Goal: Check status: Check status

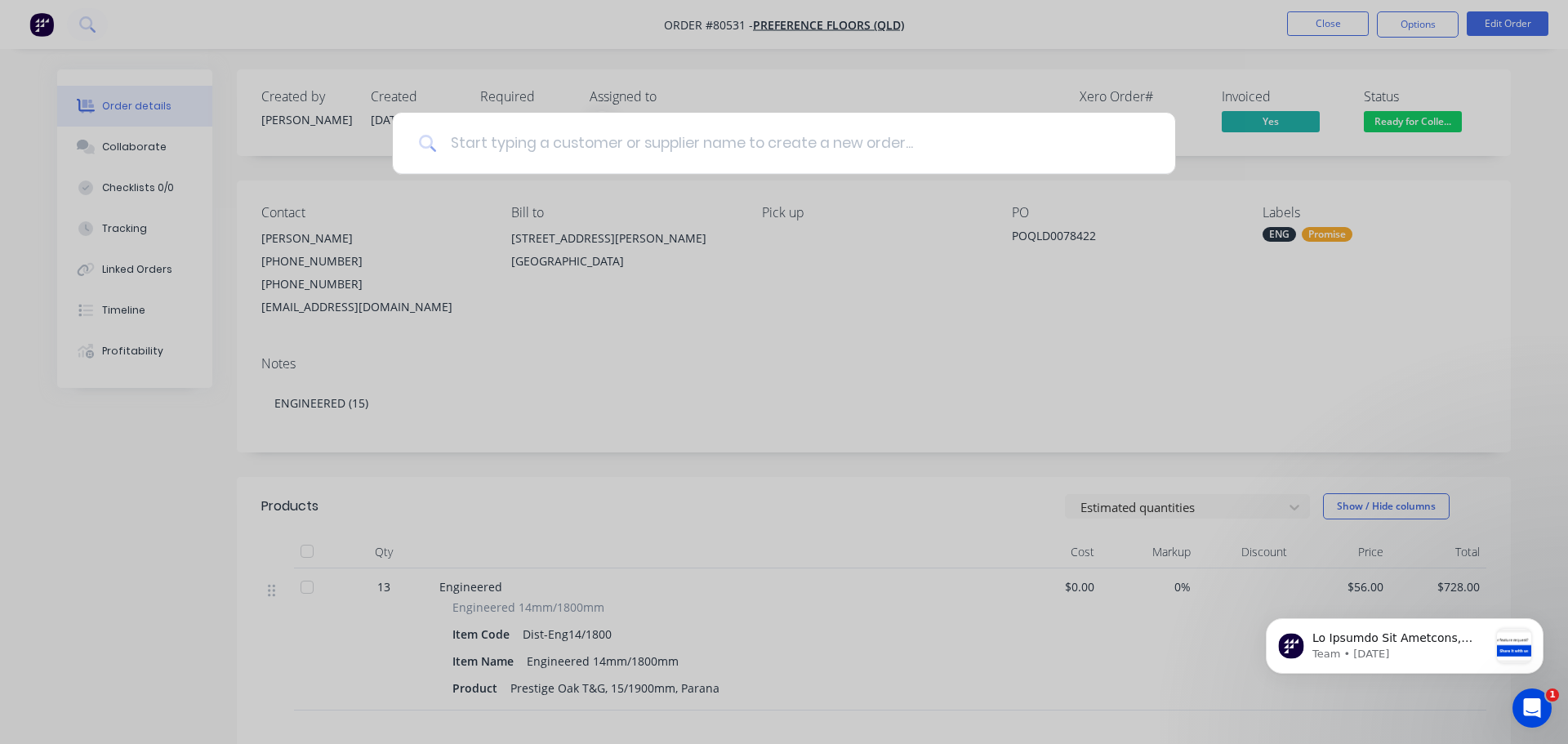
click at [510, 150] on input at bounding box center [793, 143] width 713 height 61
type input "80524"
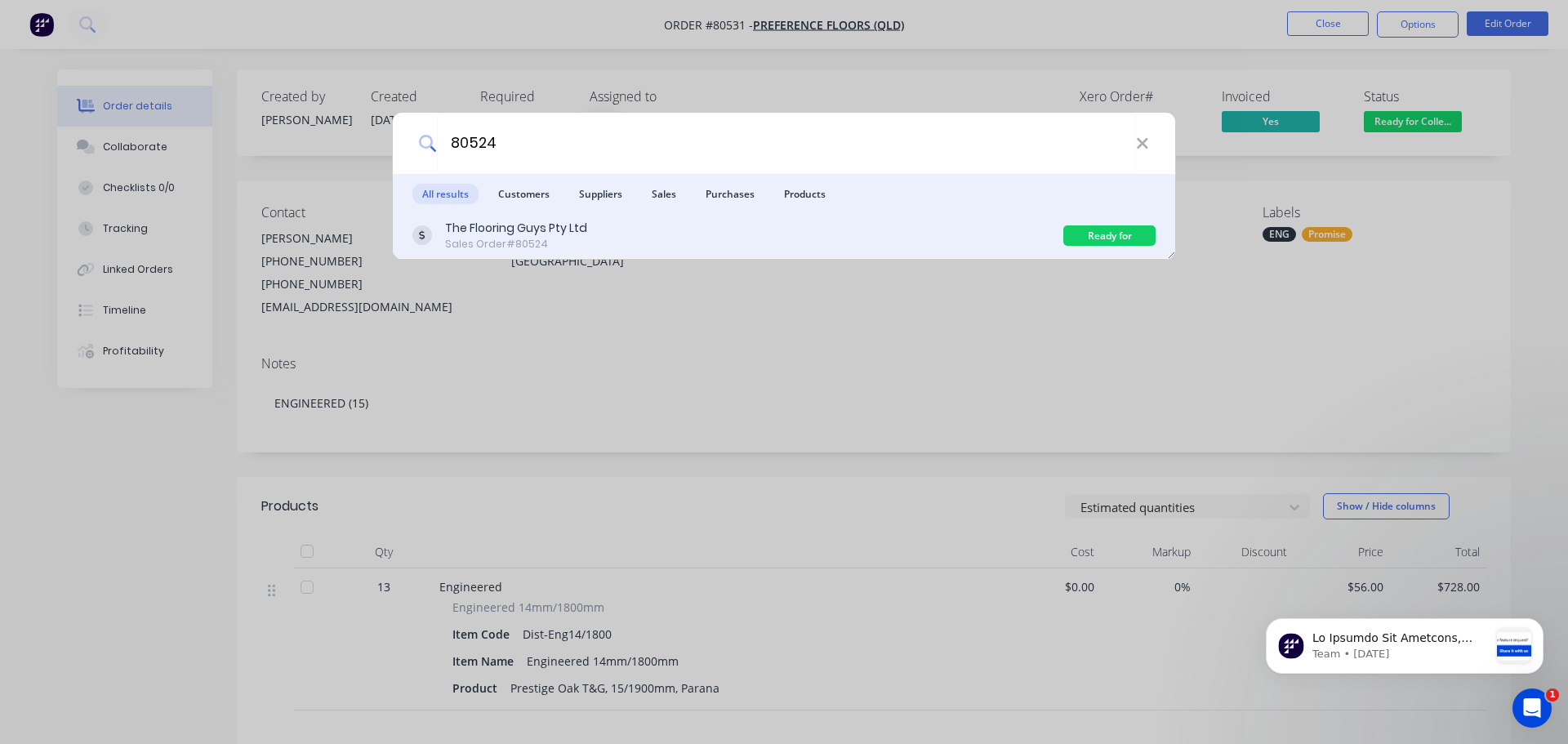
click at [593, 236] on div "The Flooring Guys Pty Ltd Sales Order #80524" at bounding box center [737, 235] width 651 height 32
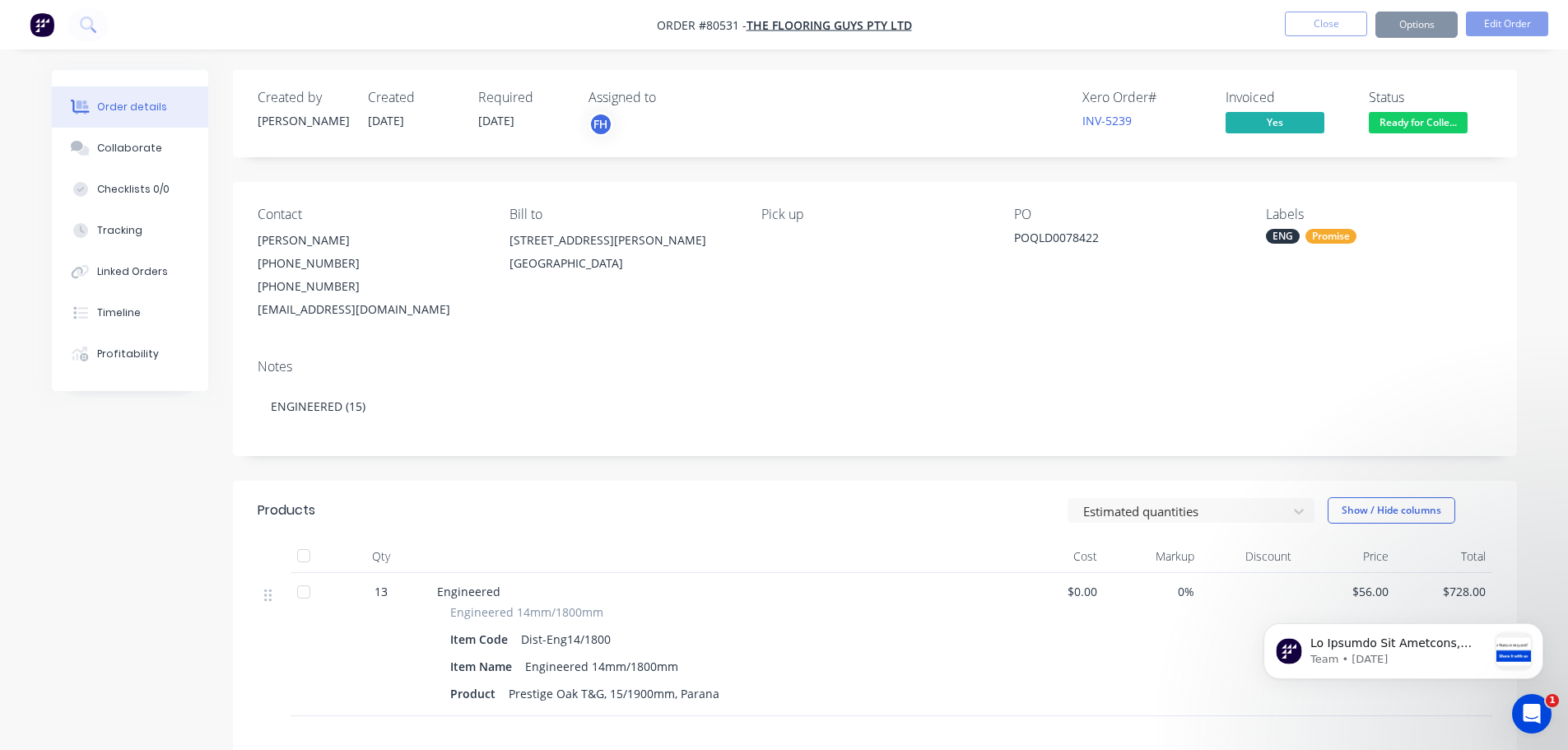
click at [1412, 128] on span "Ready for Colle..." at bounding box center [1419, 122] width 99 height 20
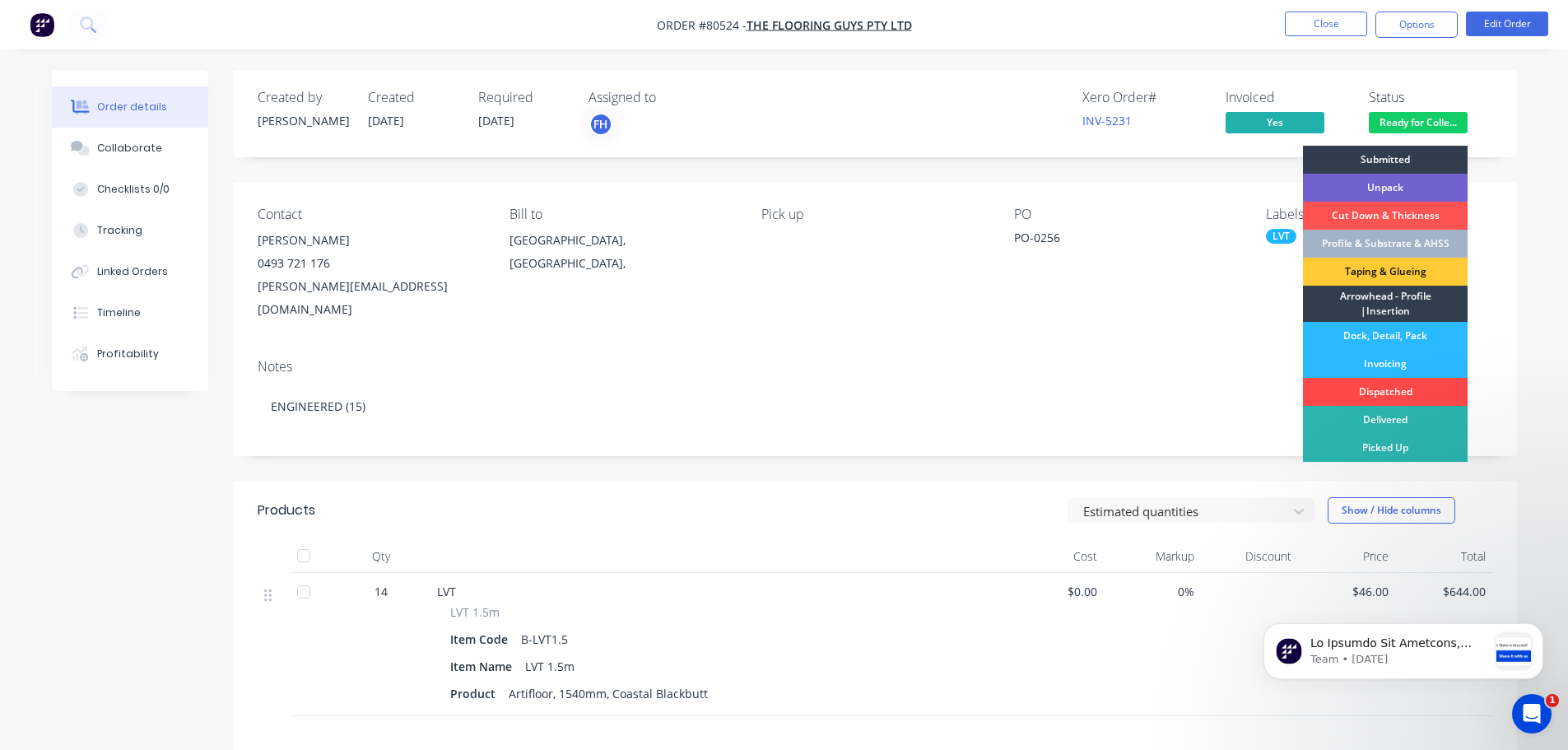
click at [1381, 392] on div "Dispatched" at bounding box center [1386, 392] width 165 height 28
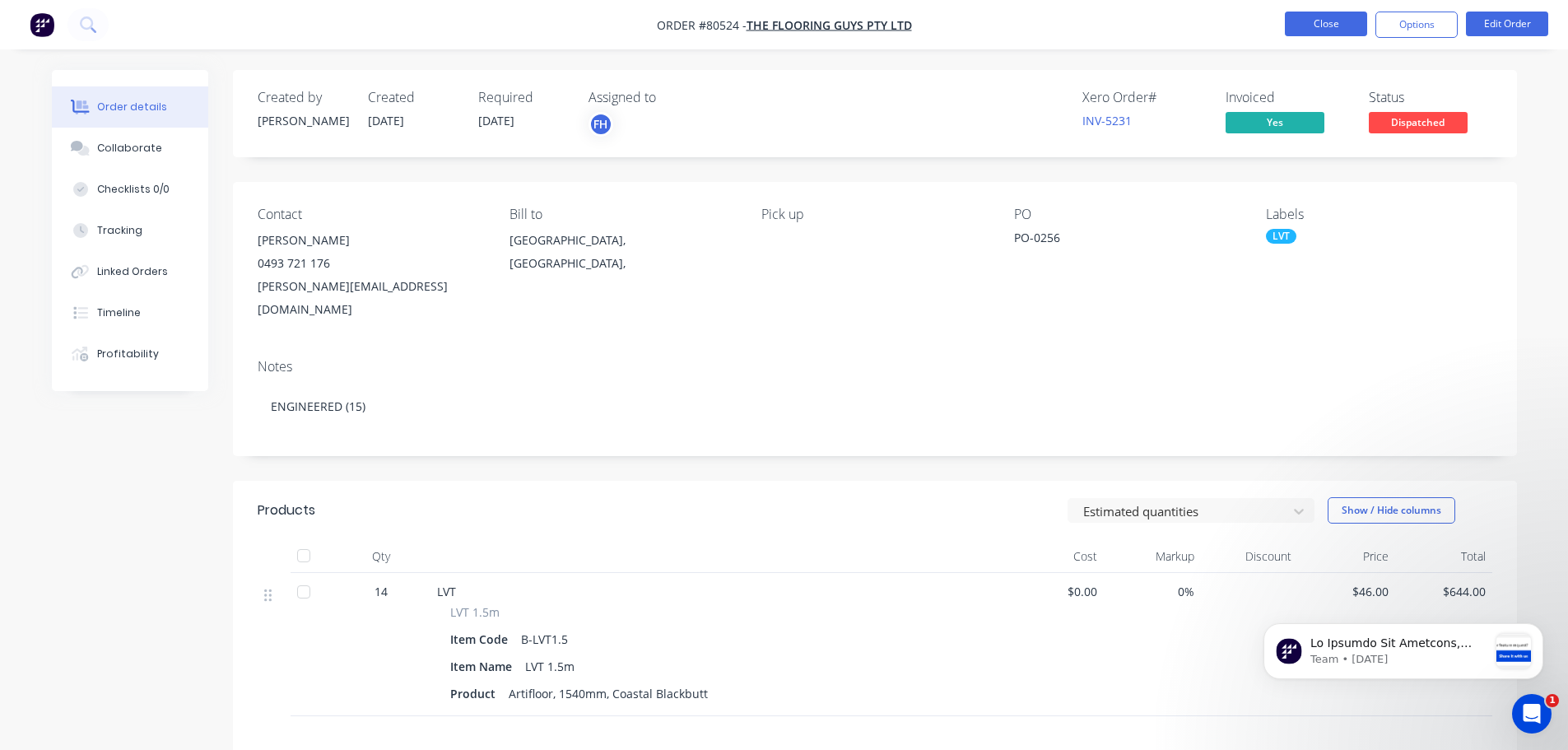
click at [1322, 24] on button "Close" at bounding box center [1326, 24] width 83 height 25
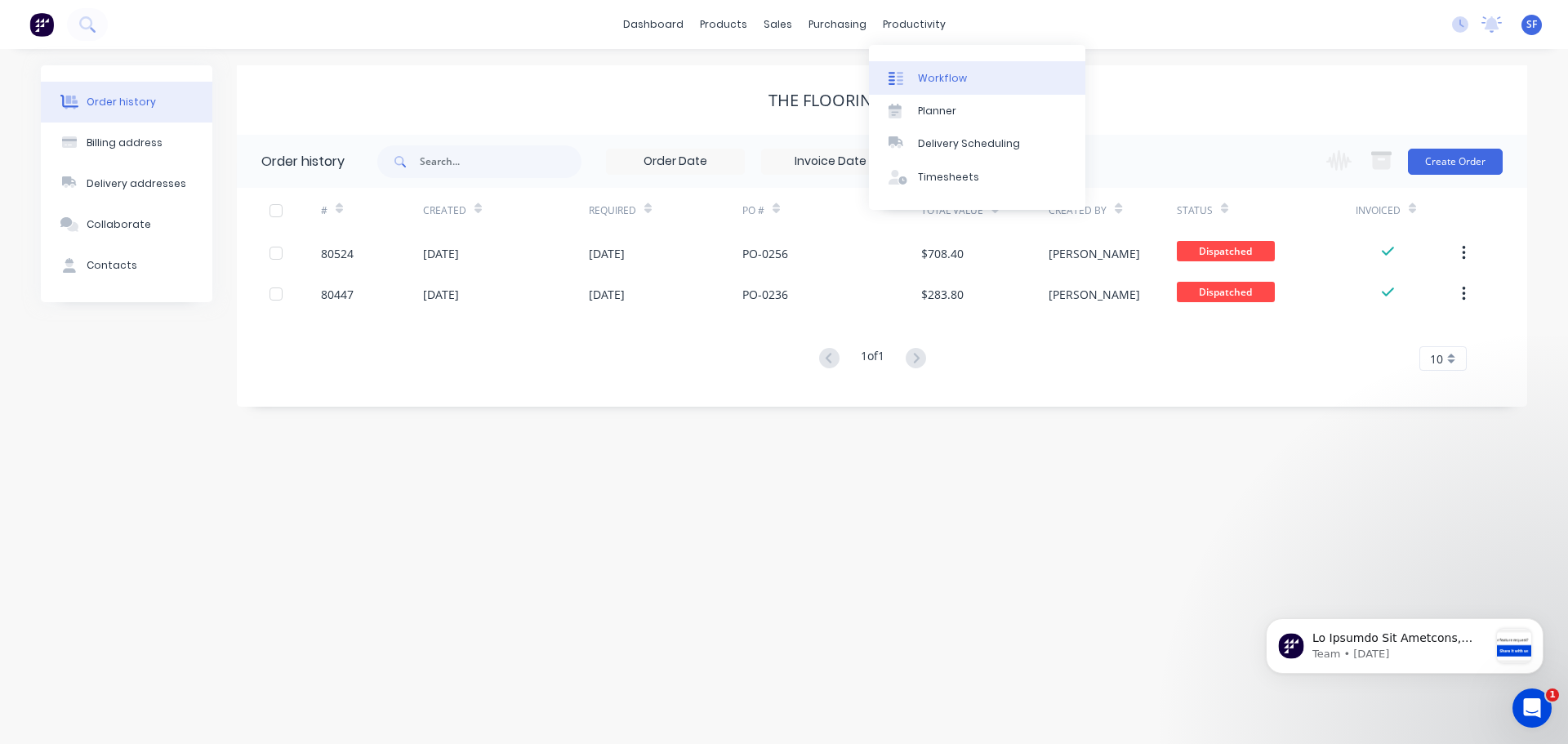
click at [945, 83] on div "Workflow" at bounding box center [943, 78] width 49 height 15
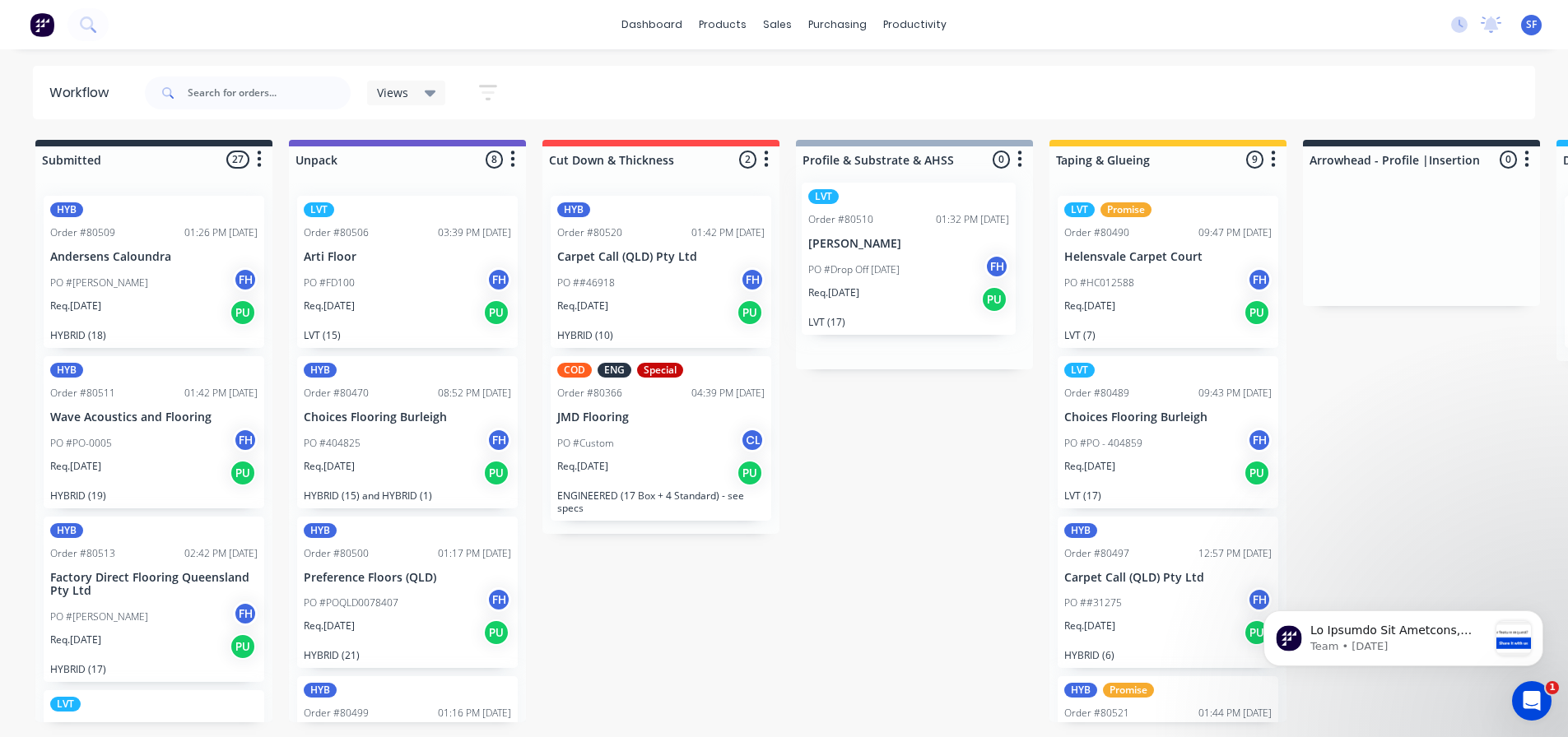
drag, startPoint x: 406, startPoint y: 434, endPoint x: 926, endPoint y: 256, distance: 549.6
click at [926, 256] on div "Submitted 27 Summaries Total order value Invoiced to date To be invoiced HYB Or…" at bounding box center [1480, 440] width 2984 height 600
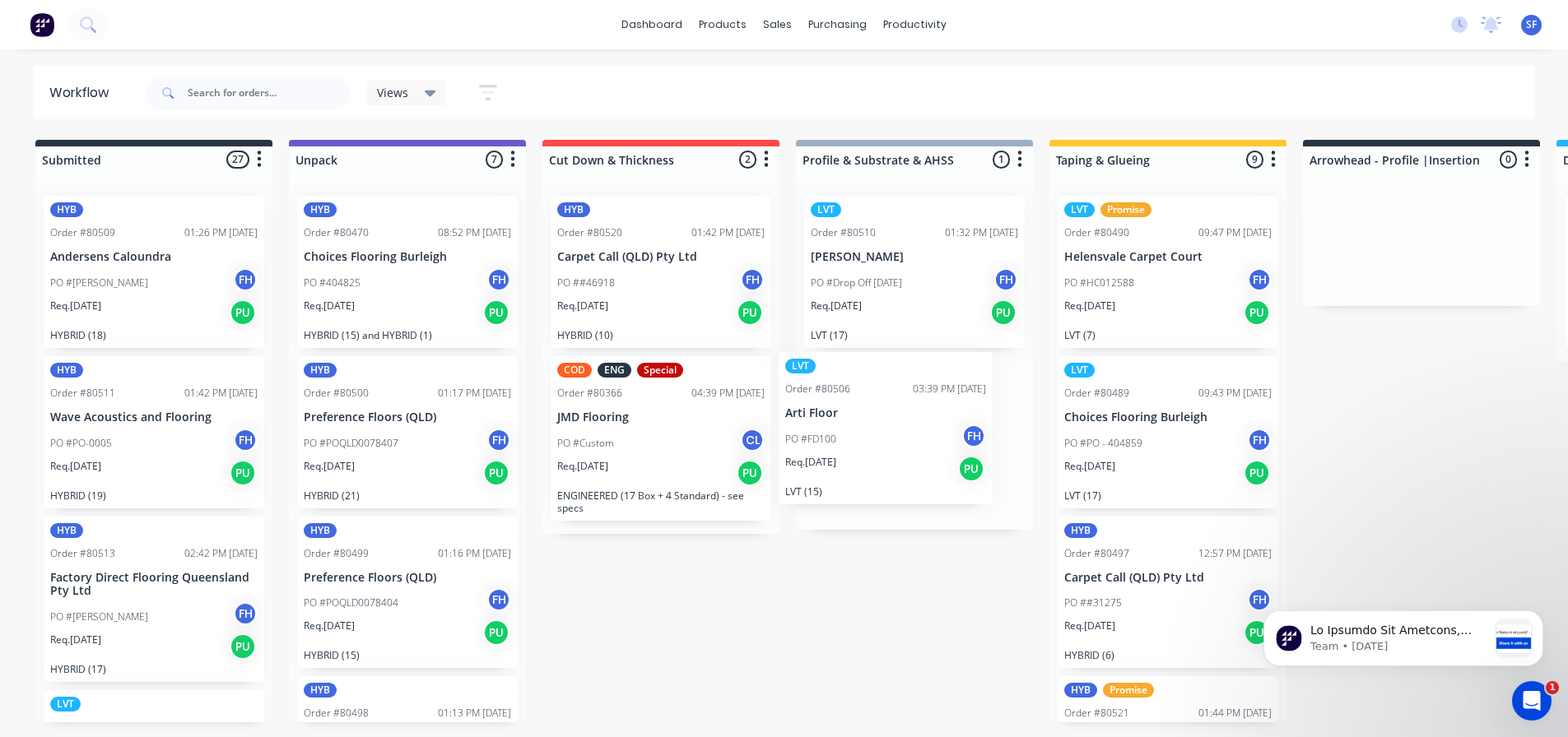
drag, startPoint x: 414, startPoint y: 296, endPoint x: 913, endPoint y: 454, distance: 523.4
click at [911, 454] on div "Submitted 27 Summaries Total order value Invoiced to date To be invoiced HYB Or…" at bounding box center [1480, 440] width 2984 height 600
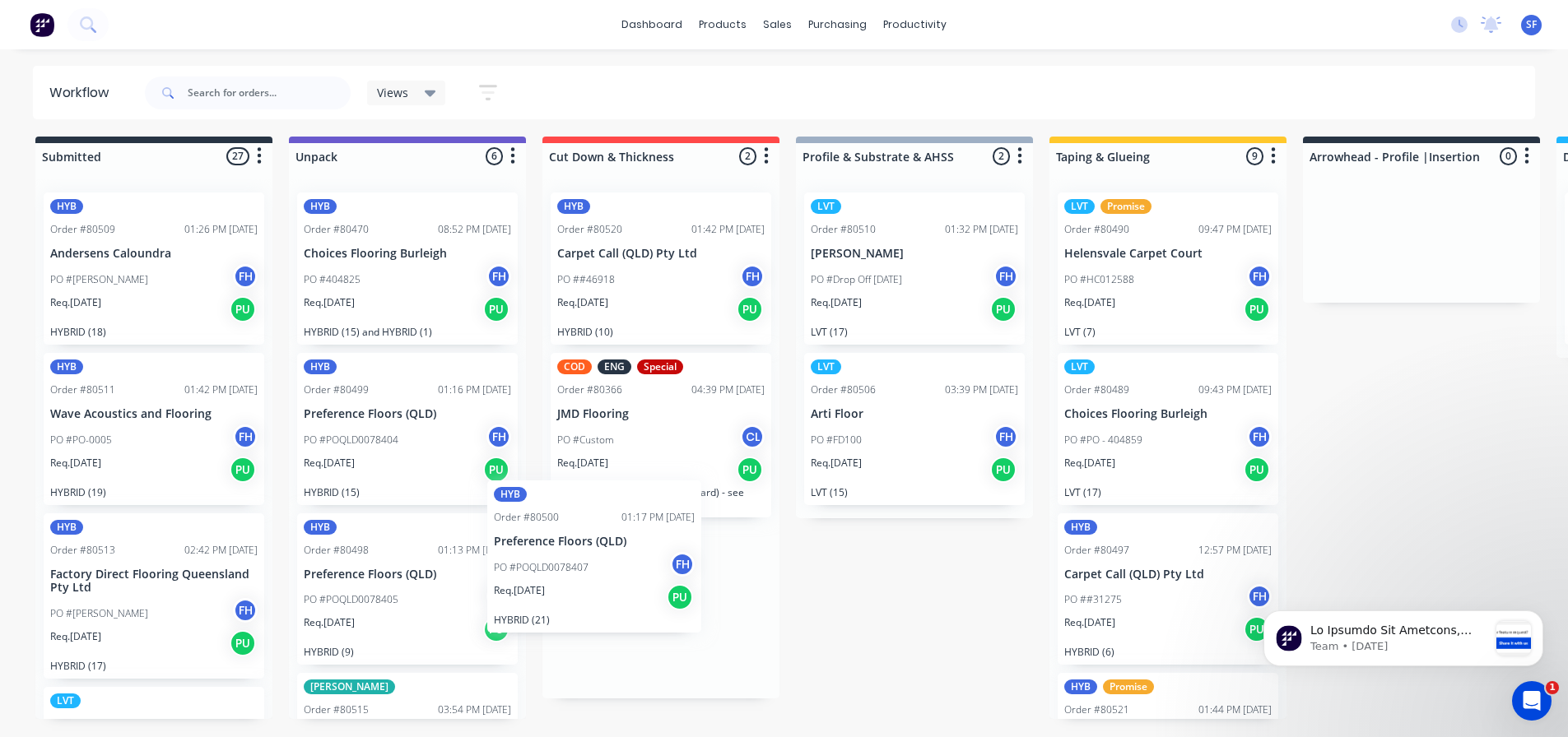
scroll to position [16, 0]
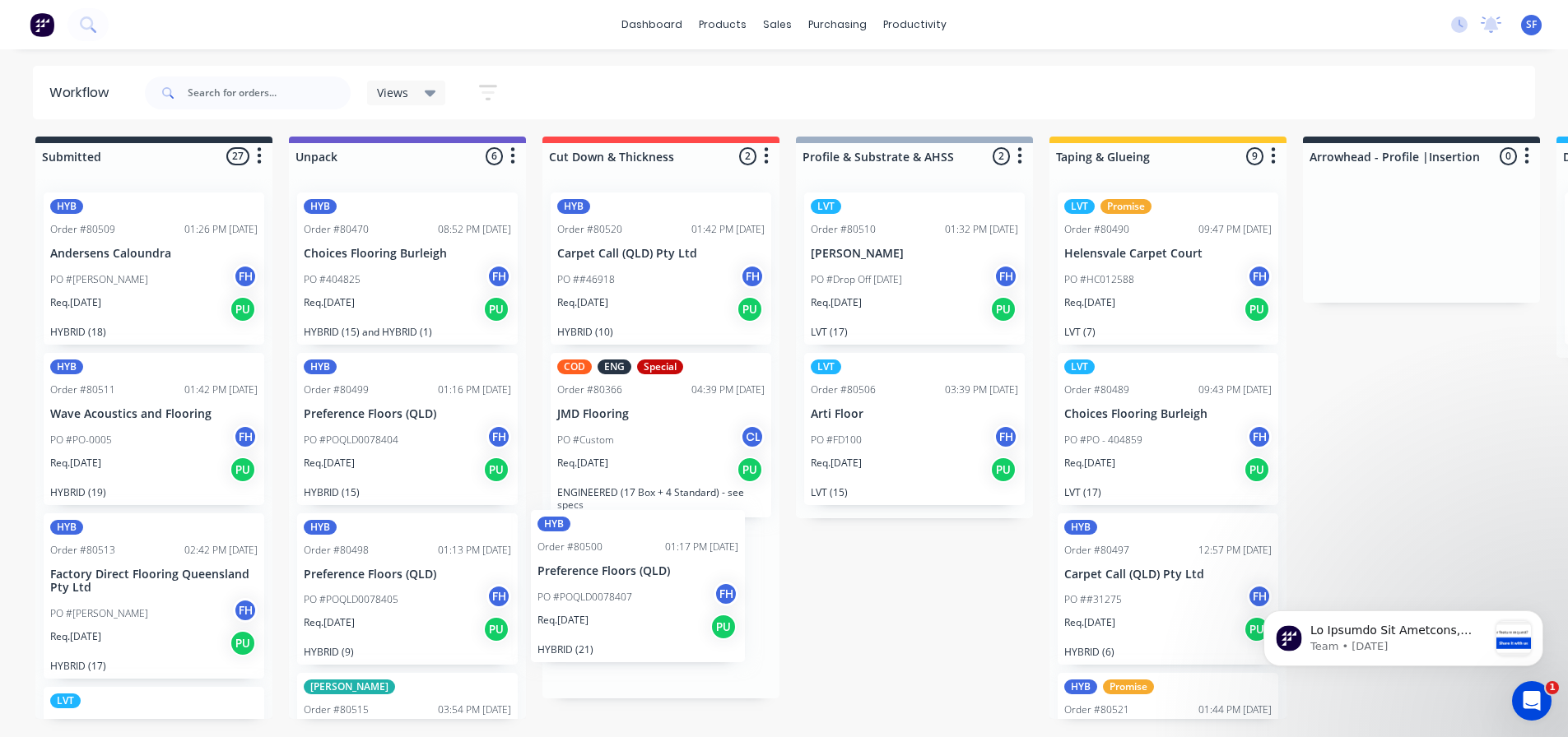
drag, startPoint x: 417, startPoint y: 473, endPoint x: 655, endPoint y: 637, distance: 289.0
click at [655, 637] on div "Submitted 27 Summaries Total order value Invoiced to date To be invoiced HYB Or…" at bounding box center [1480, 436] width 2984 height 600
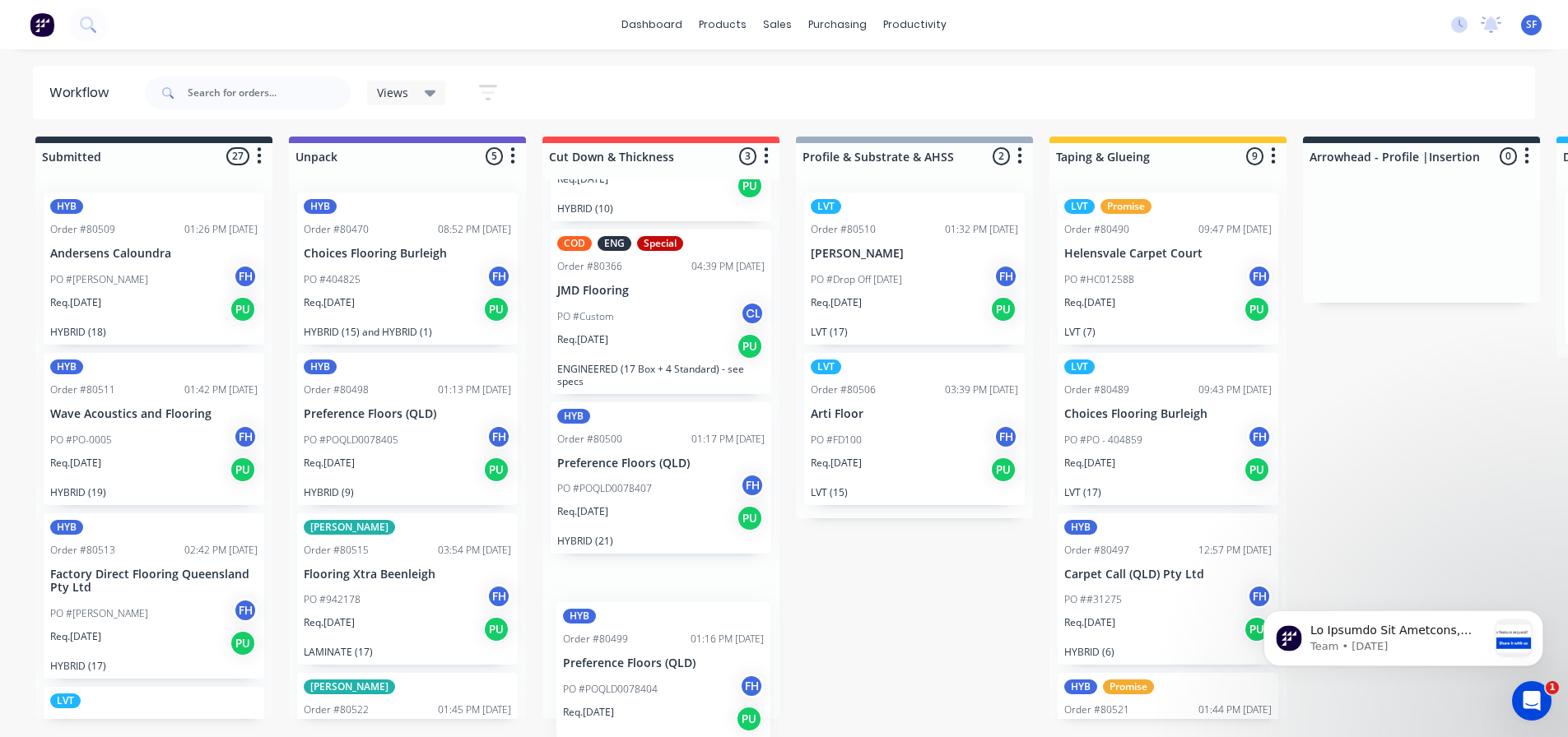
scroll to position [127, 0]
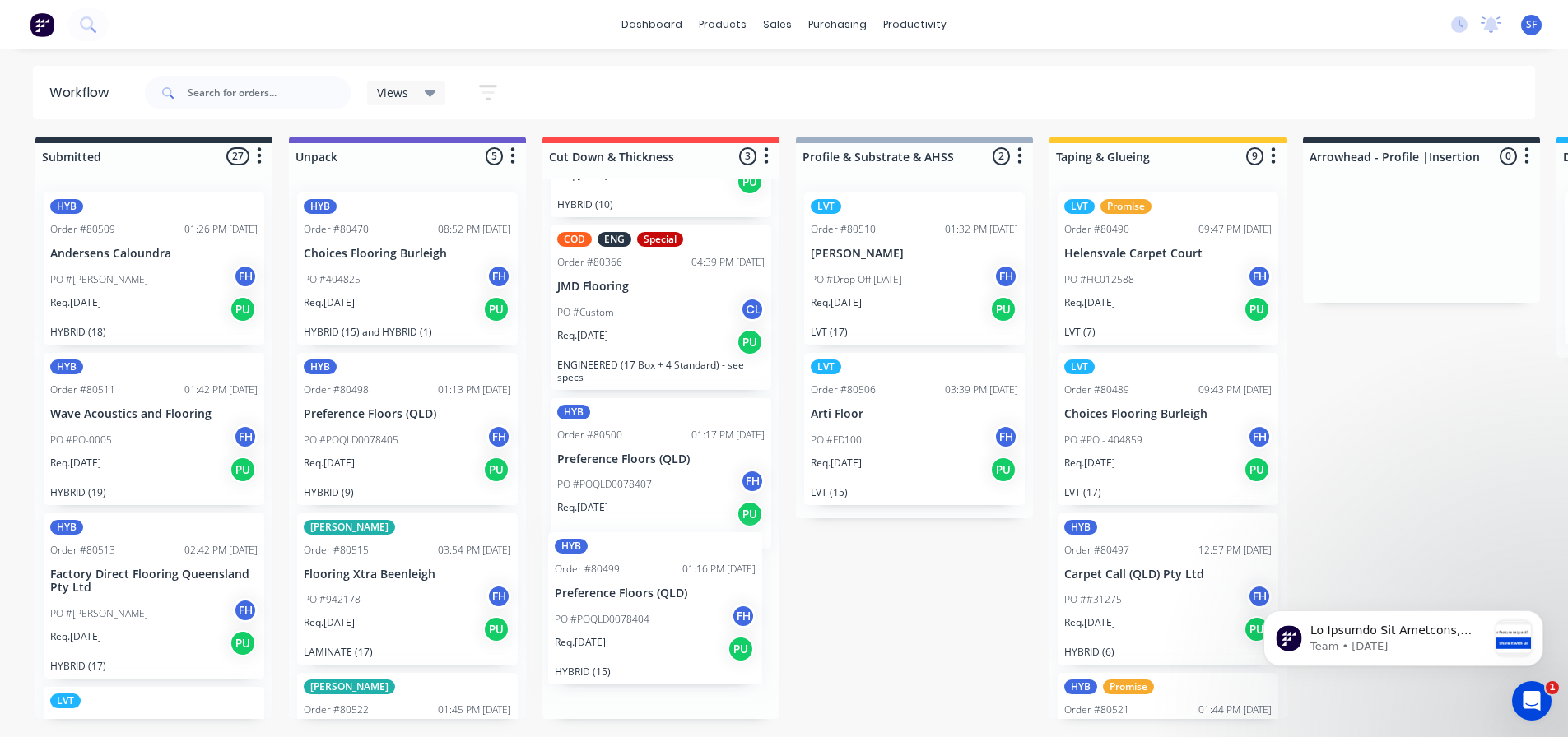
drag, startPoint x: 402, startPoint y: 439, endPoint x: 656, endPoint y: 643, distance: 325.8
click at [656, 643] on div "Submitted 27 Summaries Total order value Invoiced to date To be invoiced HYB Or…" at bounding box center [1480, 436] width 2984 height 600
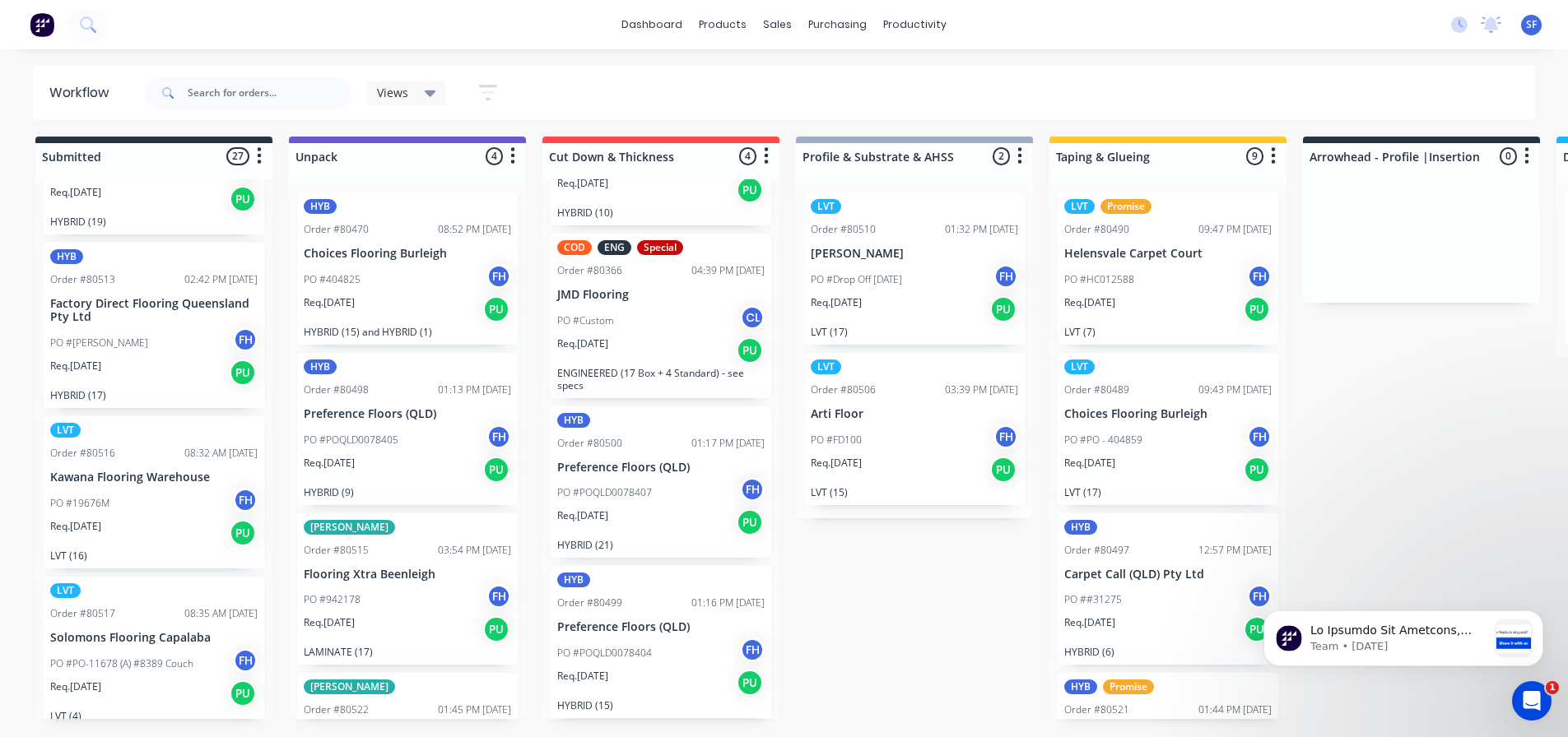
scroll to position [329, 0]
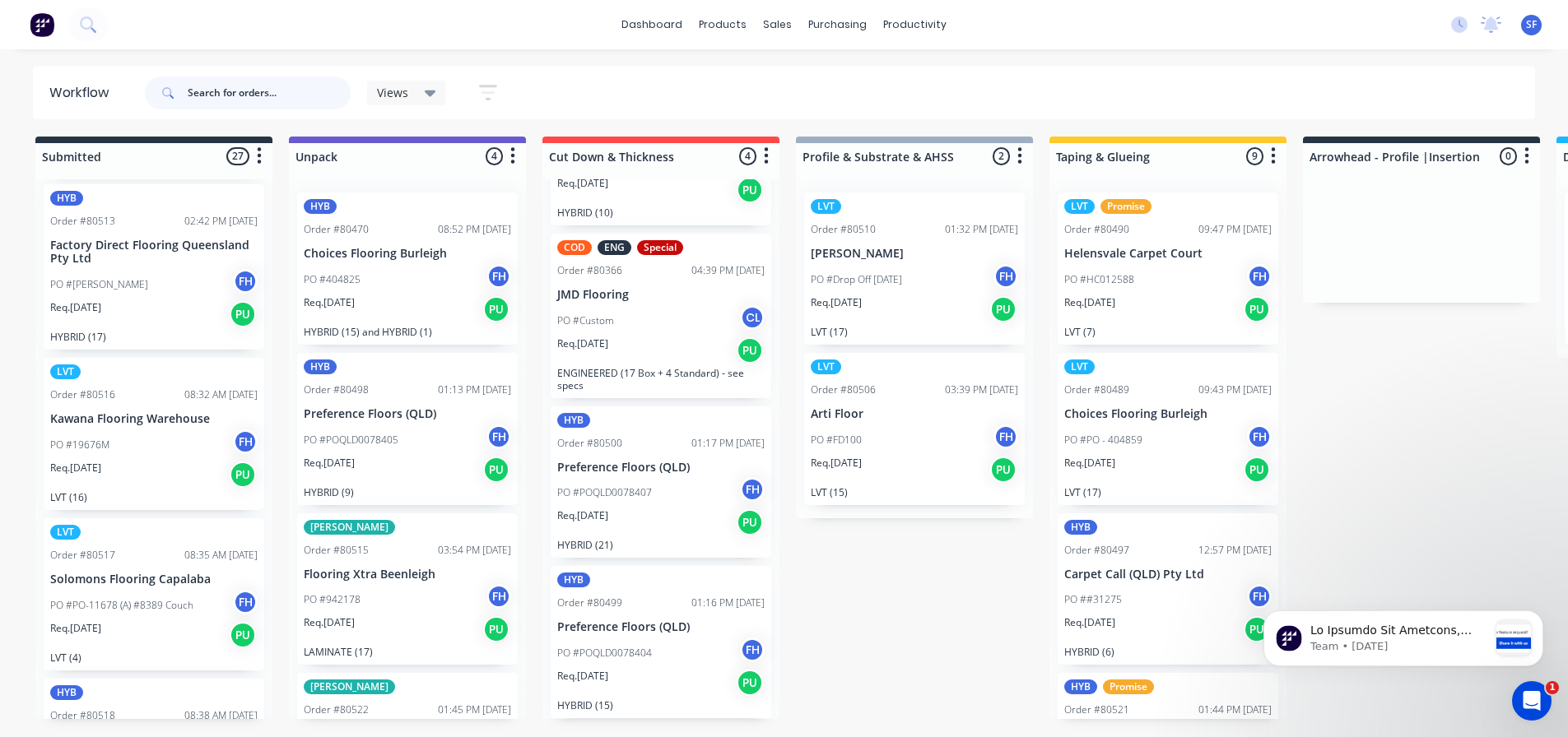
click at [210, 95] on input "text" at bounding box center [270, 93] width 163 height 33
click at [223, 93] on input "text" at bounding box center [270, 93] width 163 height 33
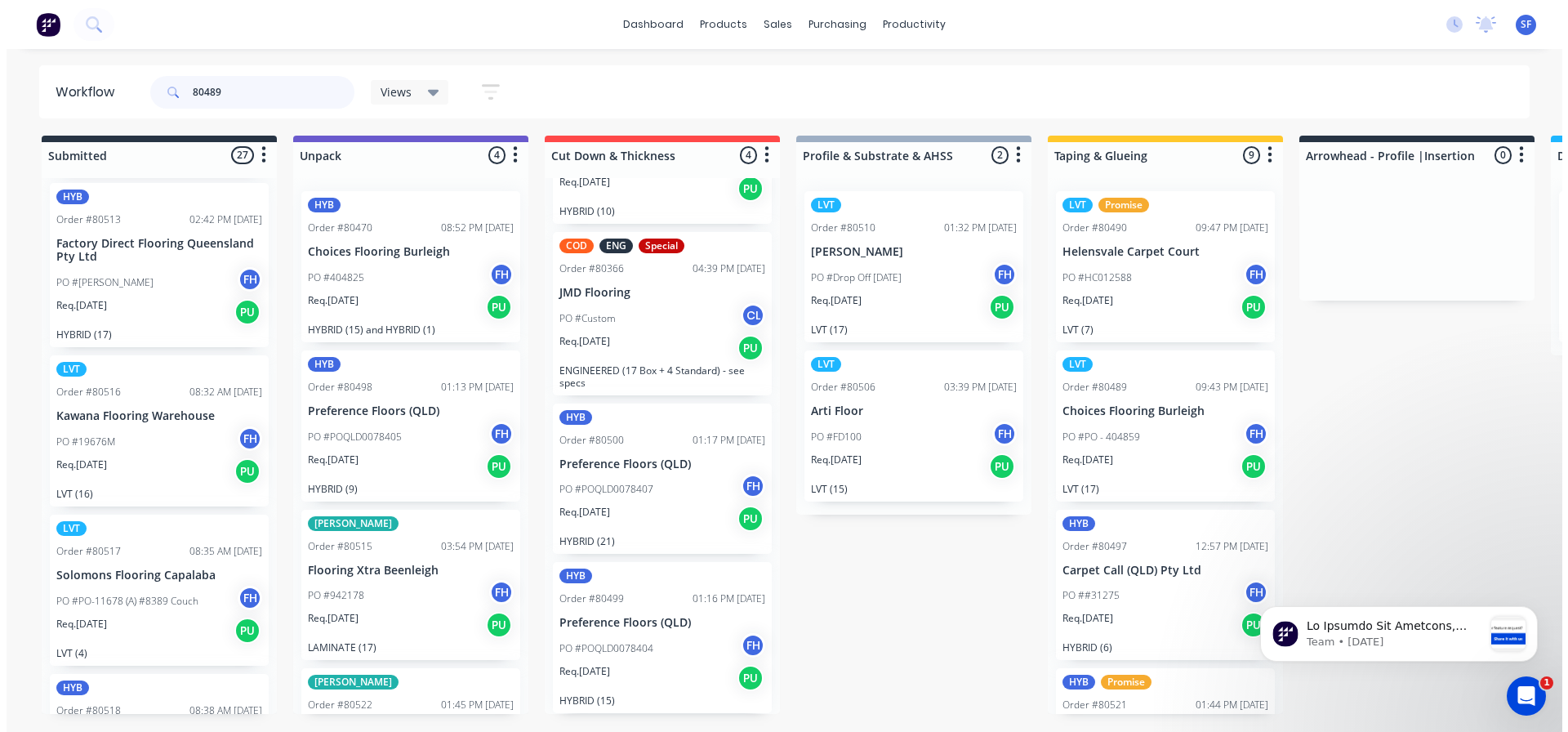
scroll to position [0, 0]
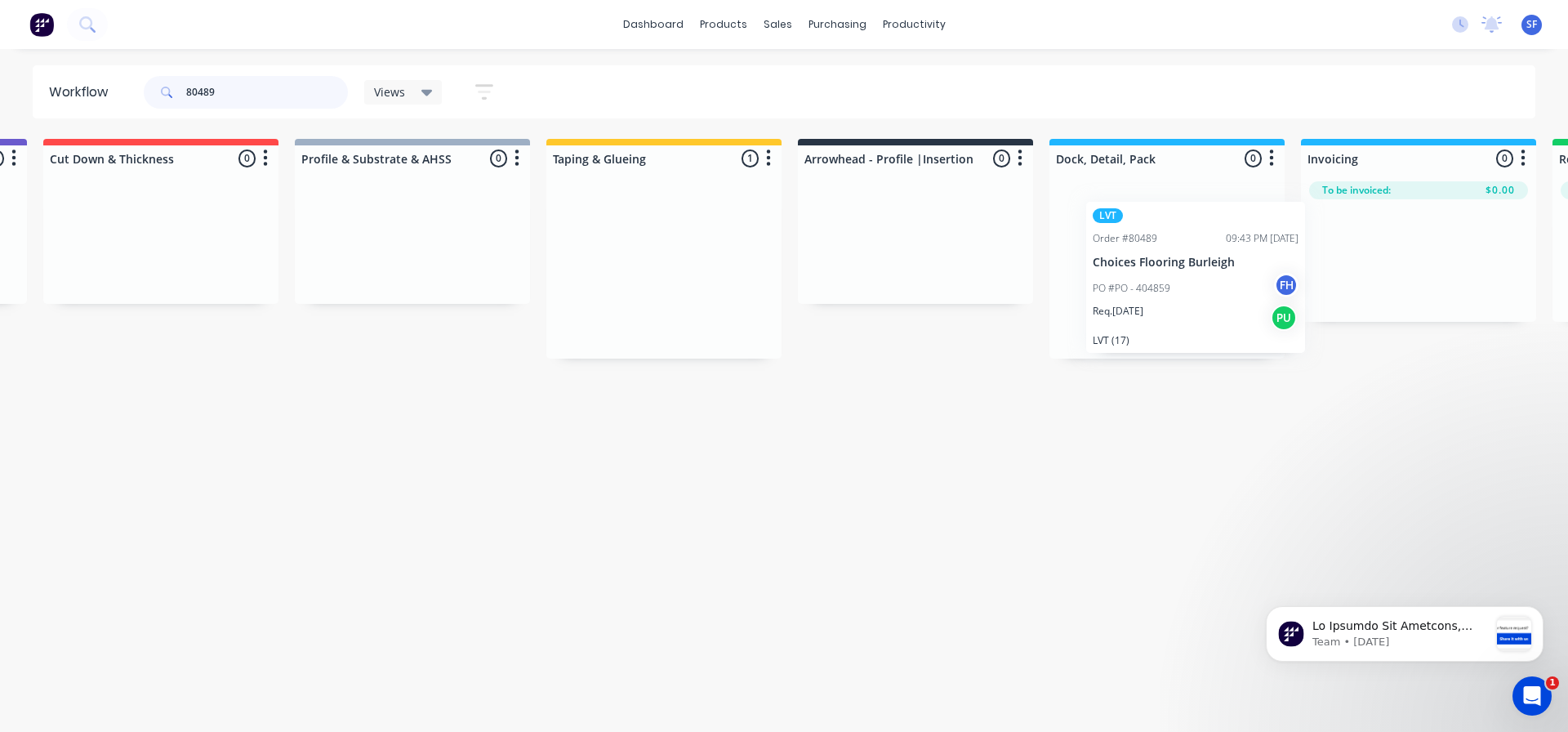
drag, startPoint x: 1138, startPoint y: 204, endPoint x: 1162, endPoint y: 211, distance: 25.0
click at [1162, 211] on div "Submitted 0 Summaries Total order value Invoiced to date To be invoiced Unpack …" at bounding box center [974, 249] width 2961 height 219
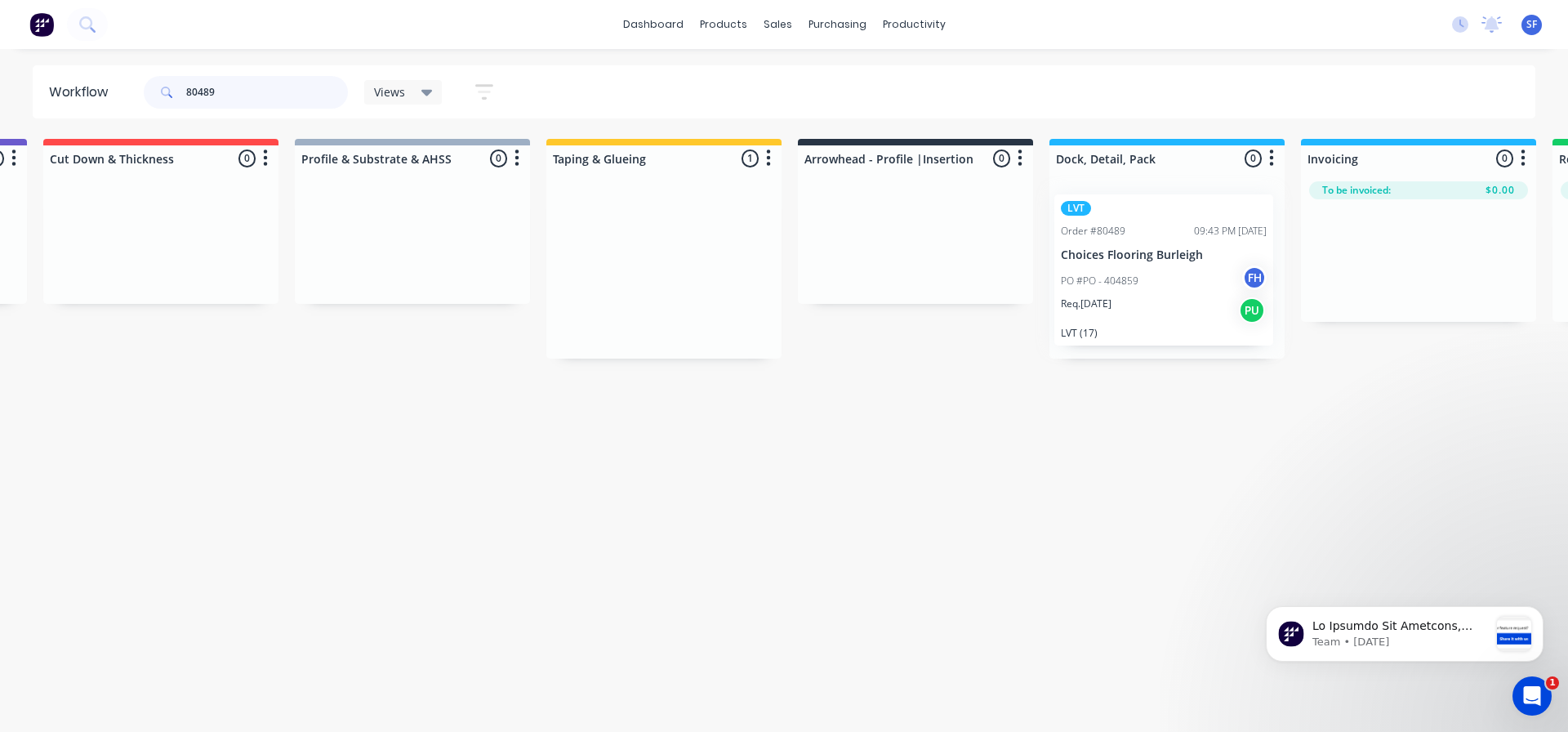
scroll to position [0, 499]
drag, startPoint x: 244, startPoint y: 94, endPoint x: 172, endPoint y: 104, distance: 72.7
click at [172, 104] on div "80489" at bounding box center [246, 92] width 204 height 33
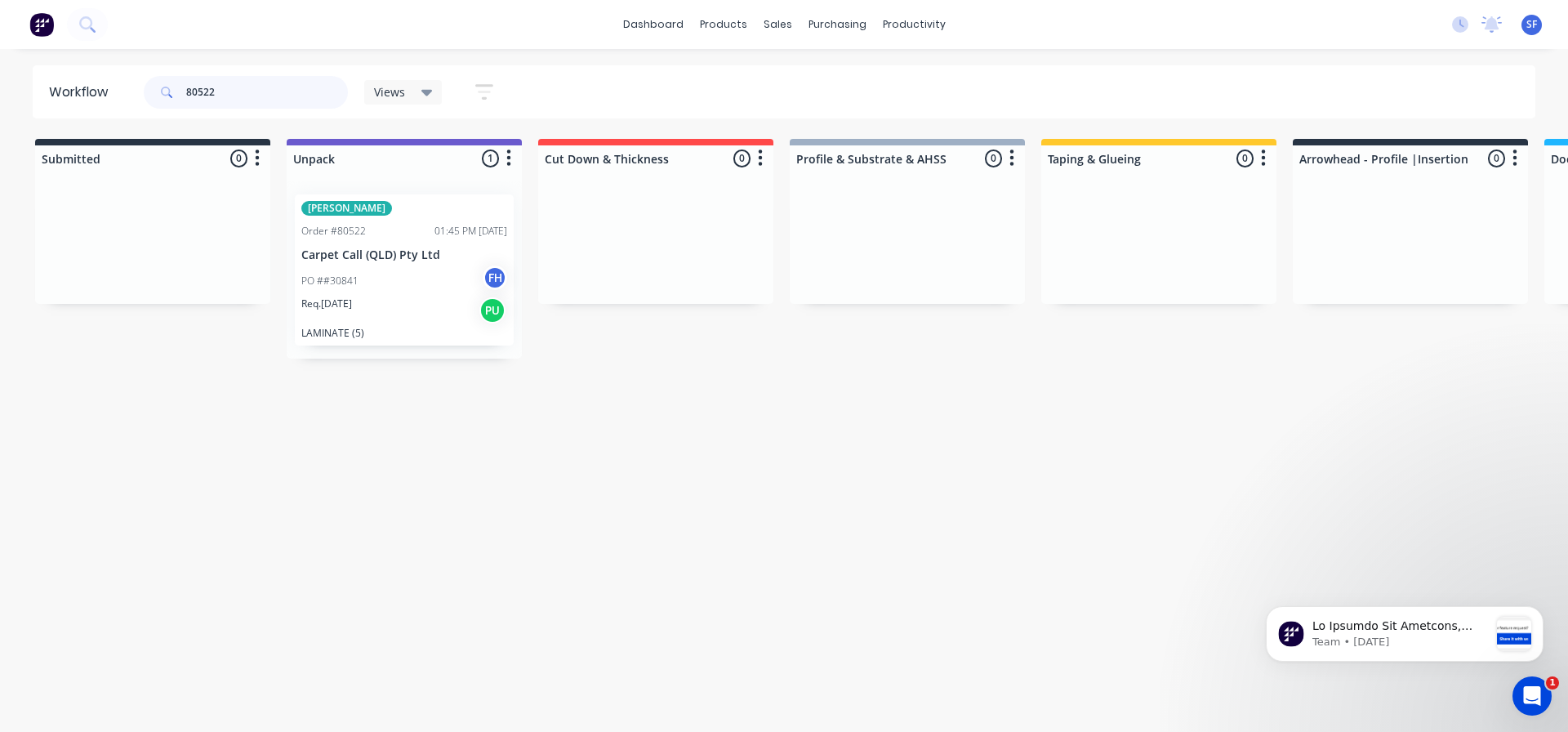
drag, startPoint x: 235, startPoint y: 86, endPoint x: 167, endPoint y: 90, distance: 68.1
click at [167, 90] on div "80522" at bounding box center [246, 92] width 204 height 33
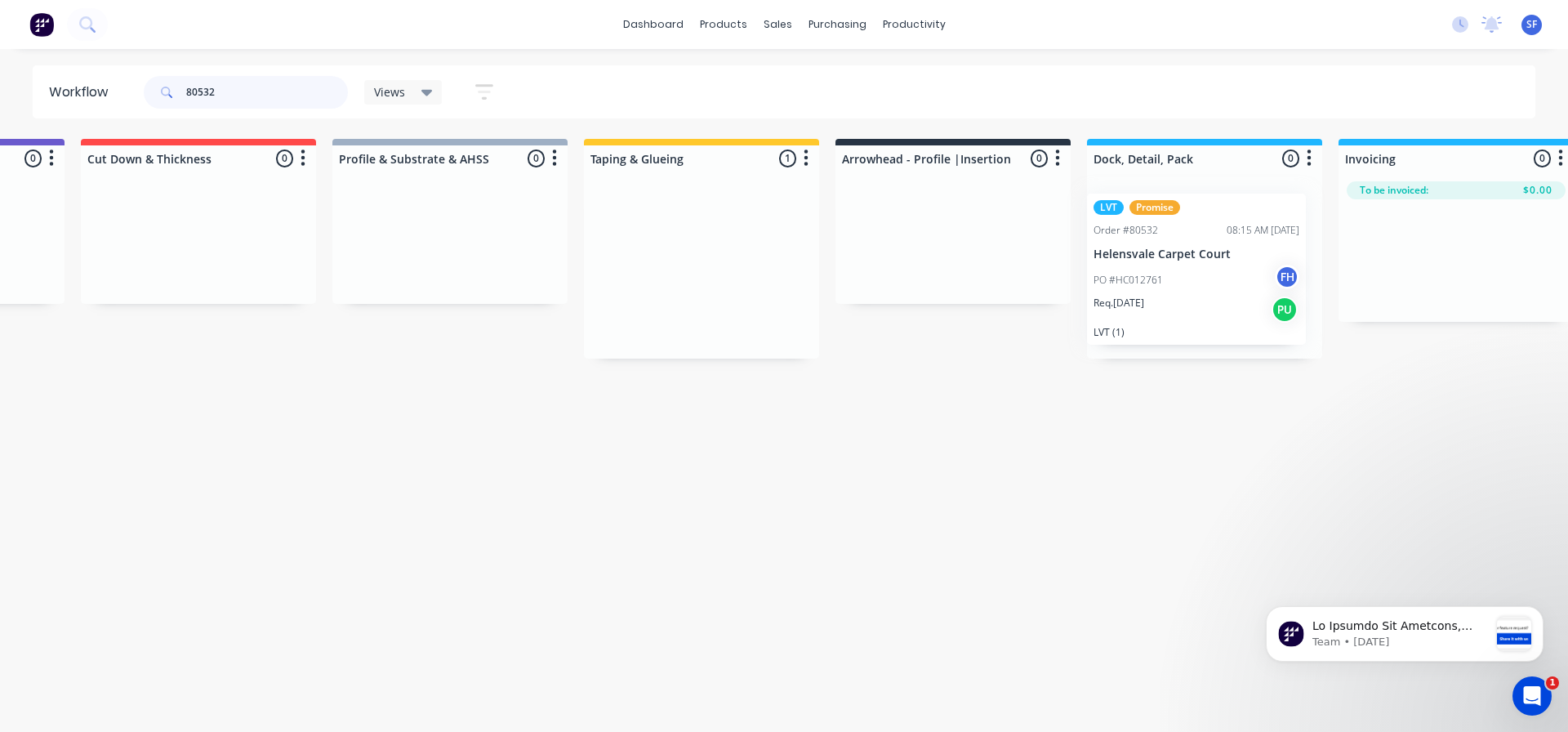
drag, startPoint x: 1172, startPoint y: 215, endPoint x: 1214, endPoint y: 213, distance: 42.0
click at [1214, 213] on div "Submitted 0 Summaries Total order value Invoiced to date To be invoiced Unpack …" at bounding box center [1011, 249] width 2961 height 219
drag, startPoint x: 240, startPoint y: 98, endPoint x: 169, endPoint y: 97, distance: 71.0
click at [169, 97] on div "80532" at bounding box center [246, 92] width 204 height 33
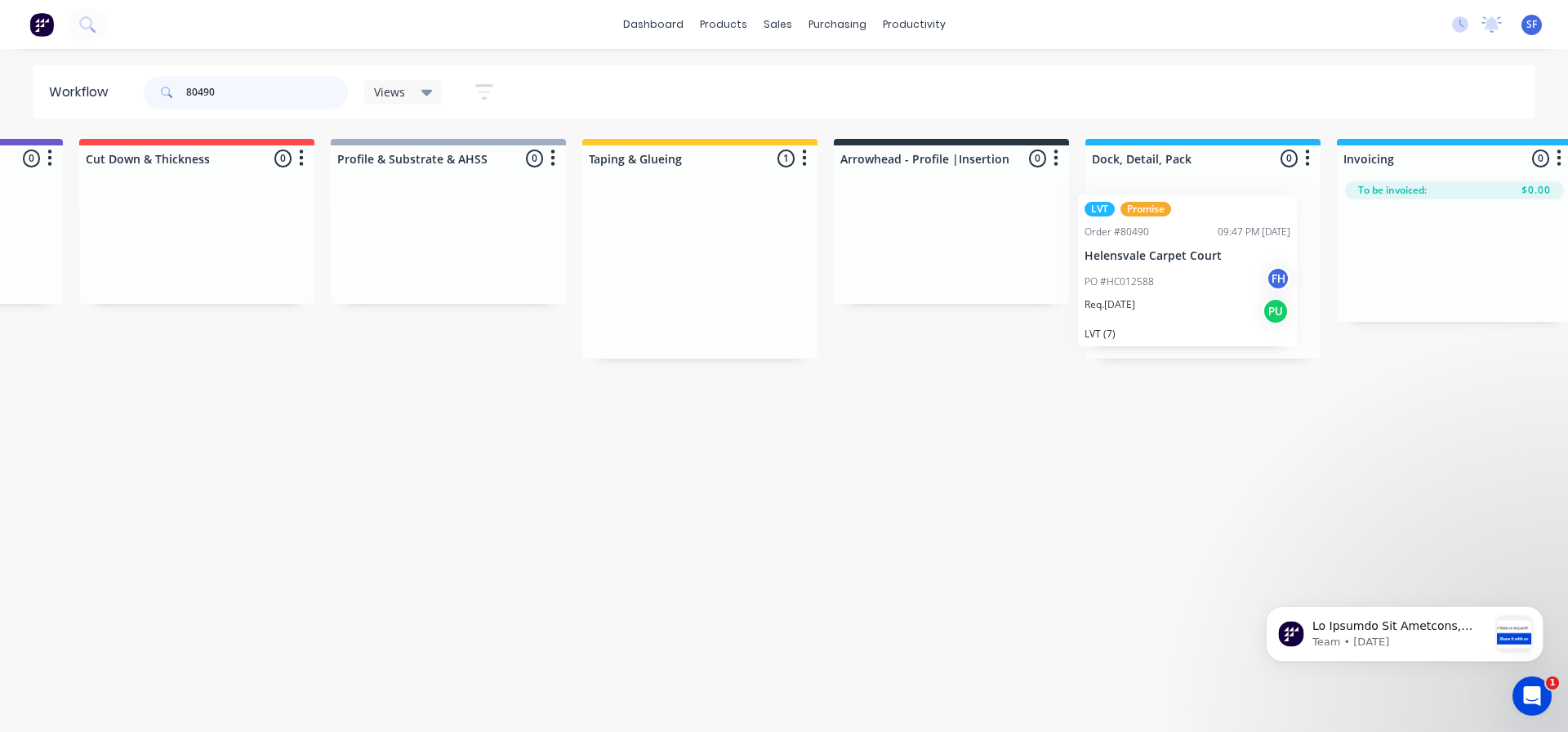
scroll to position [0, 461]
drag, startPoint x: 1186, startPoint y: 206, endPoint x: 1209, endPoint y: 208, distance: 23.1
click at [1209, 208] on div "Submitted 0 Summaries Total order value Invoiced to date To be invoiced Unpack …" at bounding box center [1007, 249] width 2961 height 219
drag, startPoint x: 226, startPoint y: 92, endPoint x: 164, endPoint y: 96, distance: 62.1
click at [164, 96] on div "80490" at bounding box center [246, 92] width 204 height 33
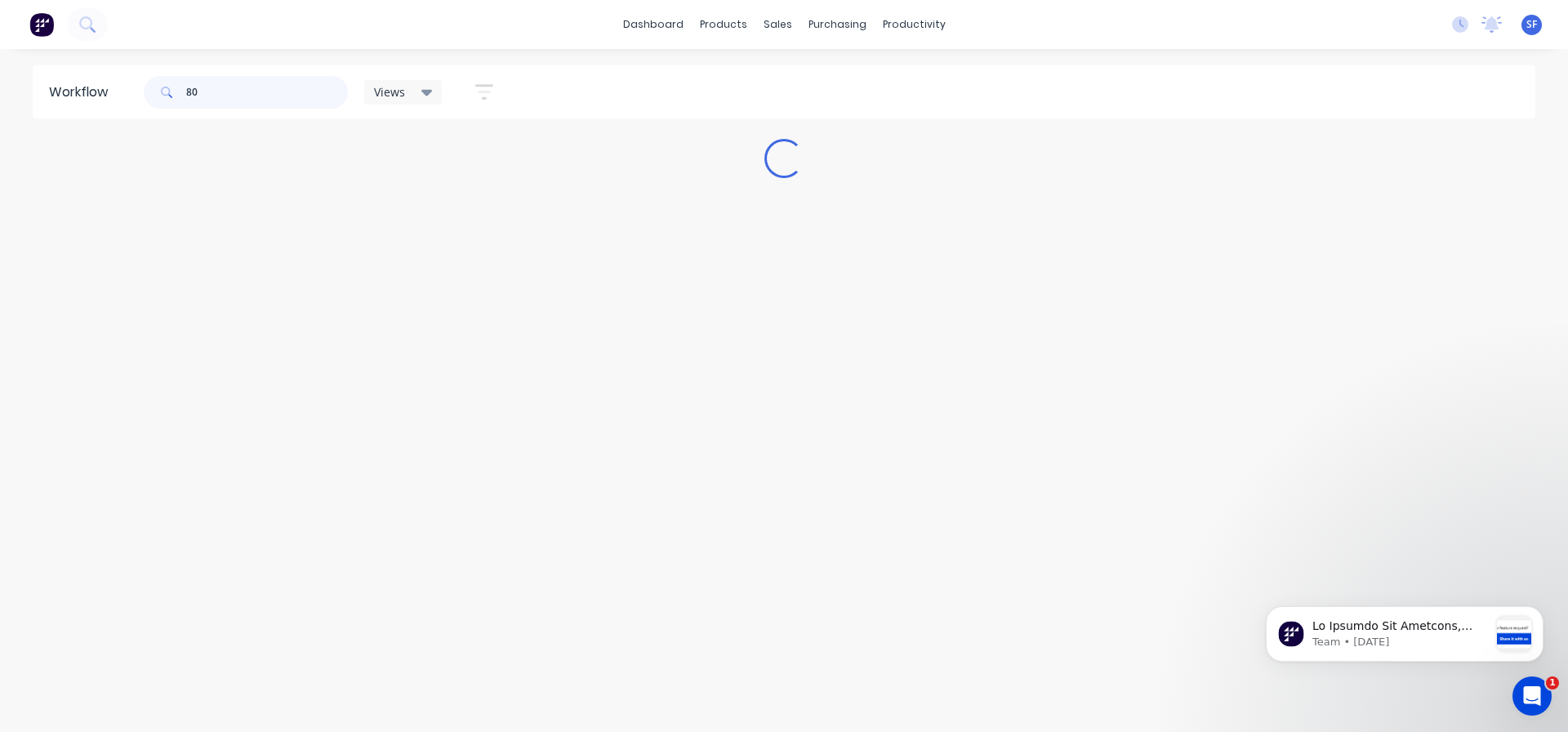
scroll to position [0, 0]
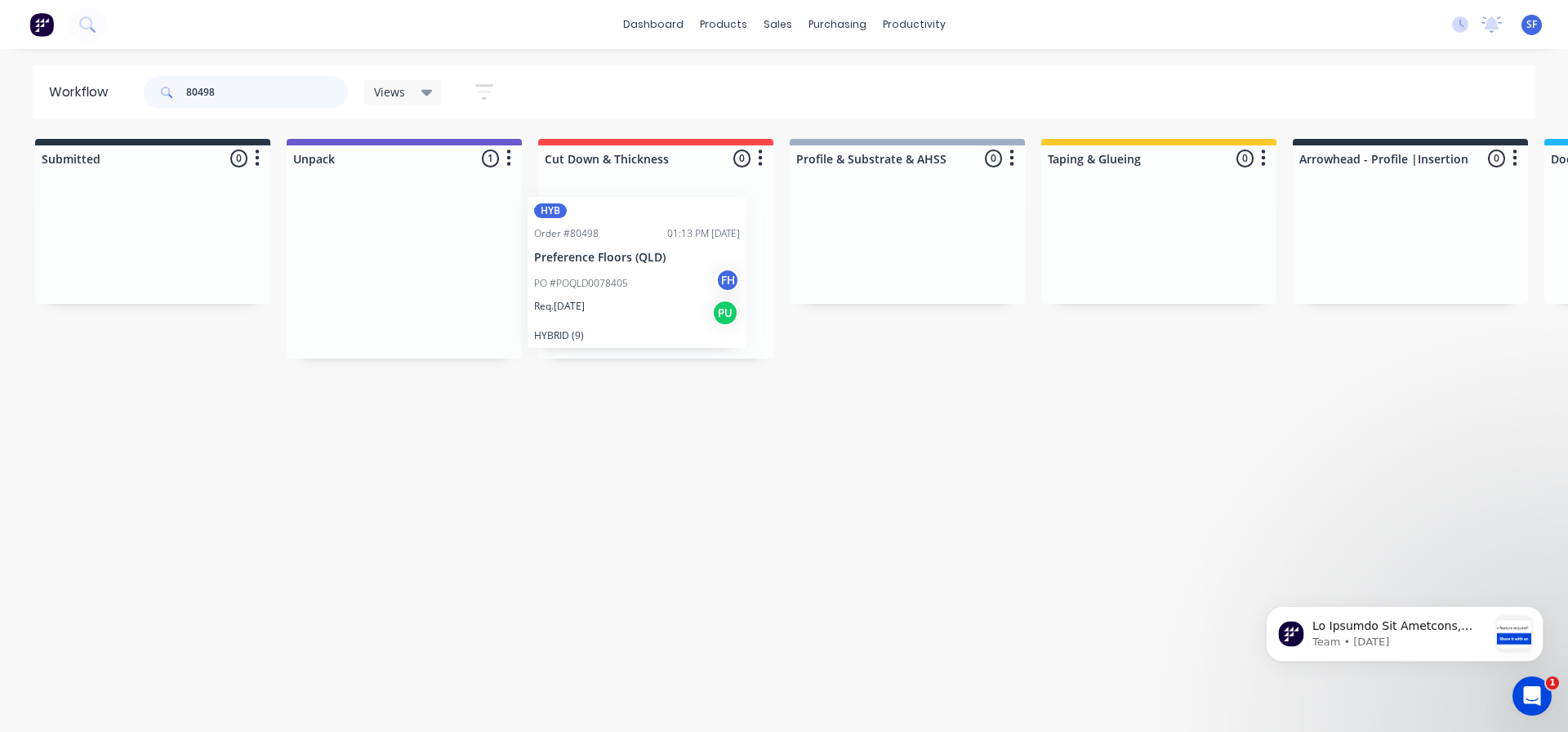
drag, startPoint x: 416, startPoint y: 211, endPoint x: 654, endPoint y: 217, distance: 238.1
click at [654, 217] on div "Submitted 0 Summaries Total order value Invoiced to date To be invoiced Unpack …" at bounding box center [1469, 249] width 2961 height 219
drag, startPoint x: 241, startPoint y: 88, endPoint x: 147, endPoint y: 87, distance: 94.0
click at [147, 87] on div "80498" at bounding box center [246, 92] width 204 height 33
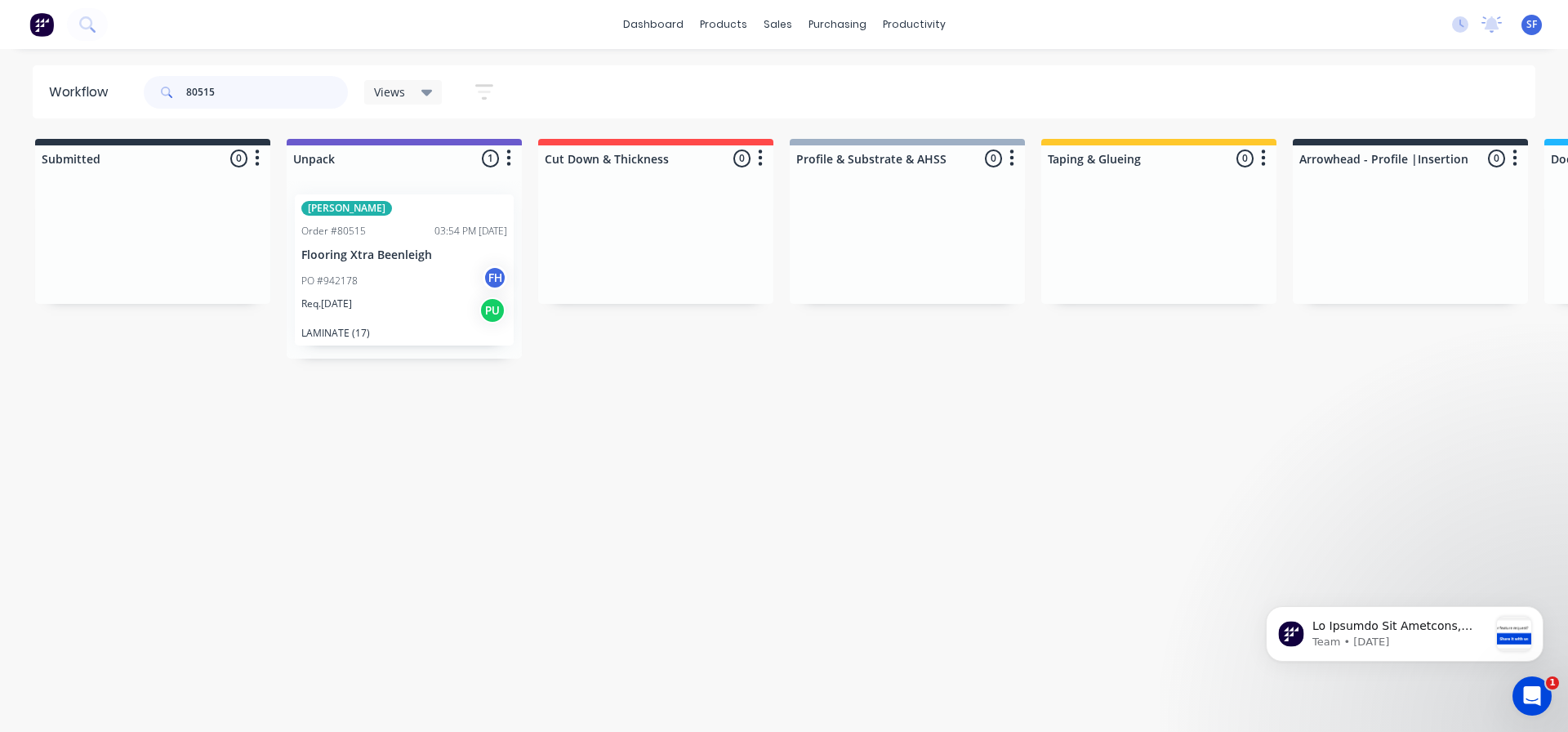
drag, startPoint x: 230, startPoint y: 92, endPoint x: 168, endPoint y: 87, distance: 62.2
click at [168, 87] on div "80515" at bounding box center [246, 92] width 204 height 33
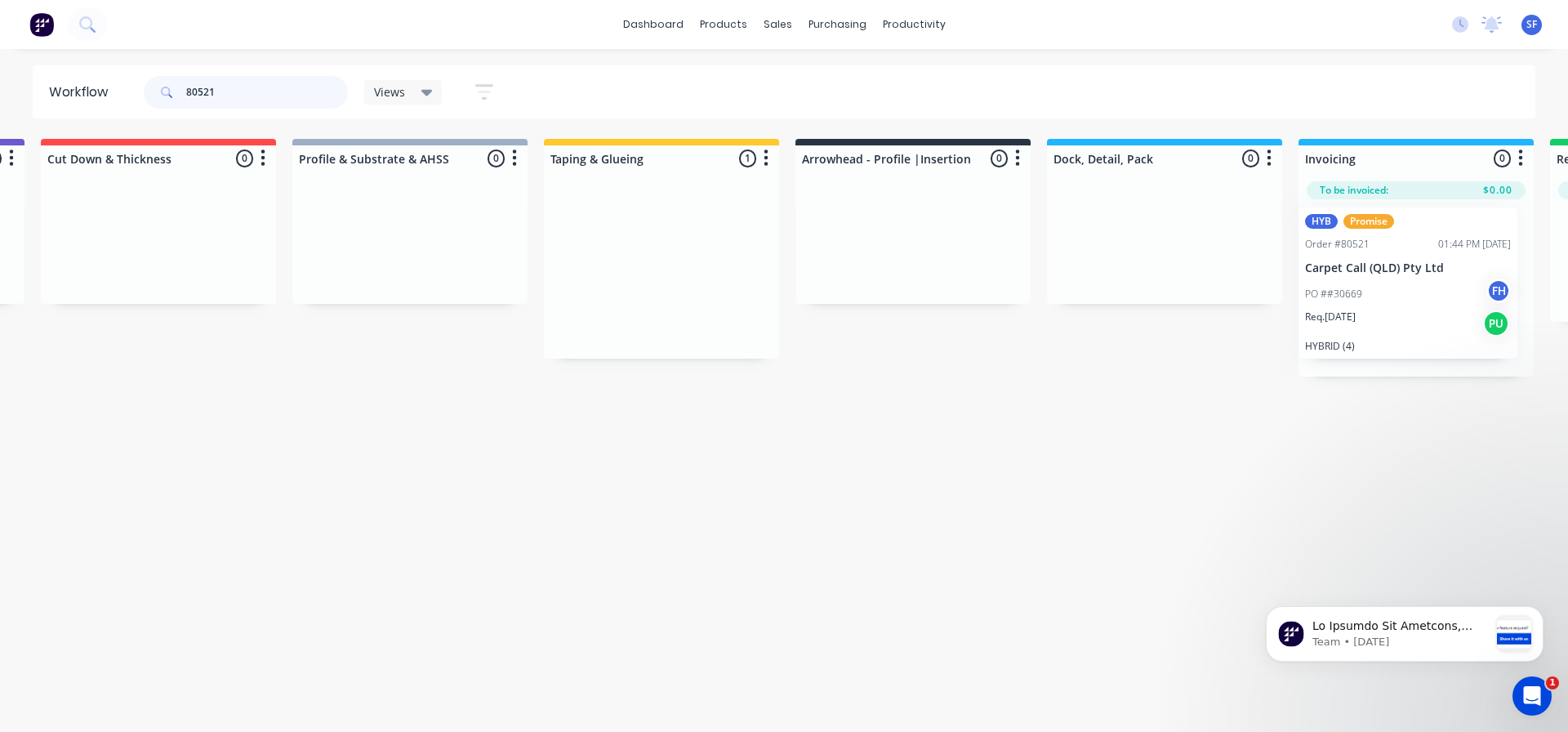
scroll to position [0, 506]
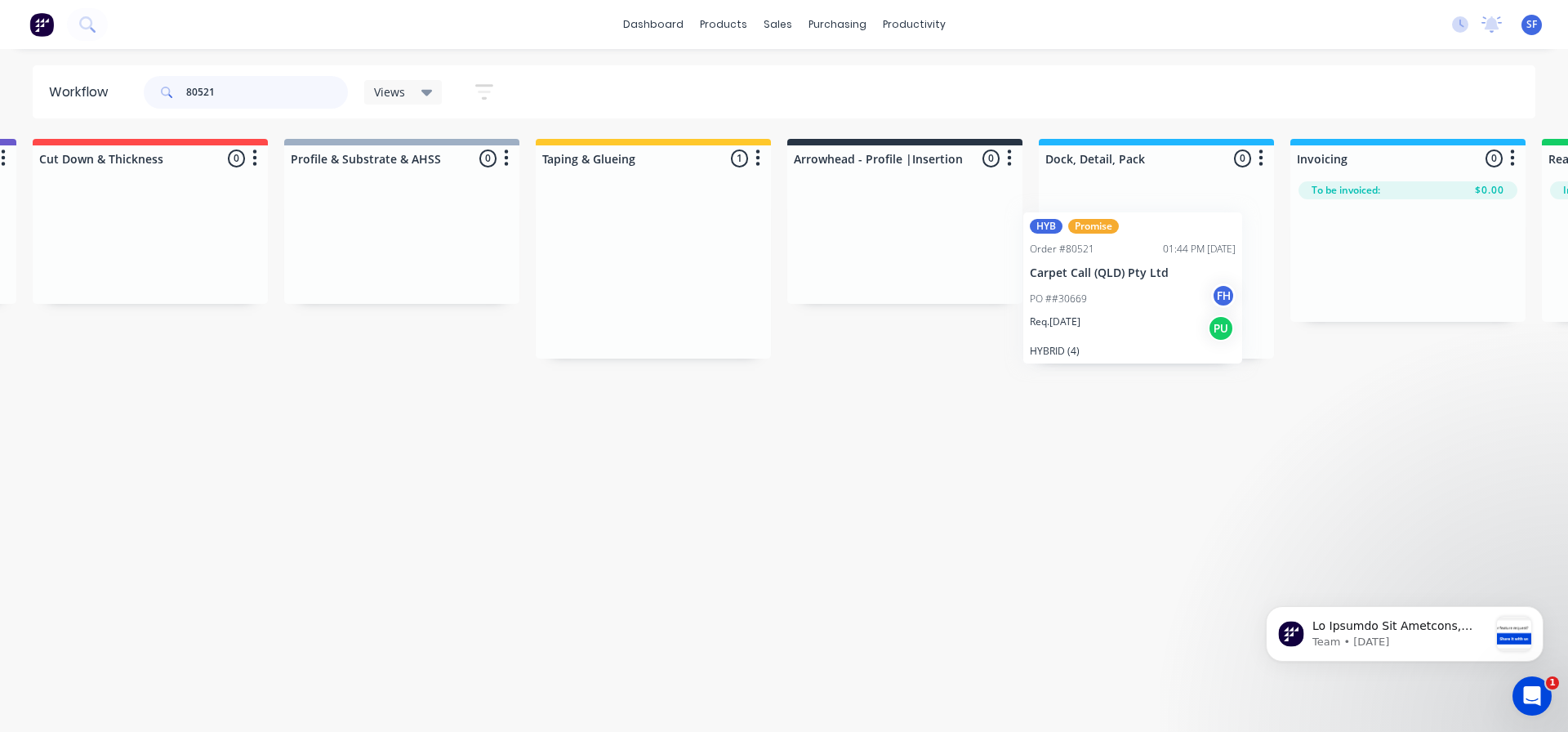
drag, startPoint x: 1204, startPoint y: 212, endPoint x: 1182, endPoint y: 228, distance: 27.2
click at [1182, 228] on div "Submitted 0 Summaries Total order value Invoiced to date To be invoiced Unpack …" at bounding box center [963, 249] width 2961 height 219
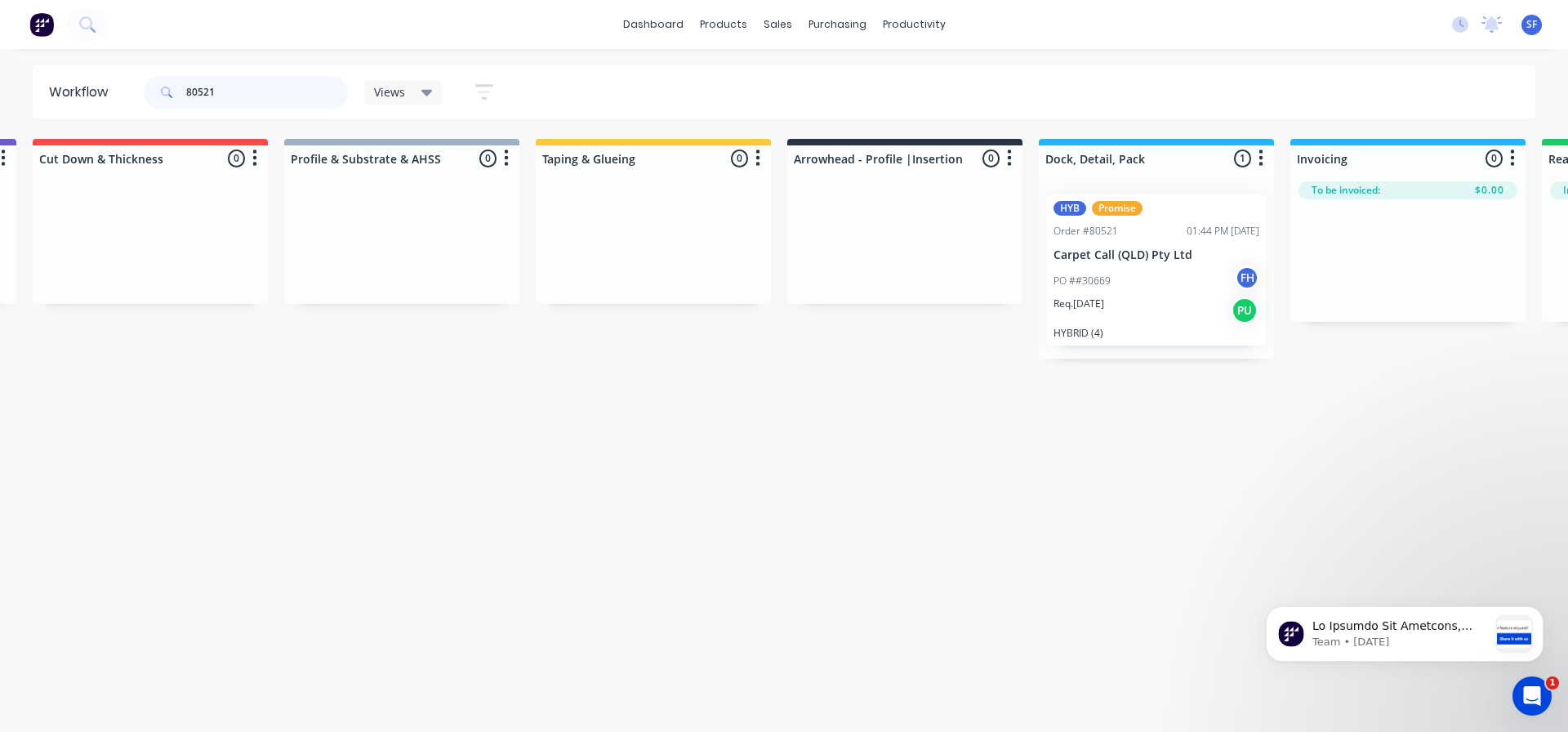
drag, startPoint x: 200, startPoint y: 96, endPoint x: 179, endPoint y: 100, distance: 21.4
click at [179, 100] on div "80521" at bounding box center [246, 92] width 204 height 33
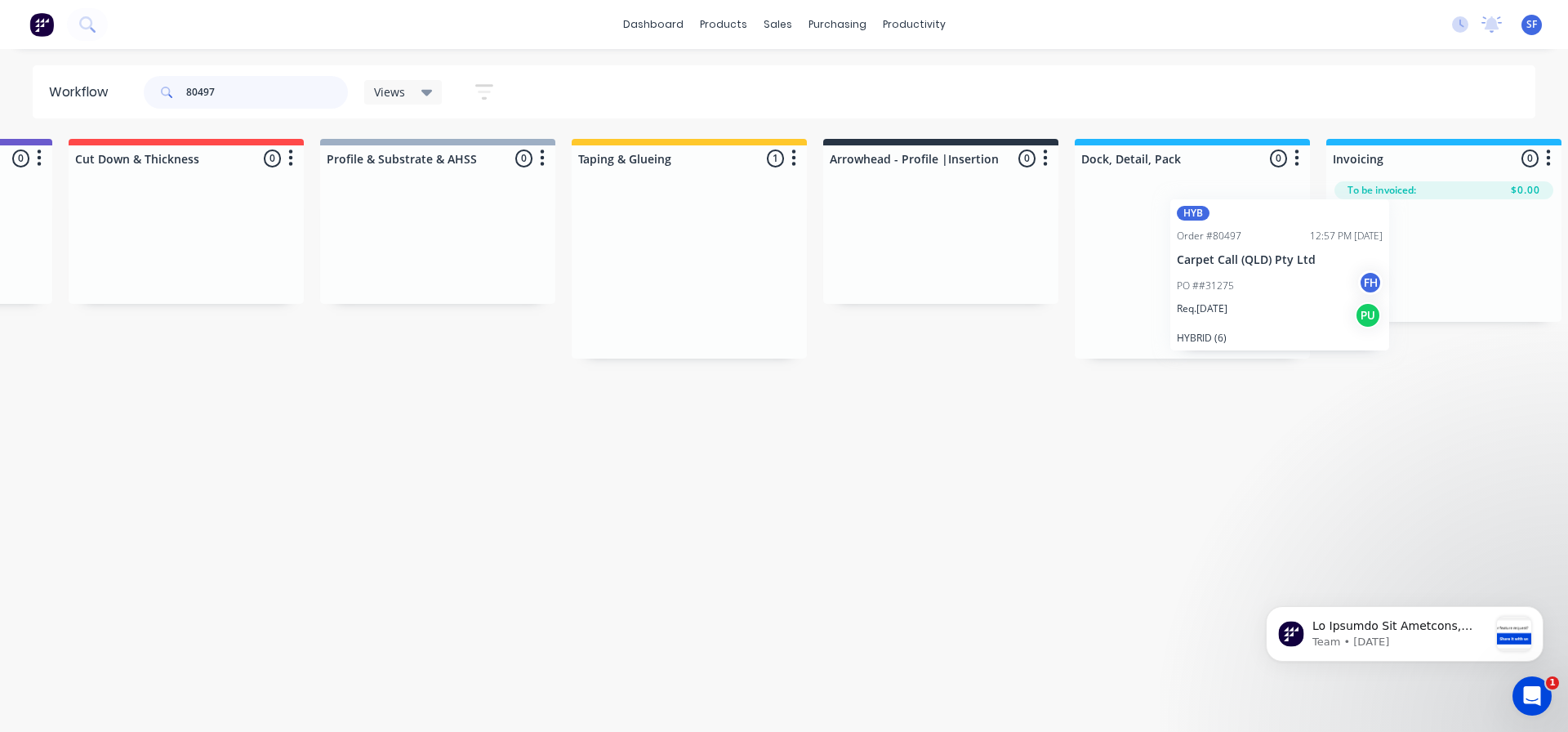
scroll to position [0, 493]
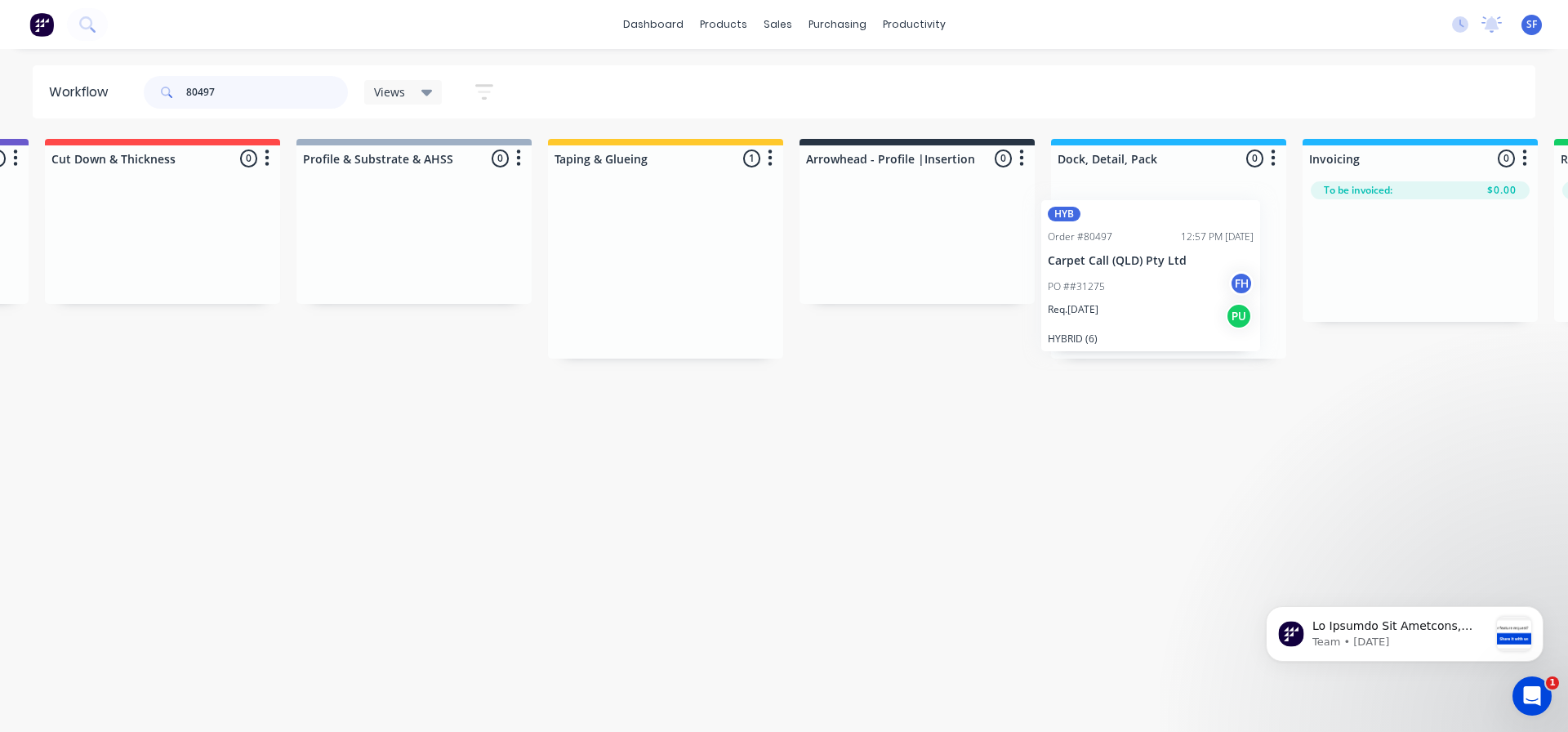
drag, startPoint x: 1158, startPoint y: 208, endPoint x: 1153, endPoint y: 215, distance: 8.6
click at [1153, 215] on div "Submitted 0 Summaries Total order value Invoiced to date To be invoiced Unpack …" at bounding box center [975, 249] width 2961 height 219
drag, startPoint x: 253, startPoint y: 86, endPoint x: 147, endPoint y: 88, distance: 106.0
click at [147, 88] on div "80497" at bounding box center [246, 92] width 204 height 33
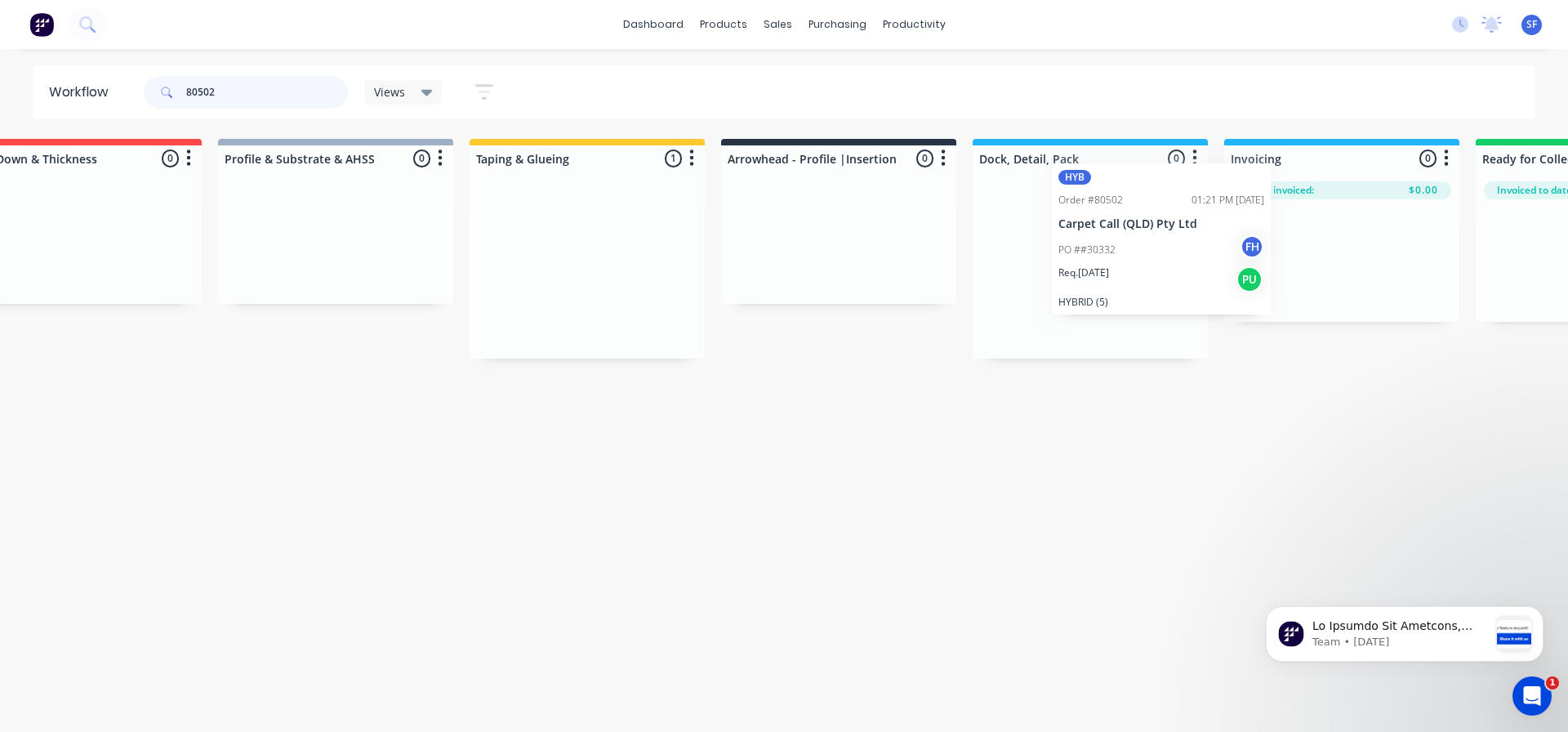
scroll to position [0, 574]
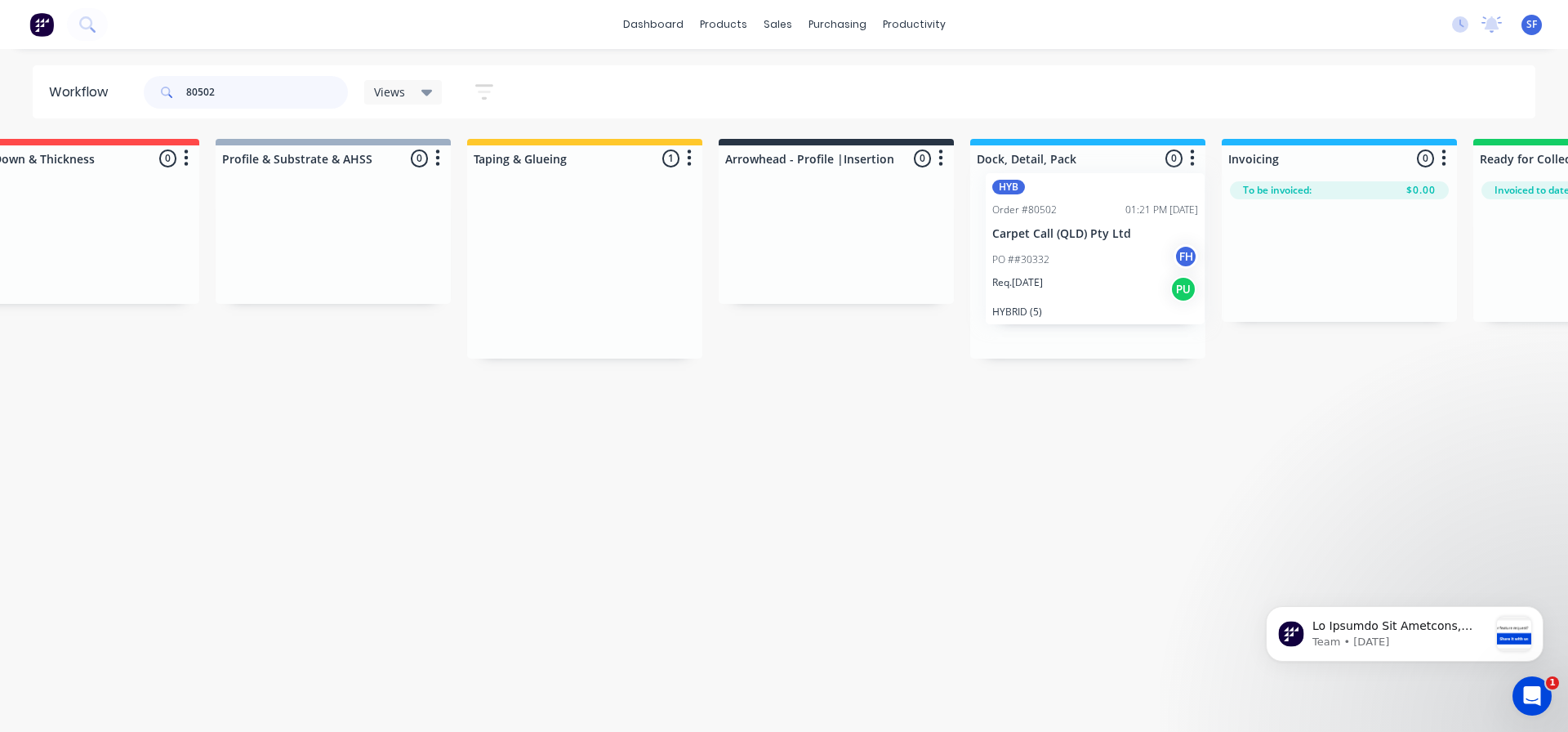
drag, startPoint x: 1143, startPoint y: 210, endPoint x: 1098, endPoint y: 191, distance: 48.8
click at [1098, 191] on div "Submitted 0 Summaries Total order value Invoiced to date To be invoiced Unpack …" at bounding box center [894, 249] width 2961 height 219
drag, startPoint x: 269, startPoint y: 81, endPoint x: 181, endPoint y: 85, distance: 88.1
click at [181, 85] on div "80502" at bounding box center [246, 92] width 204 height 33
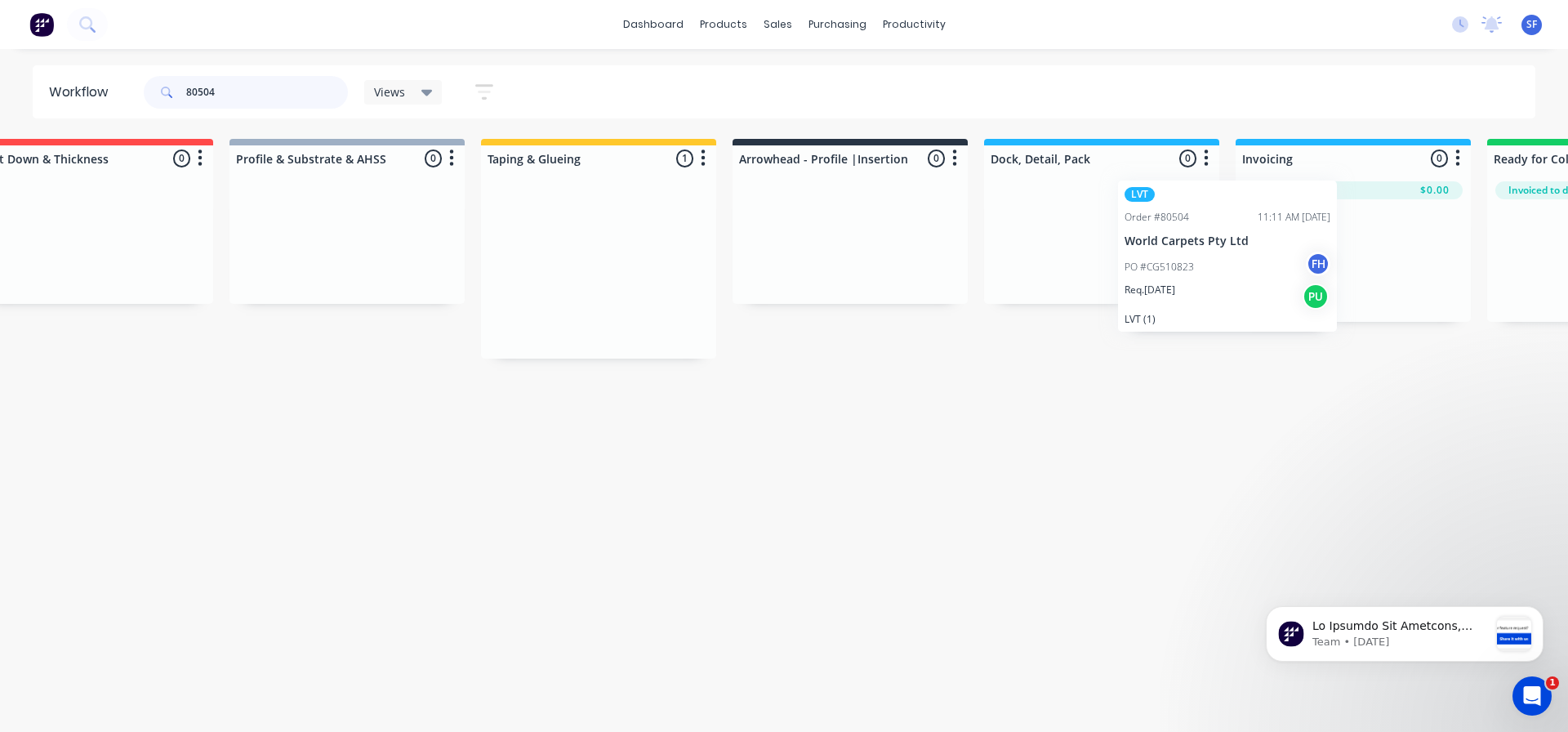
scroll to position [0, 562]
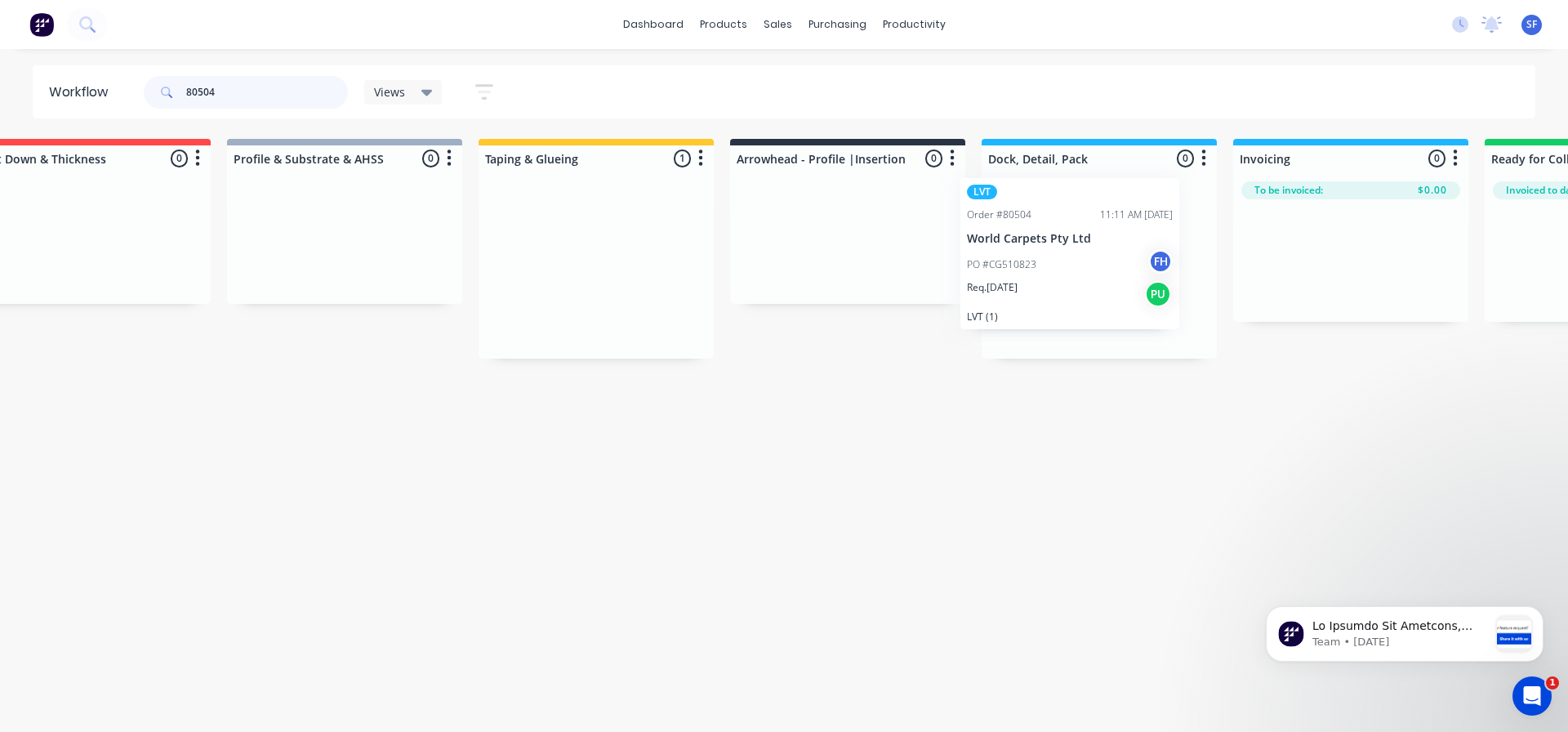
drag, startPoint x: 1156, startPoint y: 208, endPoint x: 1073, endPoint y: 191, distance: 84.7
click at [1073, 191] on div "Submitted 0 Summaries Total order value Invoiced to date To be invoiced Unpack …" at bounding box center [905, 249] width 2961 height 219
drag, startPoint x: 274, startPoint y: 93, endPoint x: 172, endPoint y: 89, distance: 102.1
click at [172, 89] on div "80504" at bounding box center [246, 92] width 204 height 33
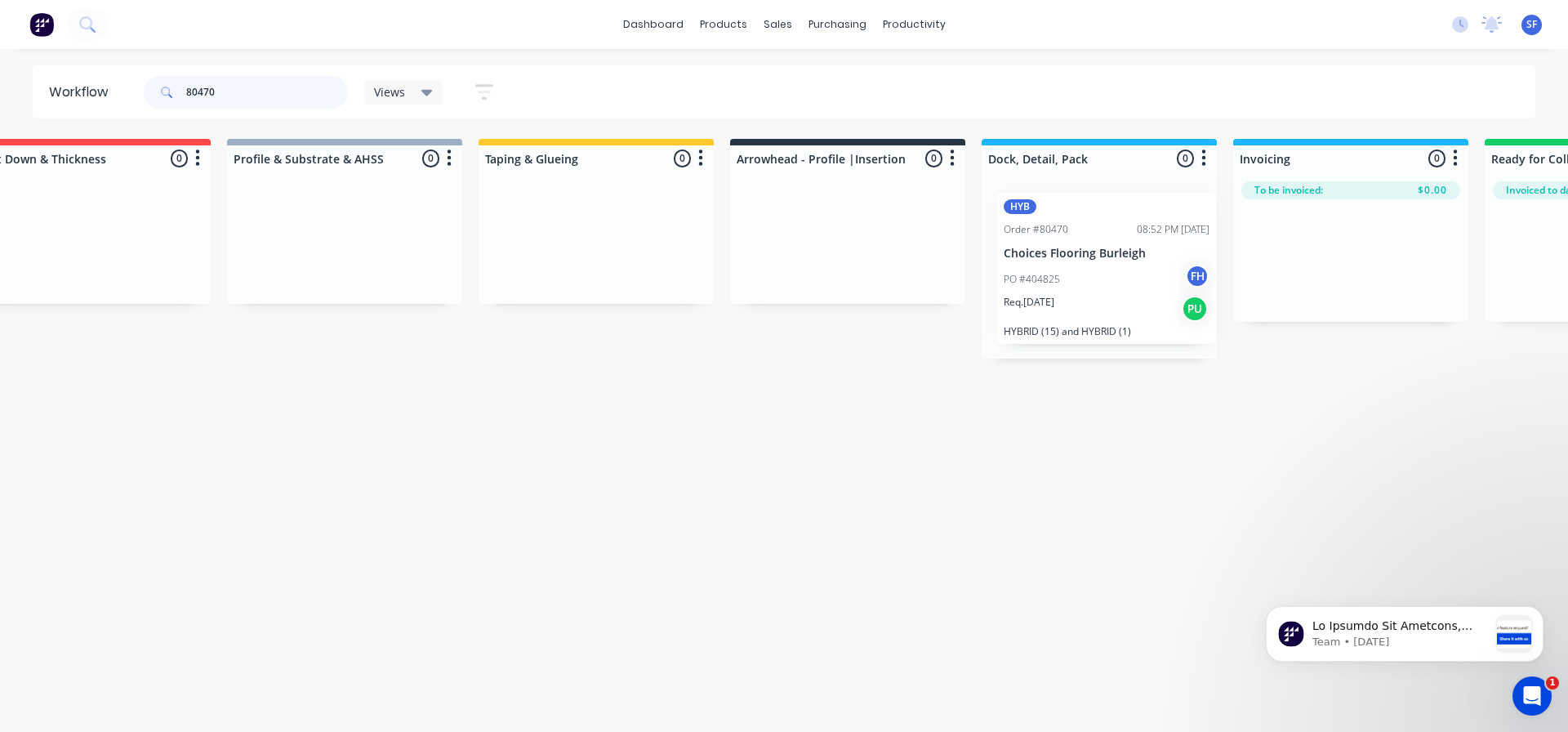
drag, startPoint x: 402, startPoint y: 217, endPoint x: 1107, endPoint y: 213, distance: 705.0
click at [1108, 213] on div "Submitted 0 Summaries Total order value Invoiced to date To be invoiced Unpack …" at bounding box center [905, 249] width 2961 height 219
drag, startPoint x: 269, startPoint y: 97, endPoint x: 158, endPoint y: 95, distance: 111.0
click at [158, 95] on div "80470" at bounding box center [246, 92] width 204 height 33
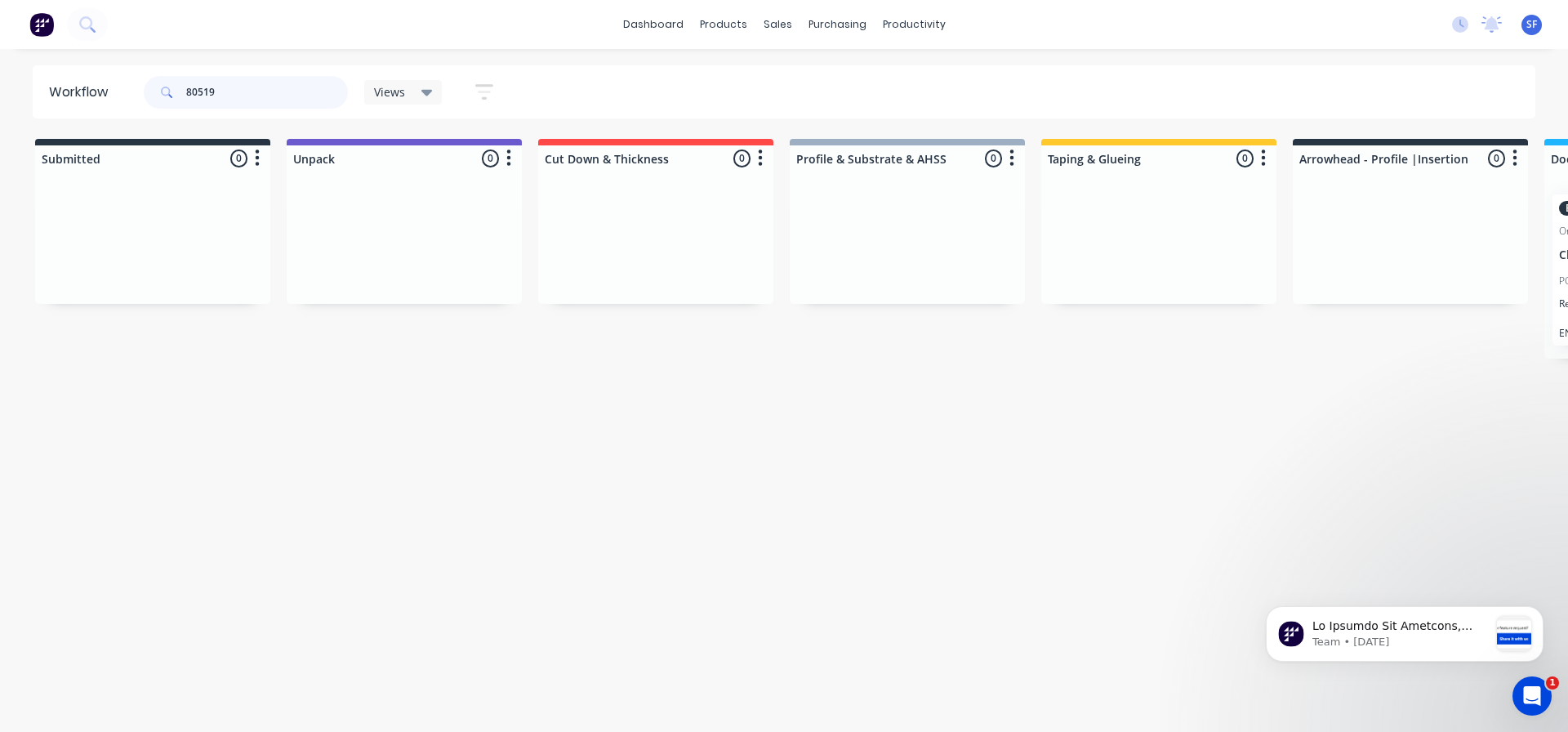
drag, startPoint x: 219, startPoint y: 91, endPoint x: 154, endPoint y: 91, distance: 65.0
click at [154, 91] on div "80519" at bounding box center [246, 92] width 204 height 33
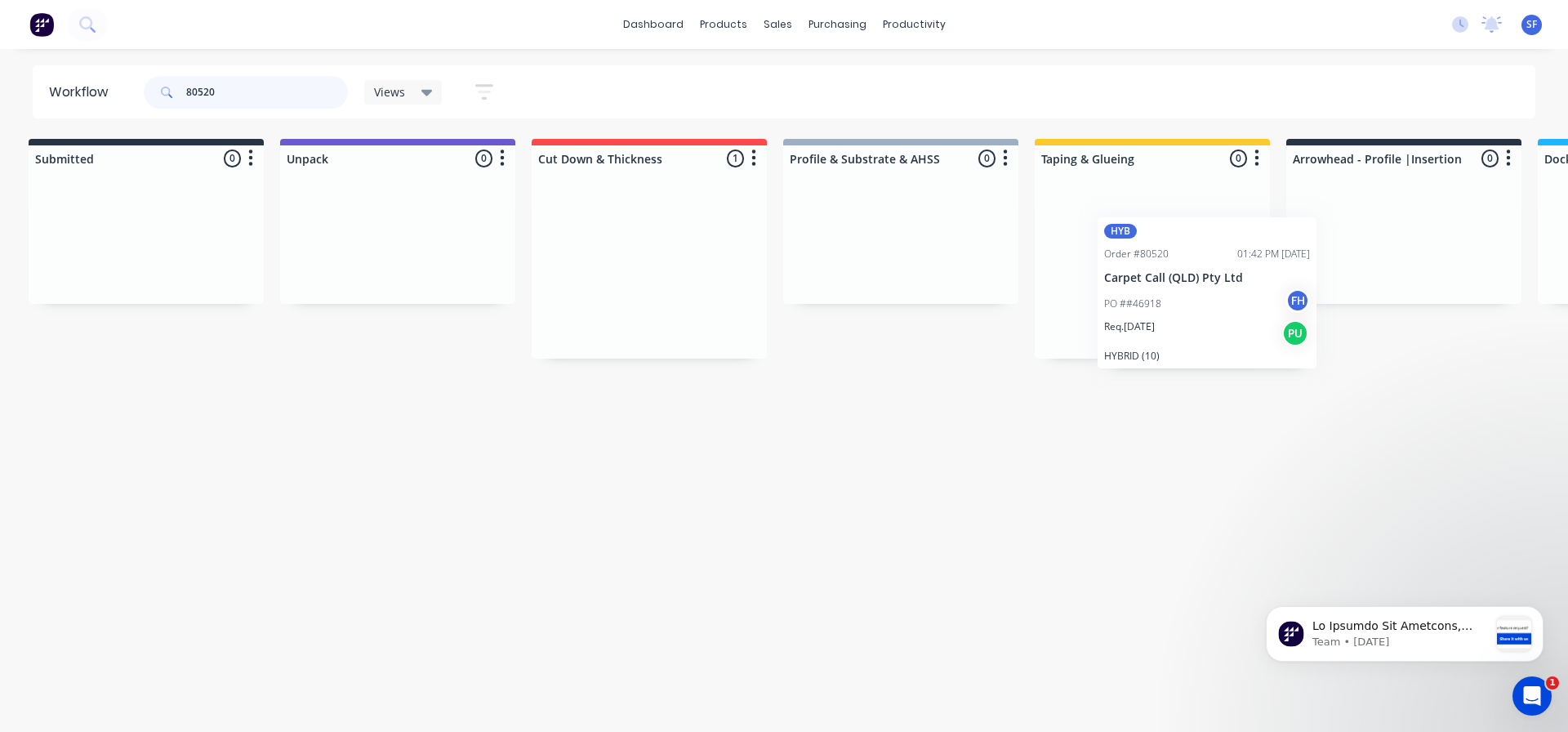
drag, startPoint x: 619, startPoint y: 212, endPoint x: 1184, endPoint y: 236, distance: 565.5
click at [1184, 236] on div "Submitted 0 Summaries Total order value Invoiced to date To be invoiced Unpack …" at bounding box center [1462, 249] width 2961 height 219
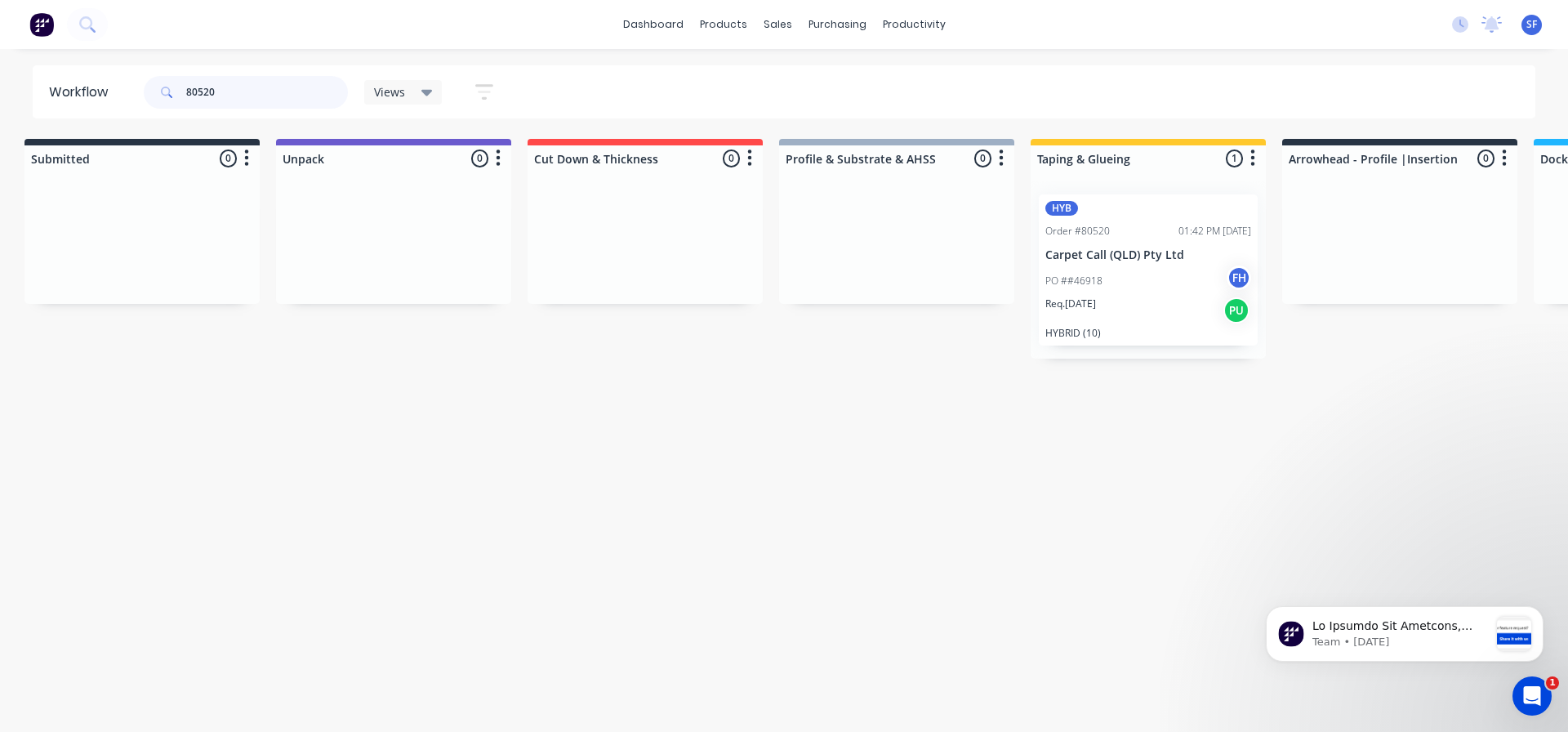
drag, startPoint x: 261, startPoint y: 86, endPoint x: 140, endPoint y: 88, distance: 121.0
click at [140, 88] on div "80520 Views Save new view None (Default) edit Engineered edit Hybrid/LVT edit L…" at bounding box center [326, 93] width 371 height 49
type input "80501"
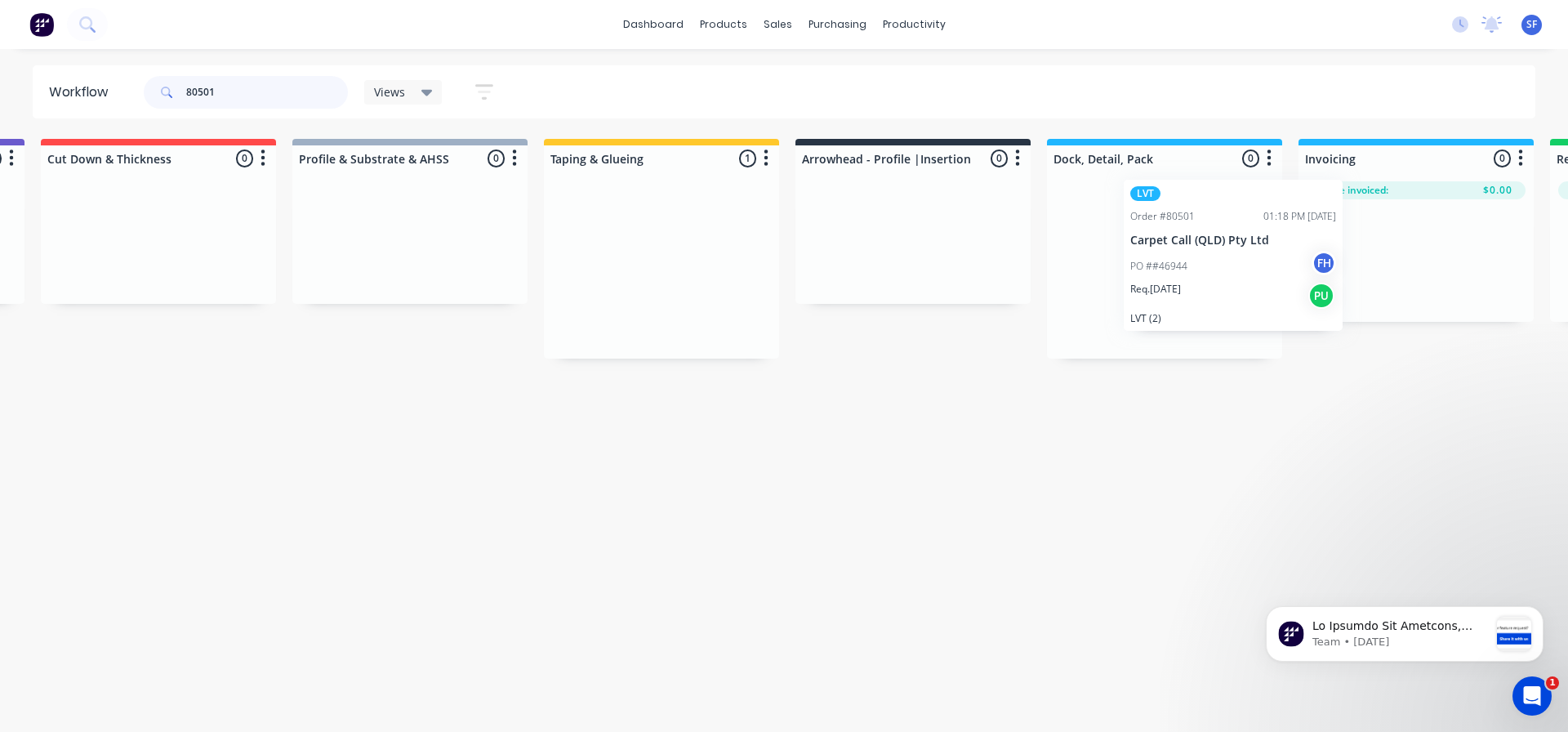
scroll to position [0, 500]
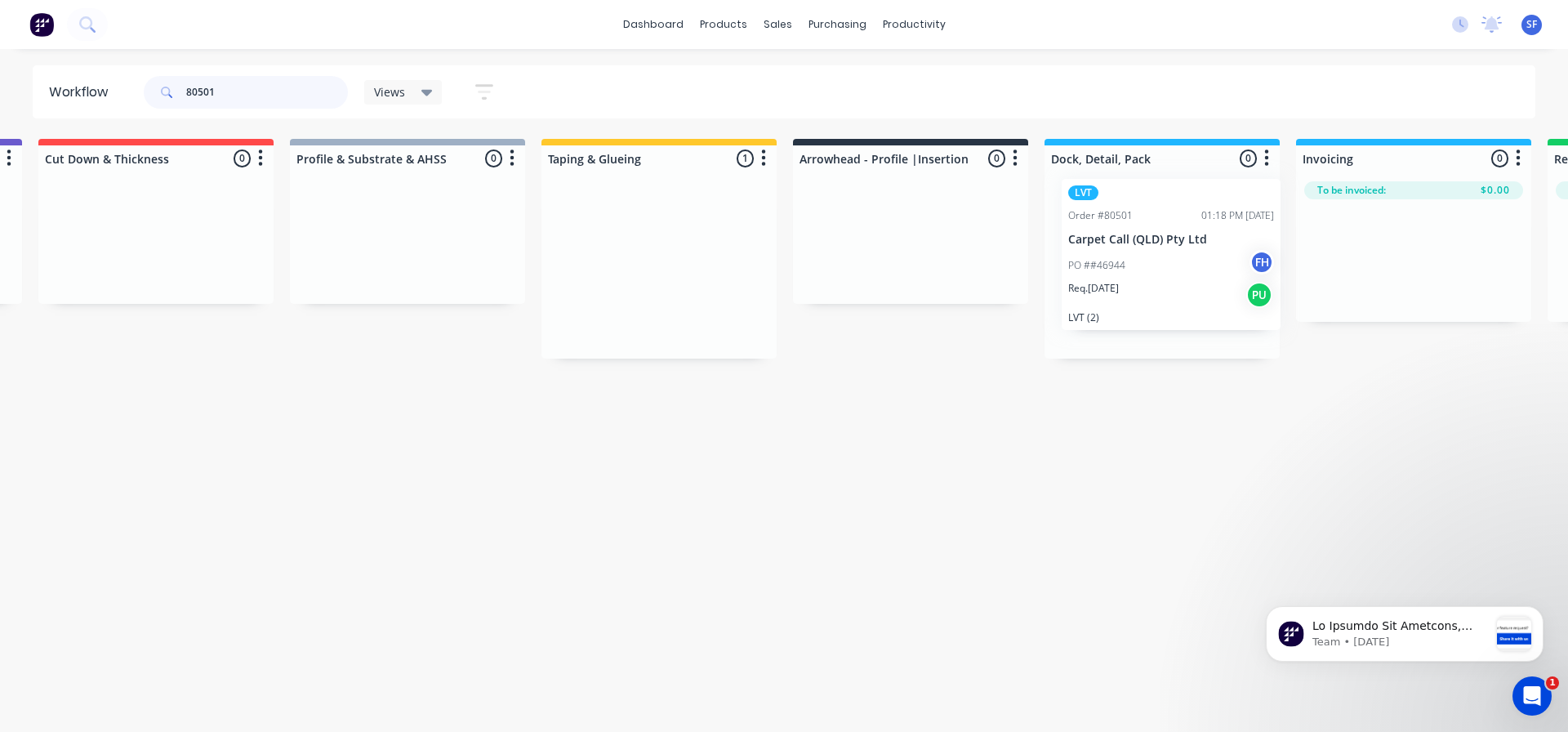
drag, startPoint x: 1167, startPoint y: 211, endPoint x: 1183, endPoint y: 195, distance: 22.6
click at [1183, 195] on div "Submitted 0 Summaries Total order value Invoiced to date To be invoiced Unpack …" at bounding box center [968, 249] width 2961 height 219
drag, startPoint x: 294, startPoint y: 93, endPoint x: 167, endPoint y: 97, distance: 127.1
click at [167, 97] on div "80501" at bounding box center [246, 92] width 204 height 33
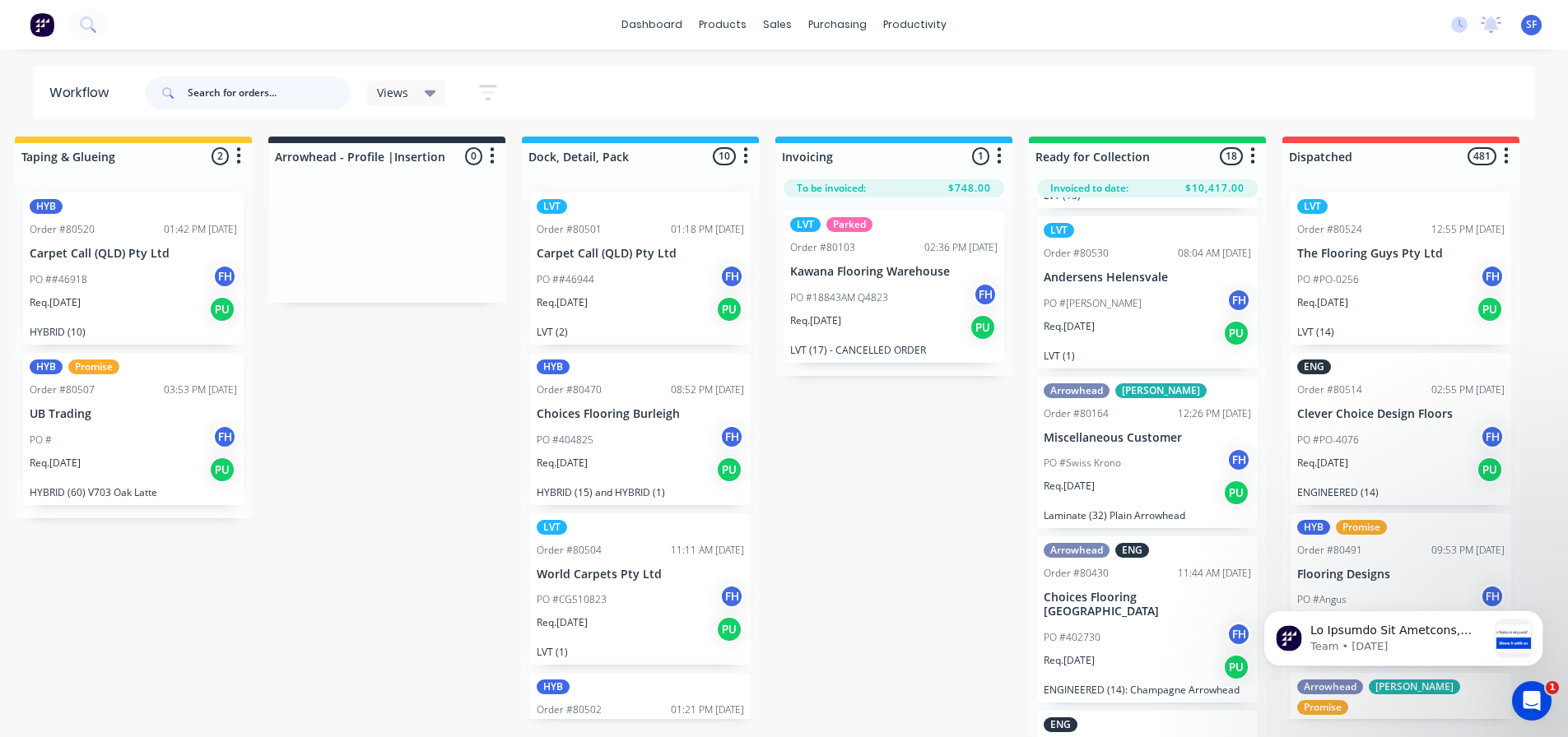
scroll to position [823, 0]
click at [83, 19] on icon at bounding box center [86, 23] width 13 height 13
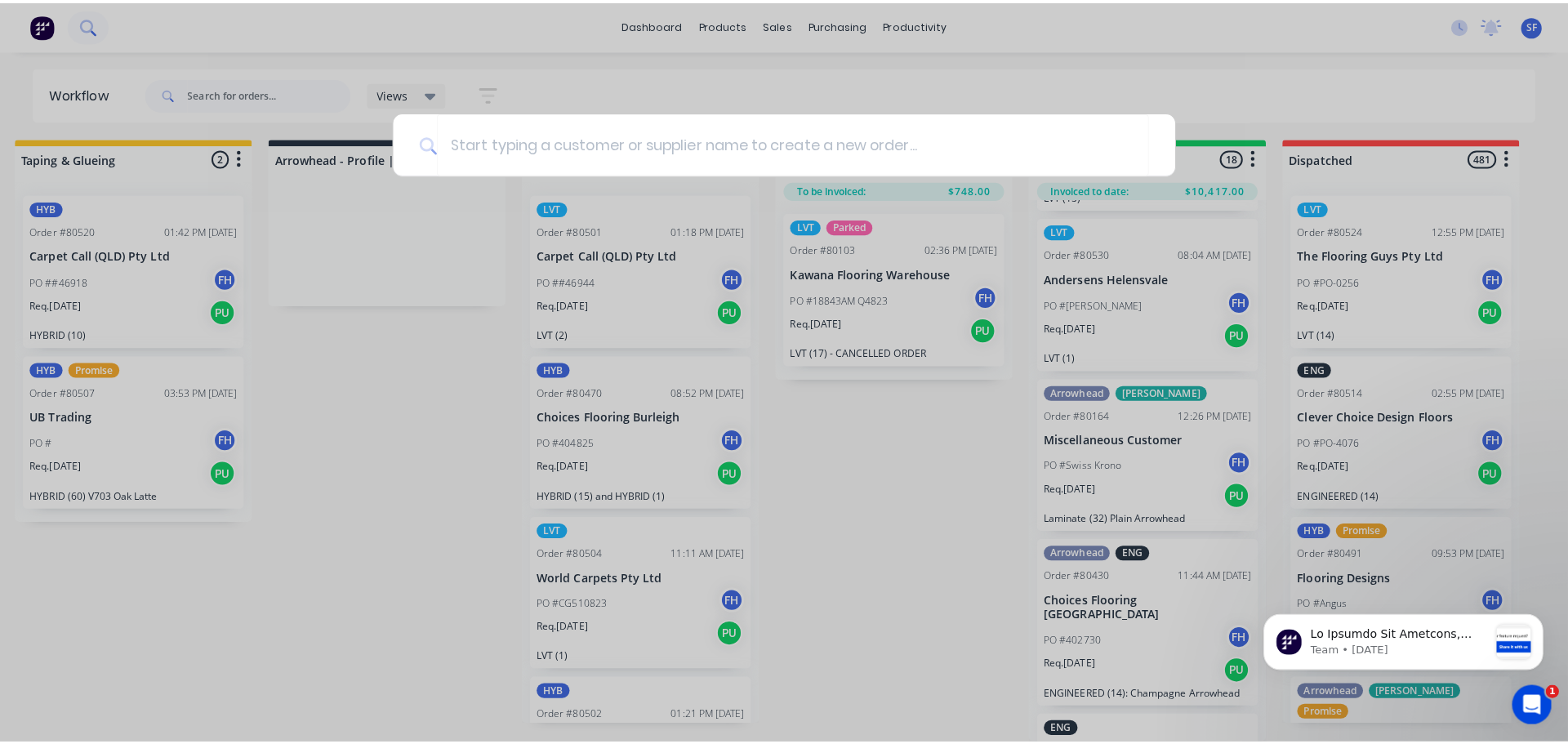
scroll to position [4, 1027]
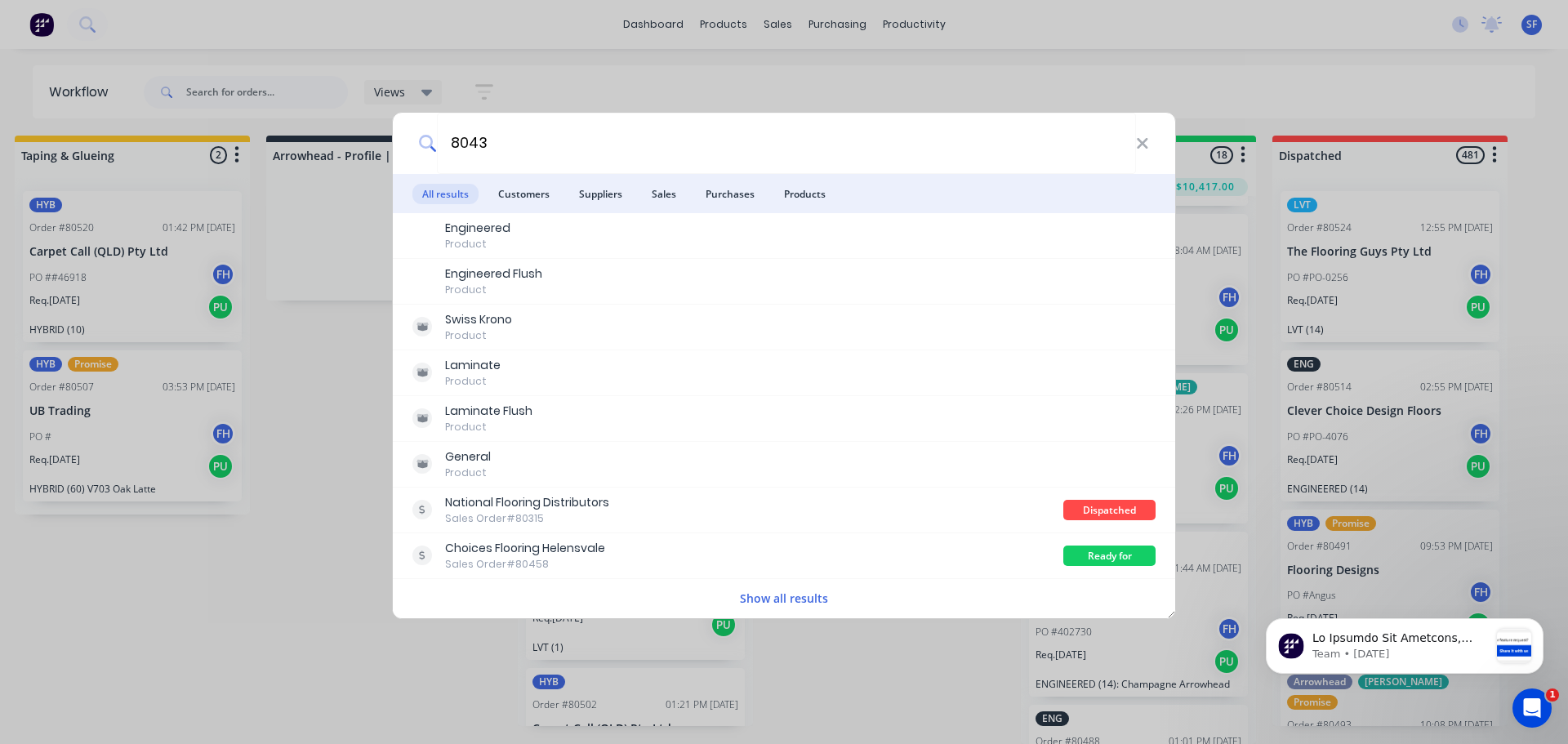
type input "80432"
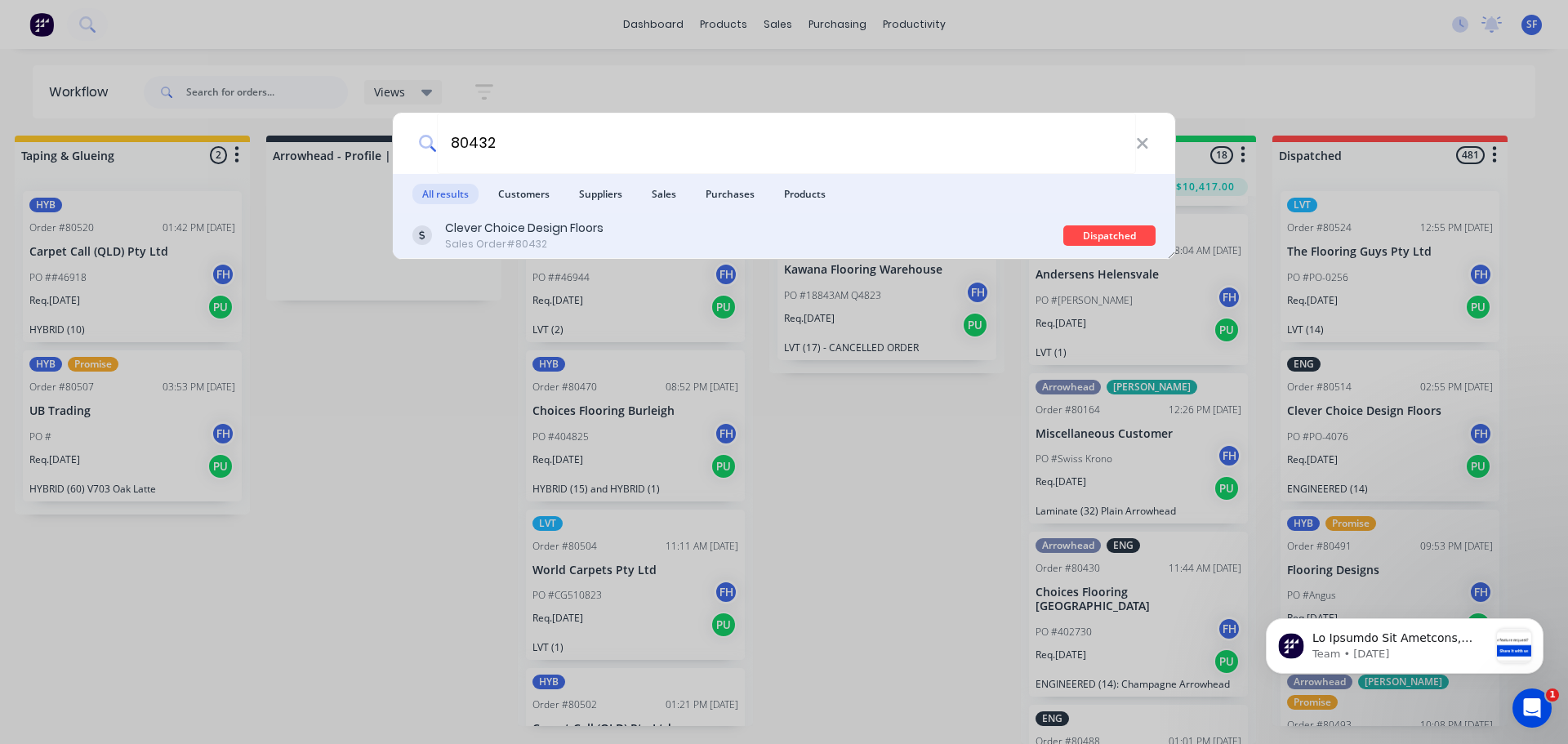
click at [672, 221] on div "Clever Choice Design Floors Sales Order #80432" at bounding box center [737, 235] width 651 height 32
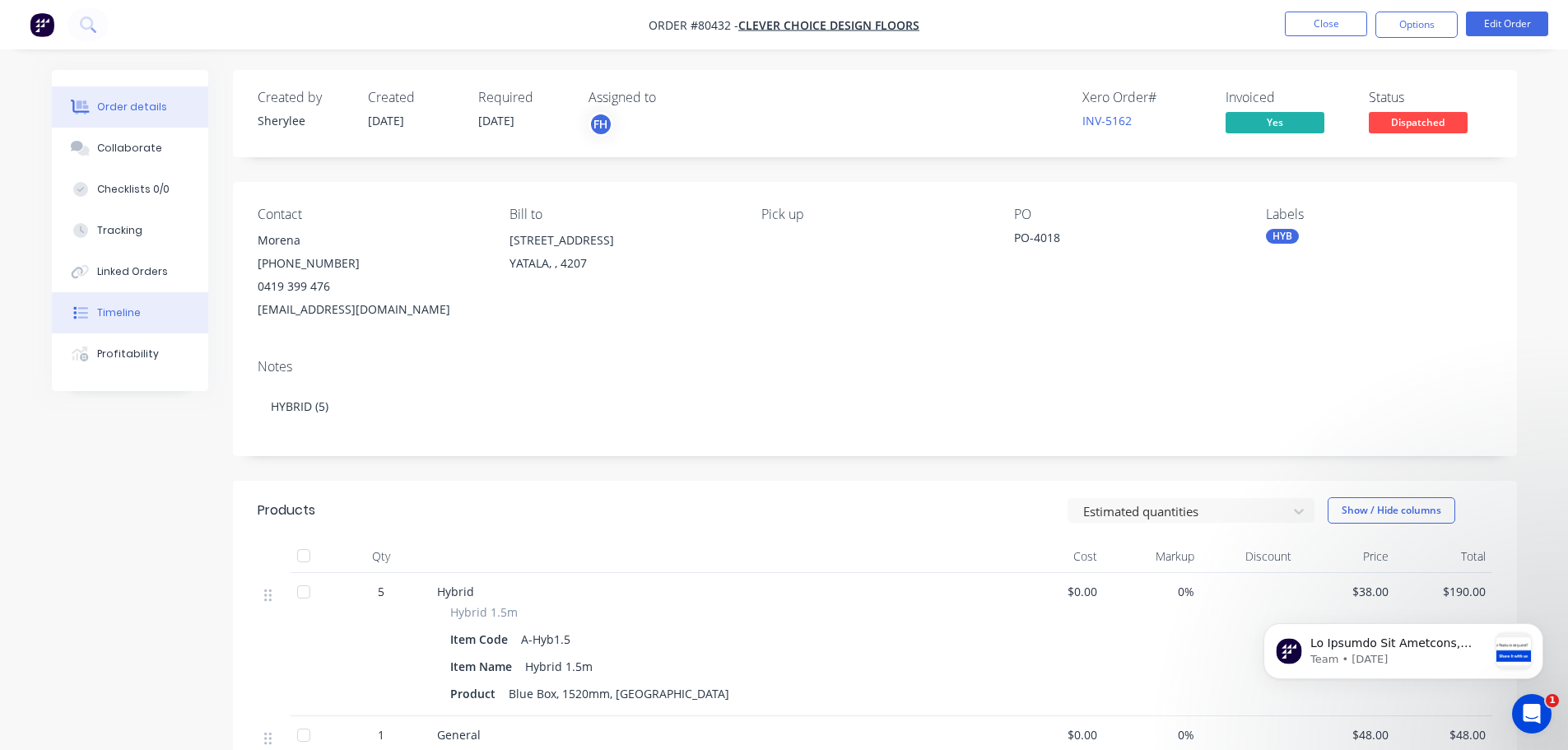
click at [122, 314] on div "Timeline" at bounding box center [119, 313] width 44 height 15
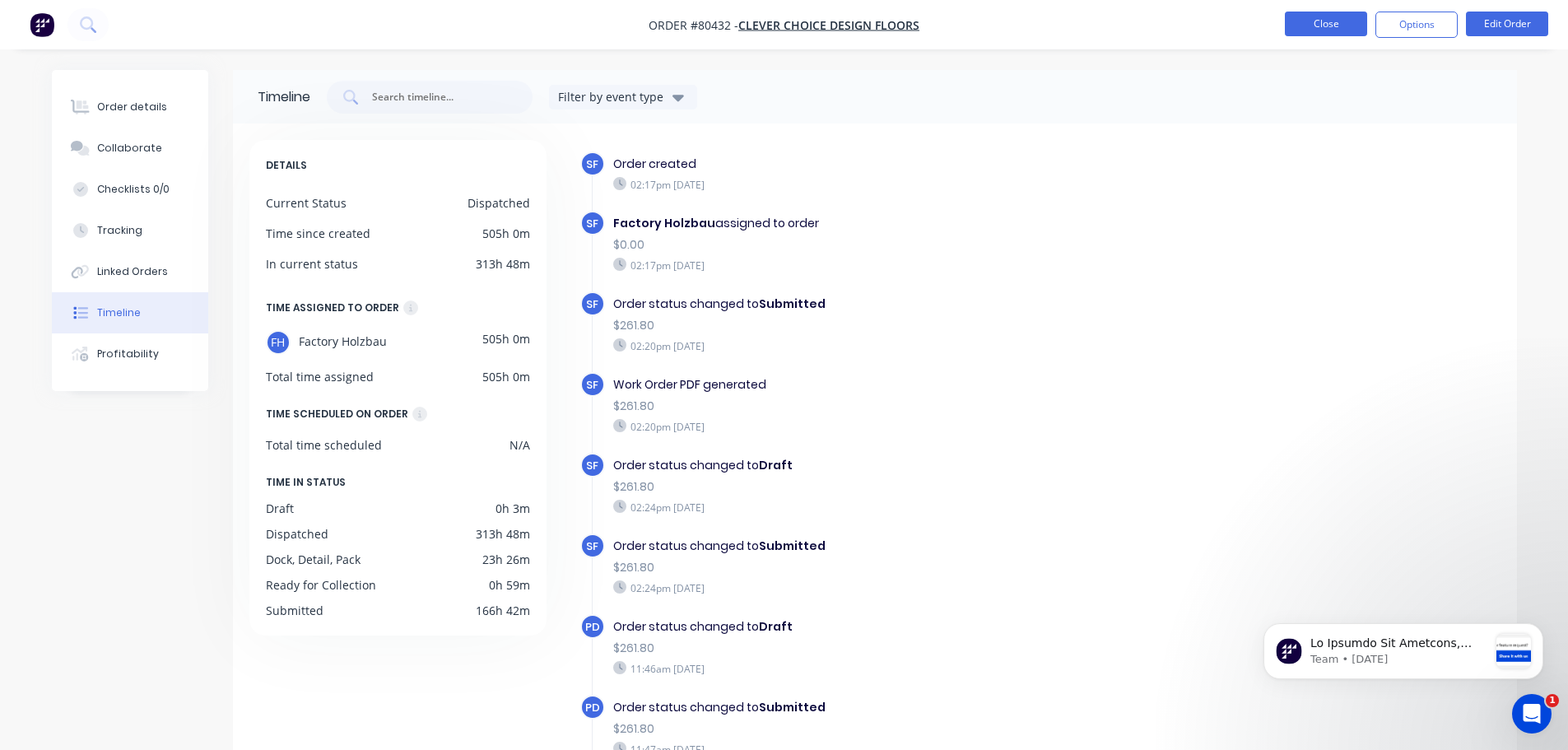
click at [1323, 17] on button "Close" at bounding box center [1326, 24] width 83 height 25
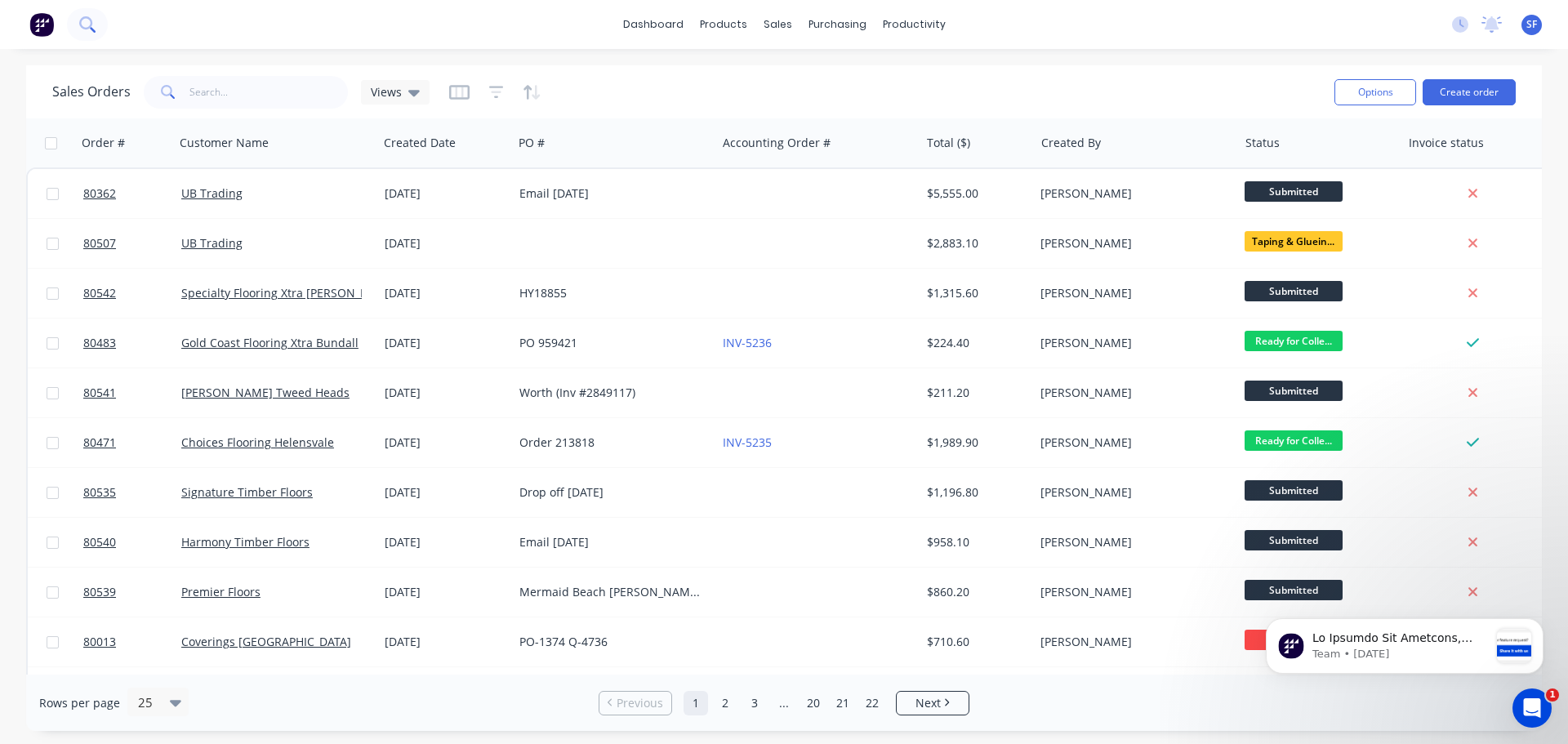
click at [86, 23] on icon at bounding box center [86, 24] width 15 height 15
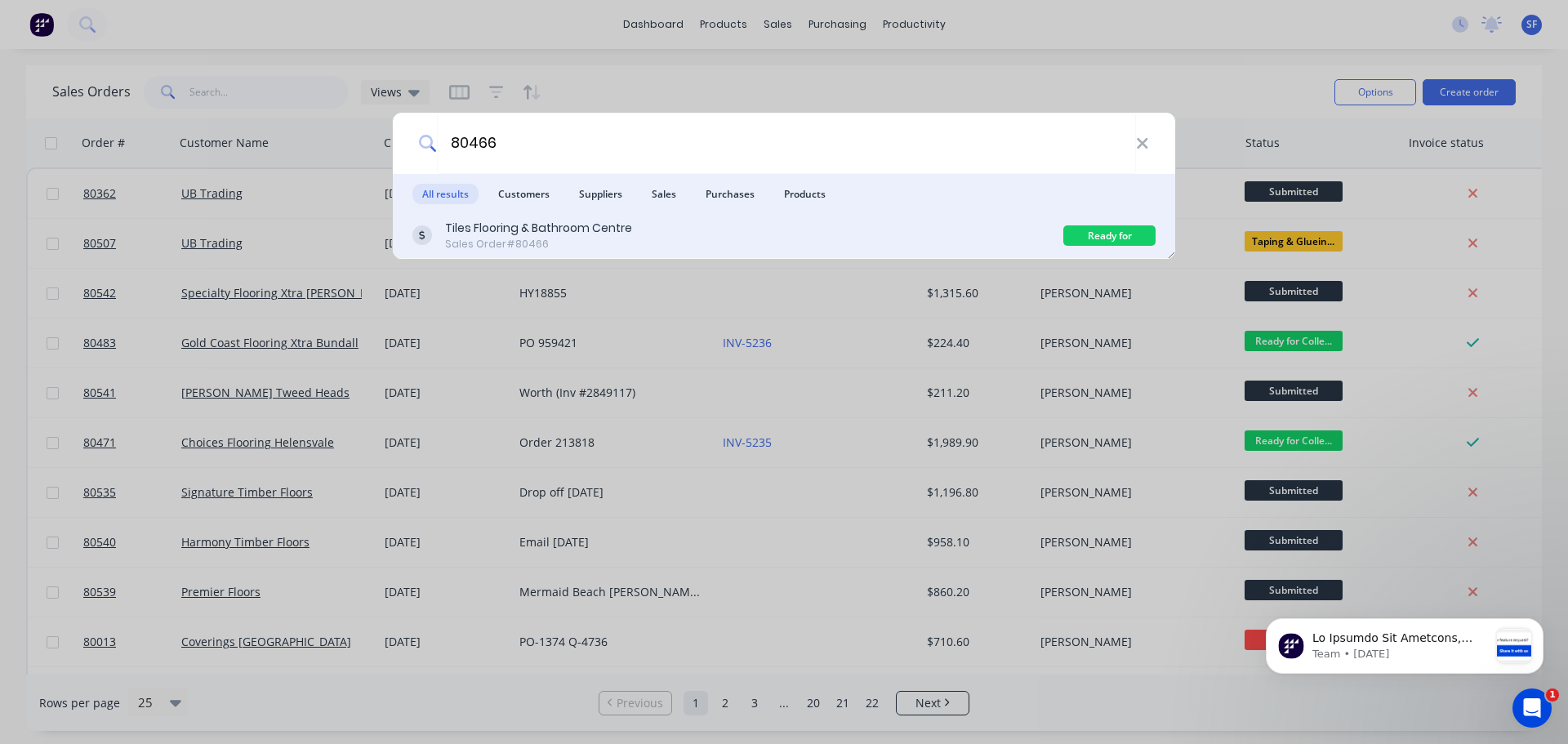
type input "80466"
click at [574, 222] on div "Tiles Flooring & Bathroom Centre" at bounding box center [539, 227] width 187 height 17
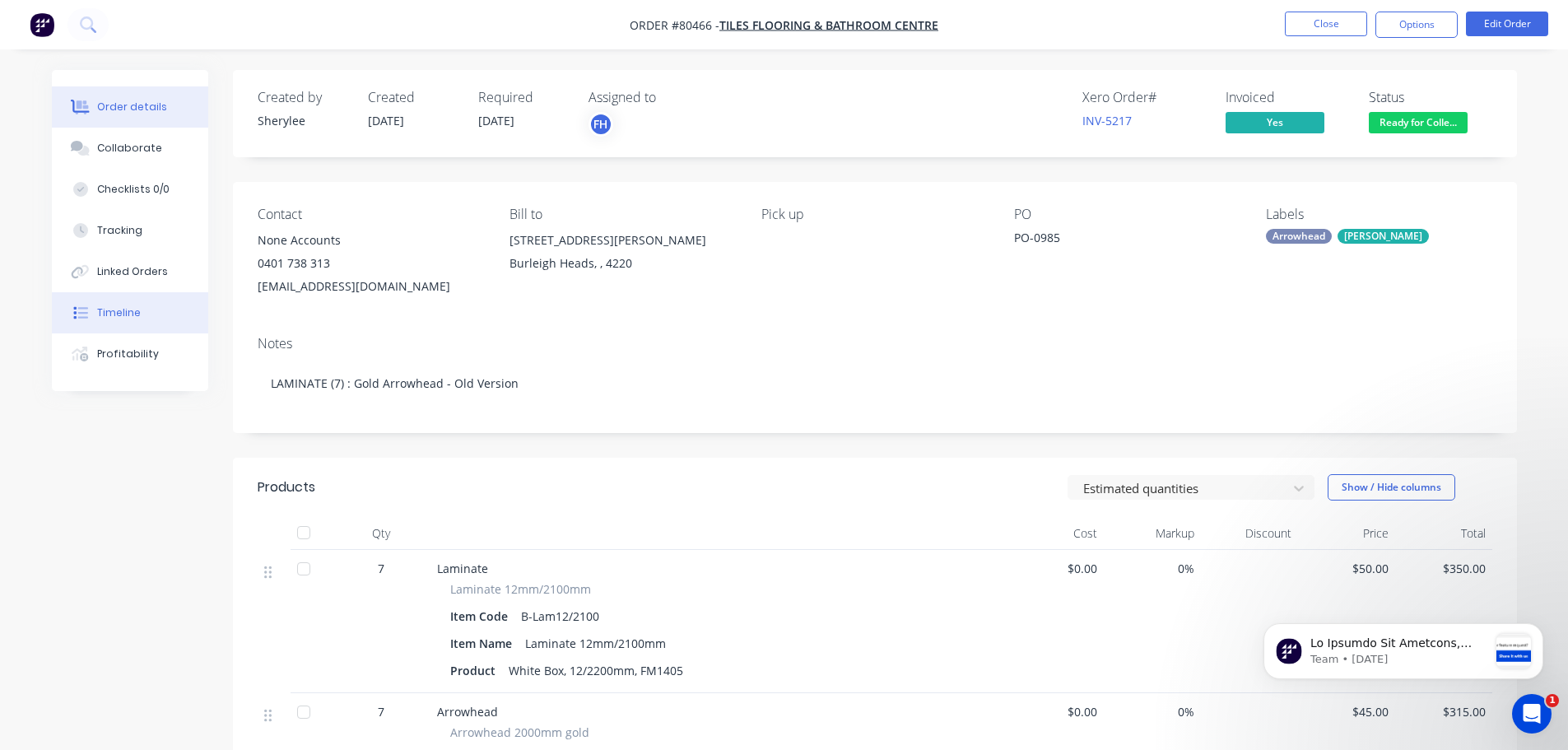
click at [125, 311] on div "Timeline" at bounding box center [119, 313] width 44 height 15
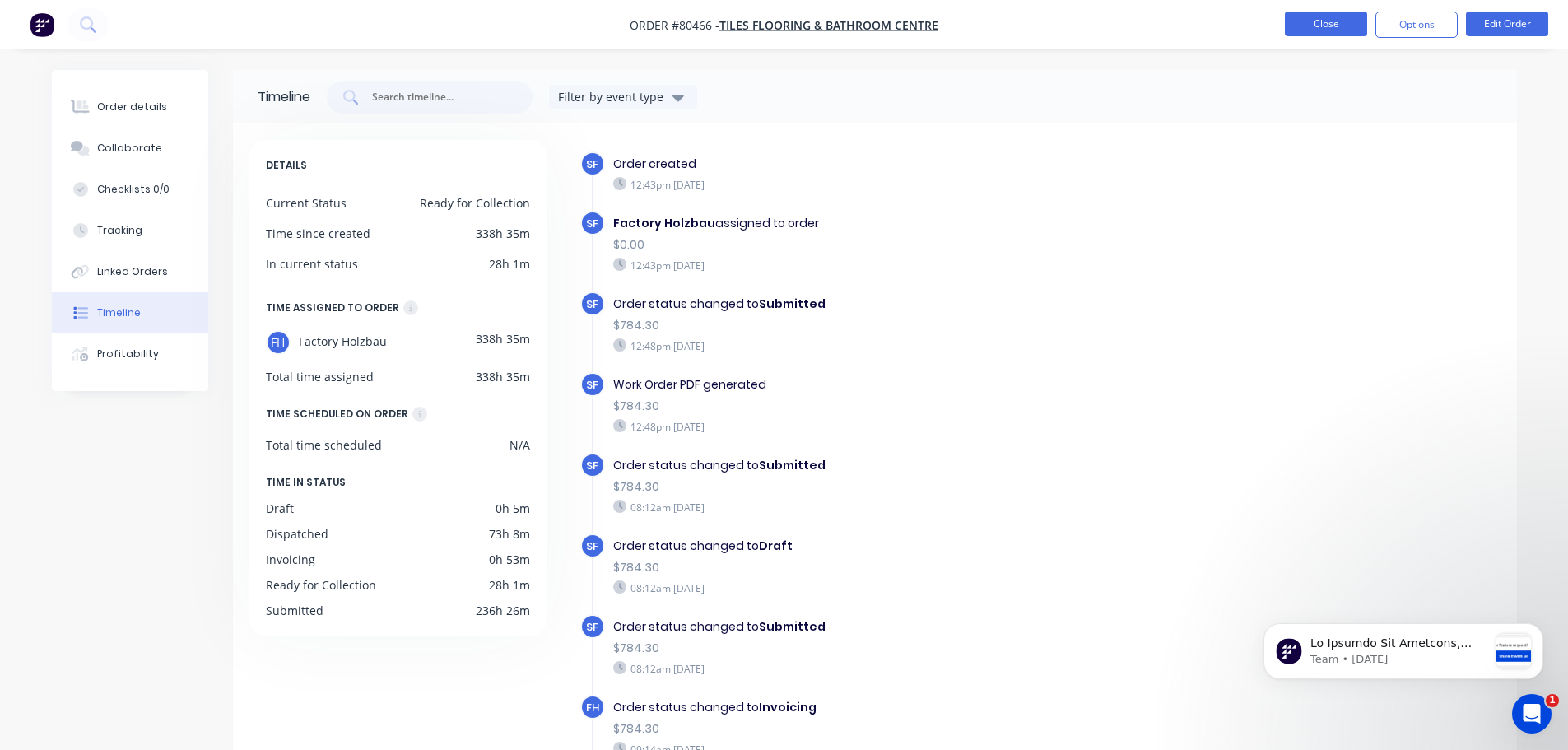
click at [1339, 20] on button "Close" at bounding box center [1326, 24] width 83 height 25
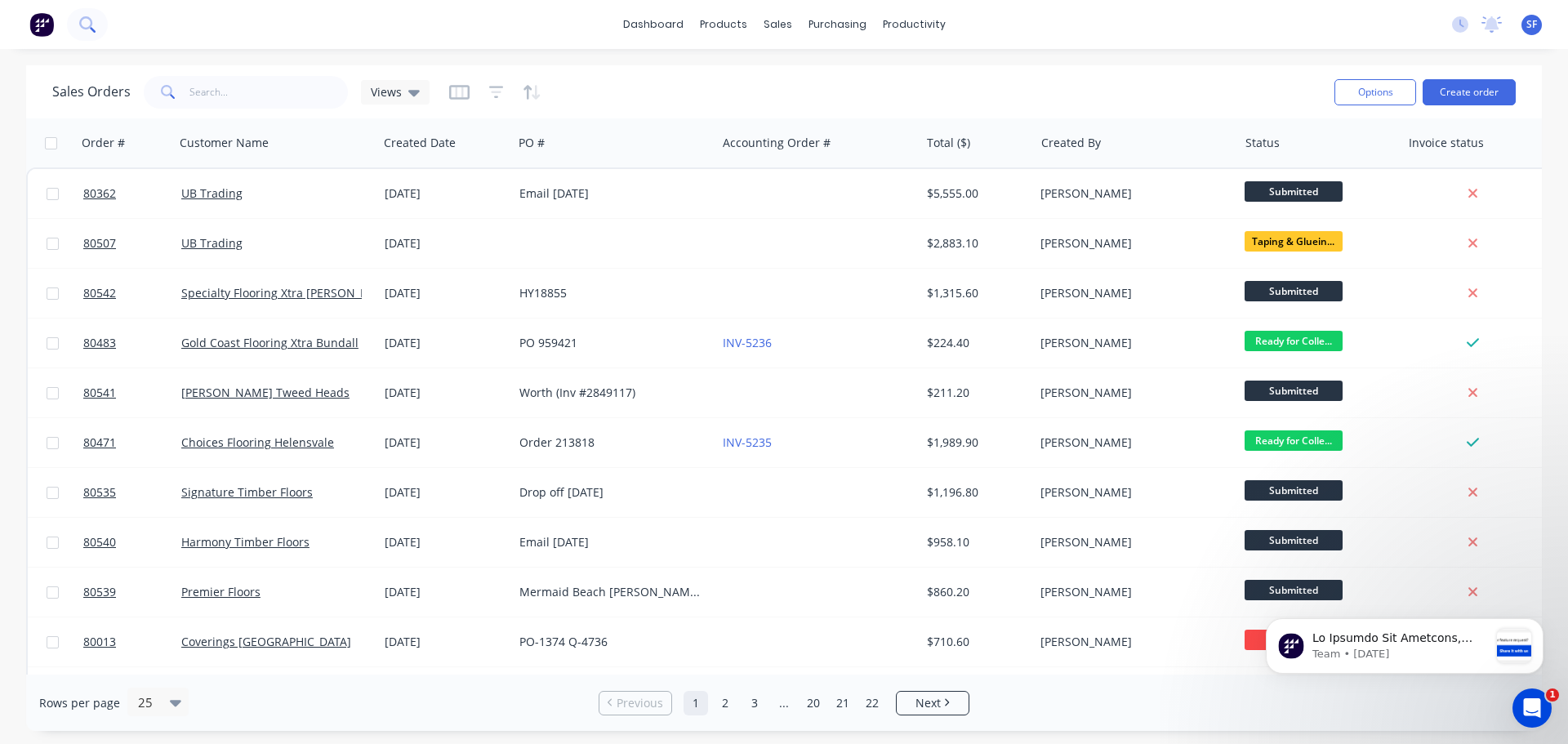
click at [85, 20] on icon at bounding box center [86, 24] width 15 height 15
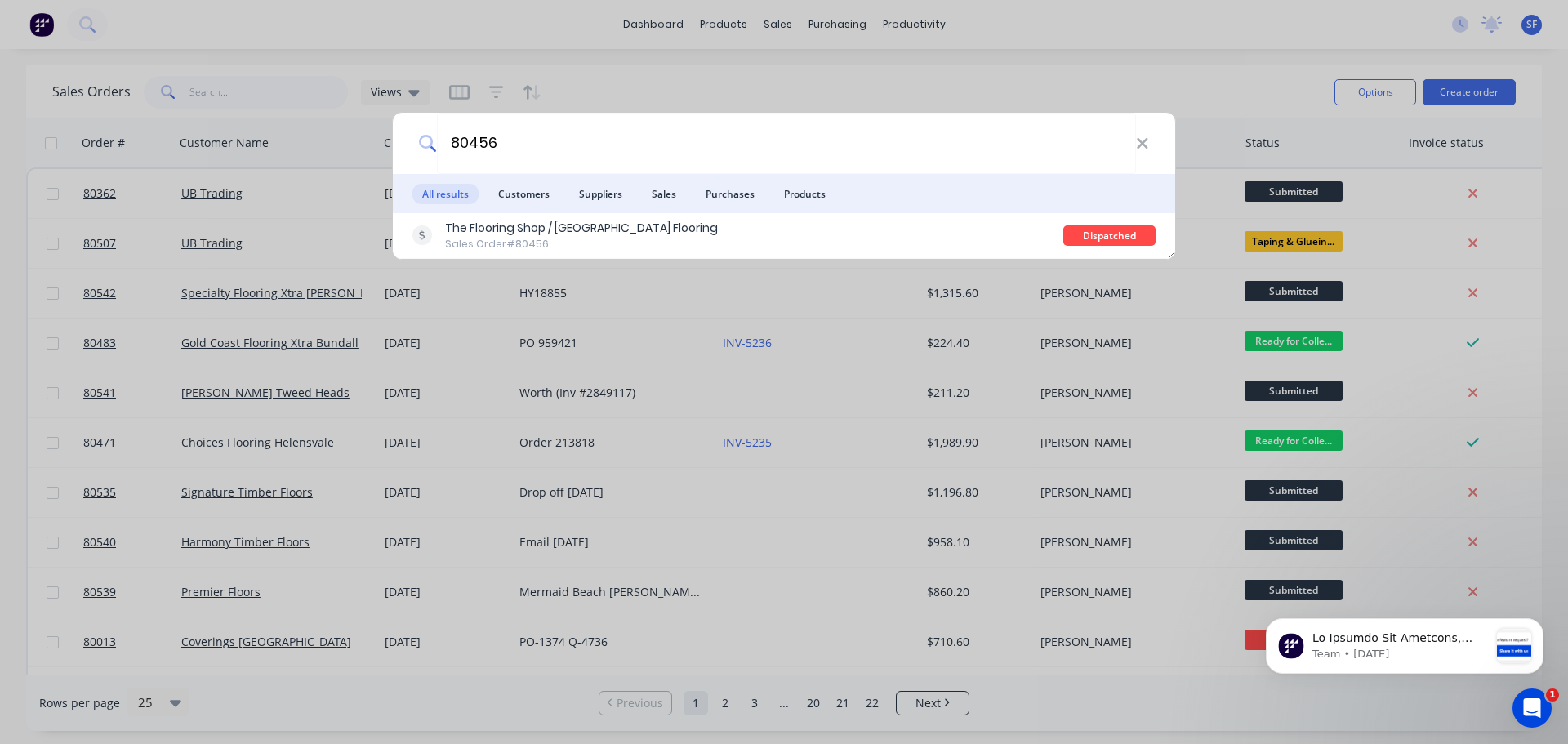
drag, startPoint x: 512, startPoint y: 139, endPoint x: 358, endPoint y: 157, distance: 155.0
click at [358, 157] on div "80456 All results Customers Suppliers Sales Purchases Products The Flooring Sho…" at bounding box center [784, 372] width 1568 height 744
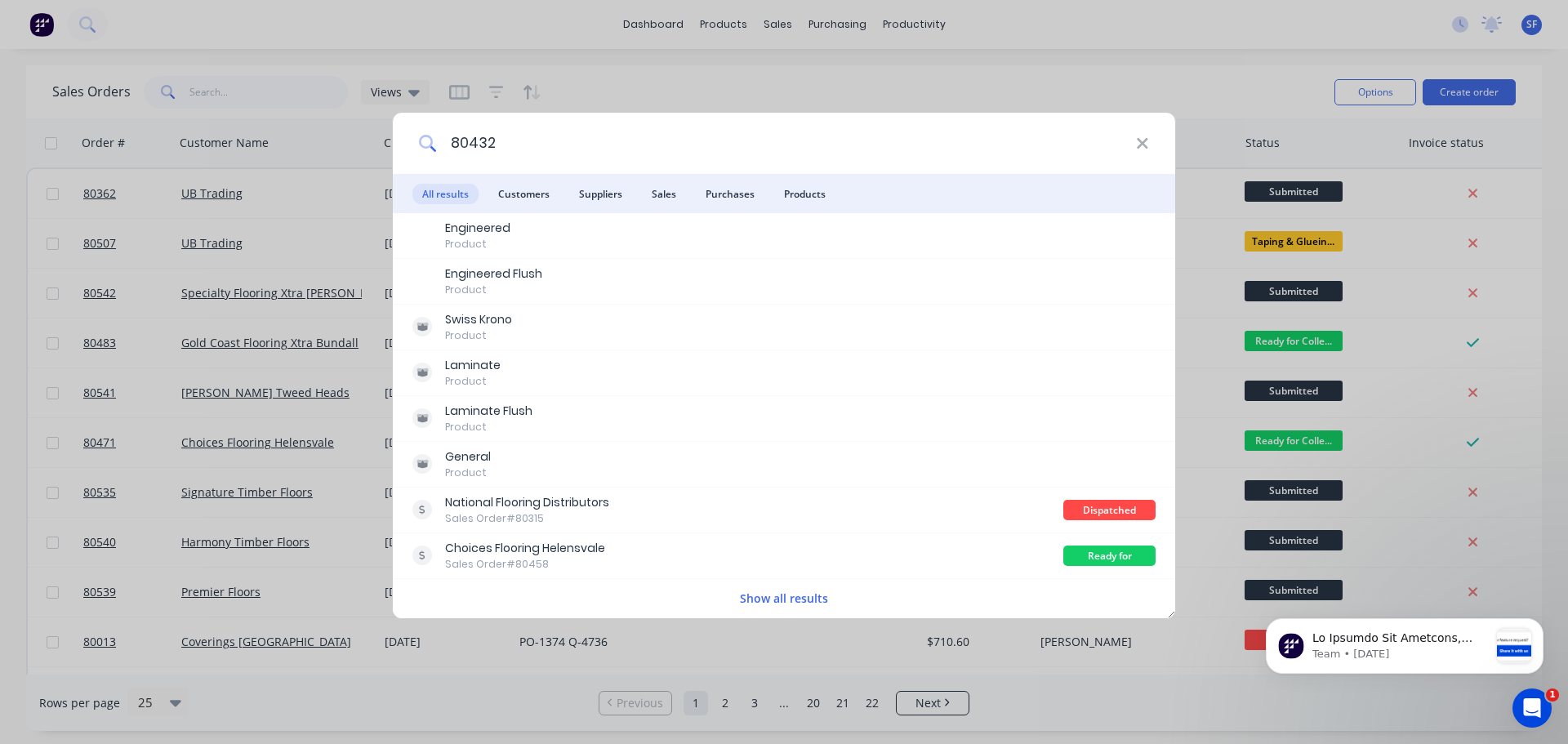
type input "80432"
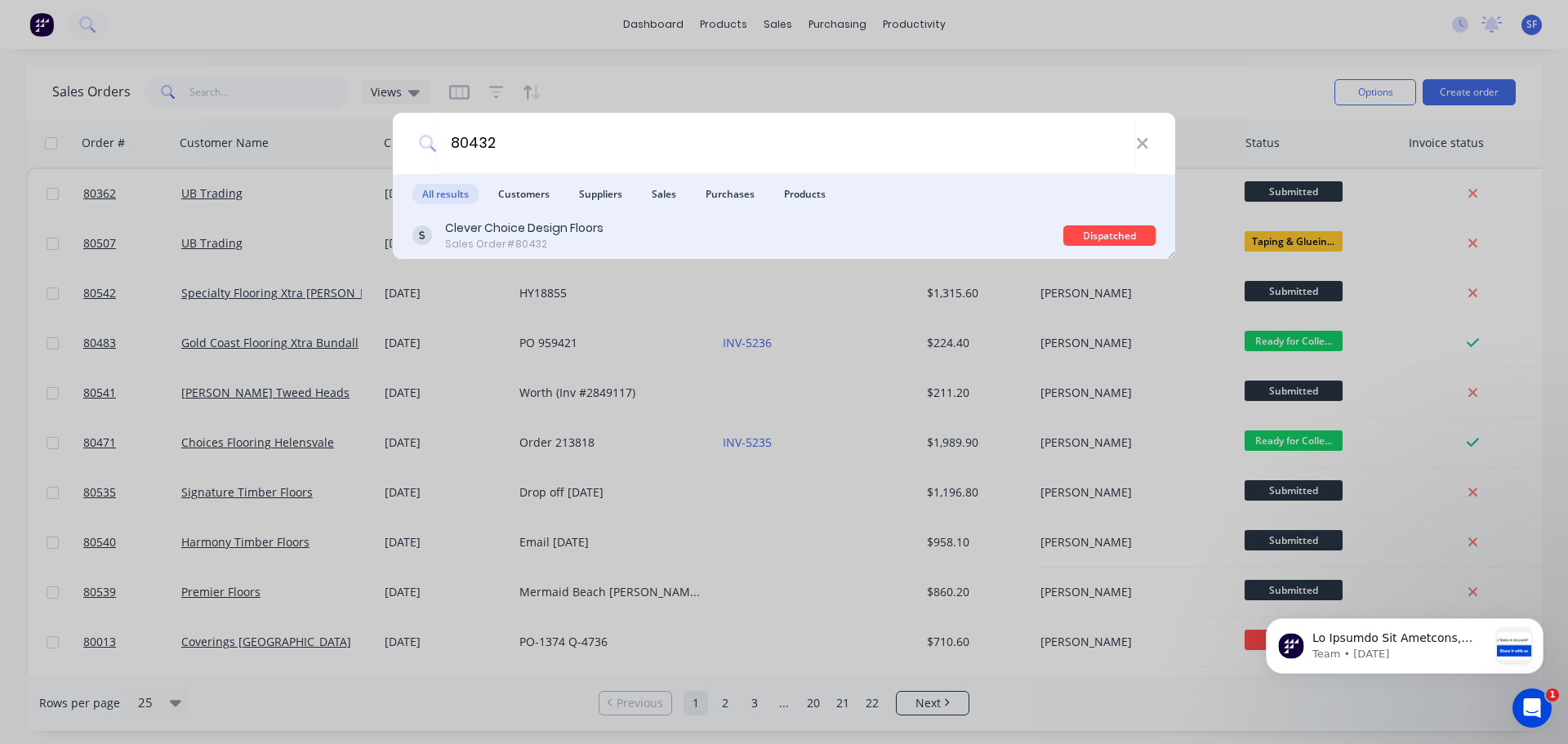
click at [574, 231] on div "Clever Choice Design Floors" at bounding box center [524, 227] width 158 height 17
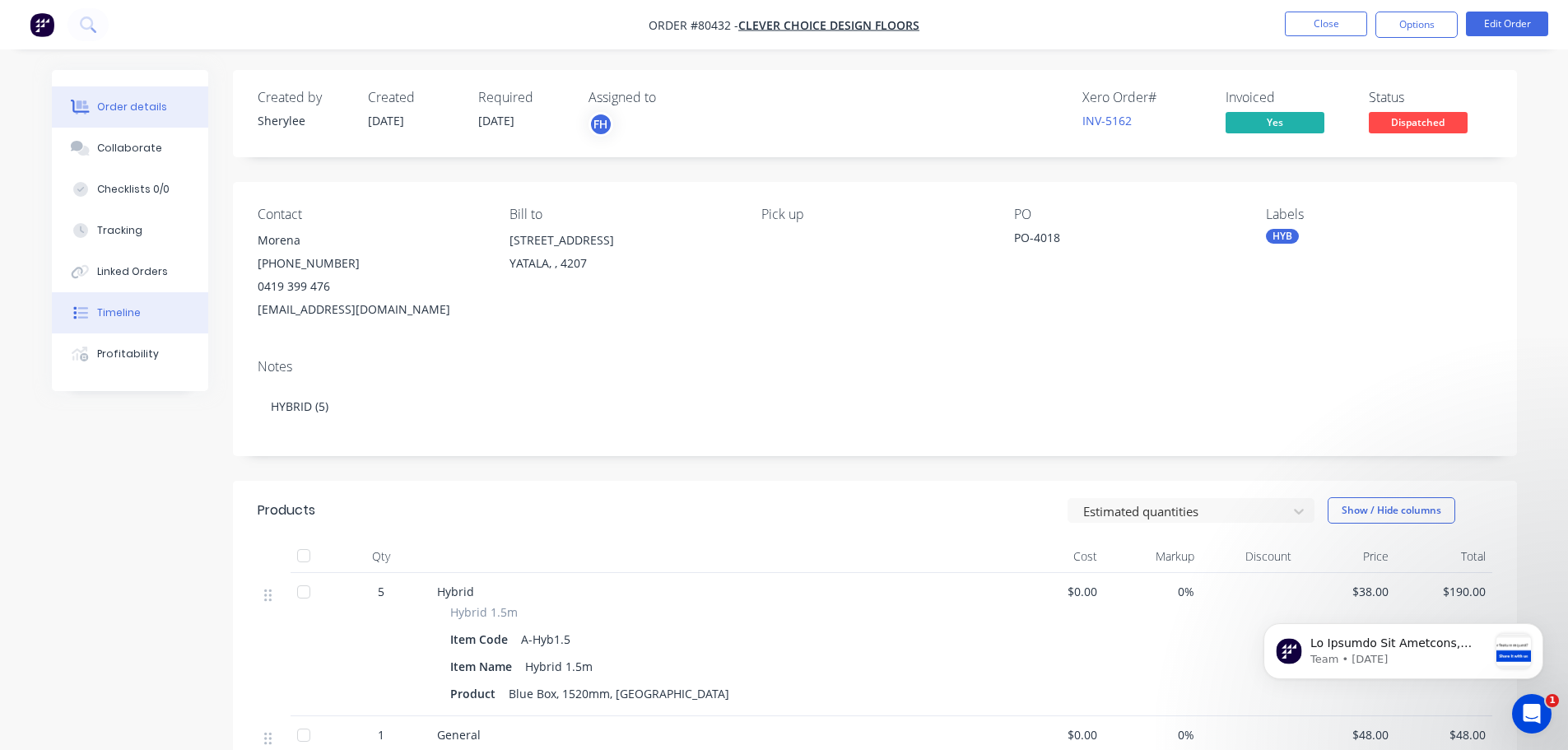
click at [123, 320] on button "Timeline" at bounding box center [130, 313] width 157 height 41
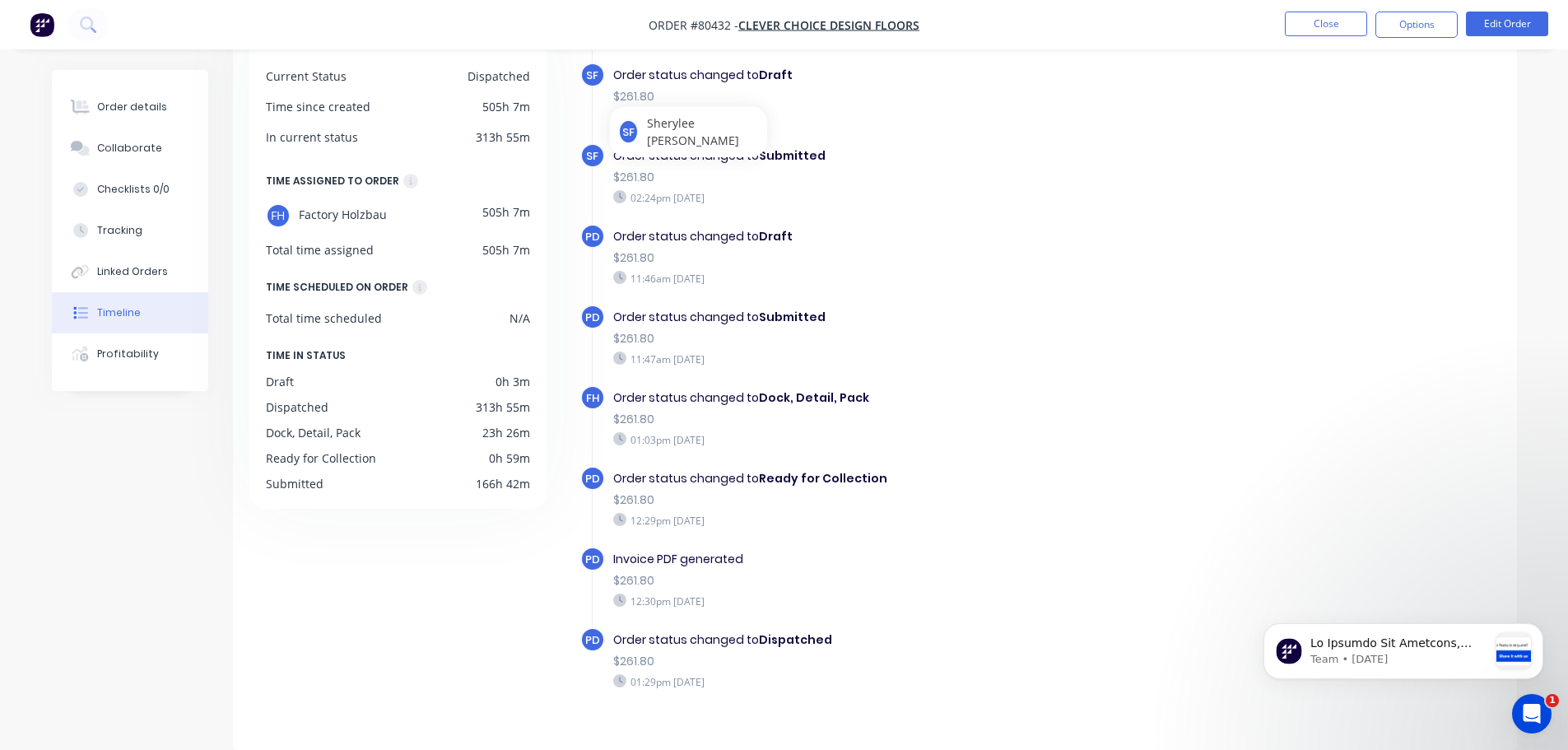
scroll to position [292, 0]
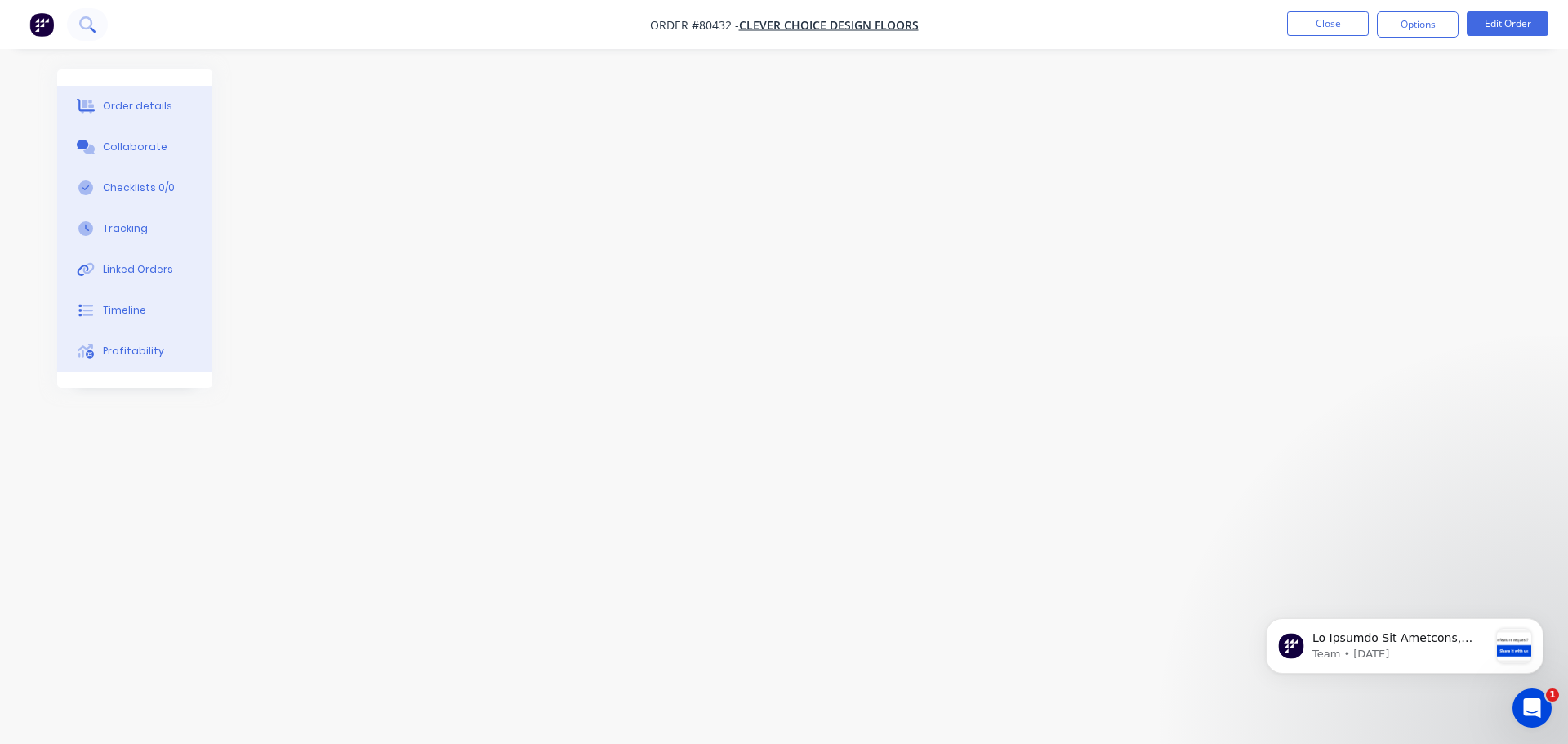
click at [84, 23] on icon at bounding box center [86, 24] width 15 height 15
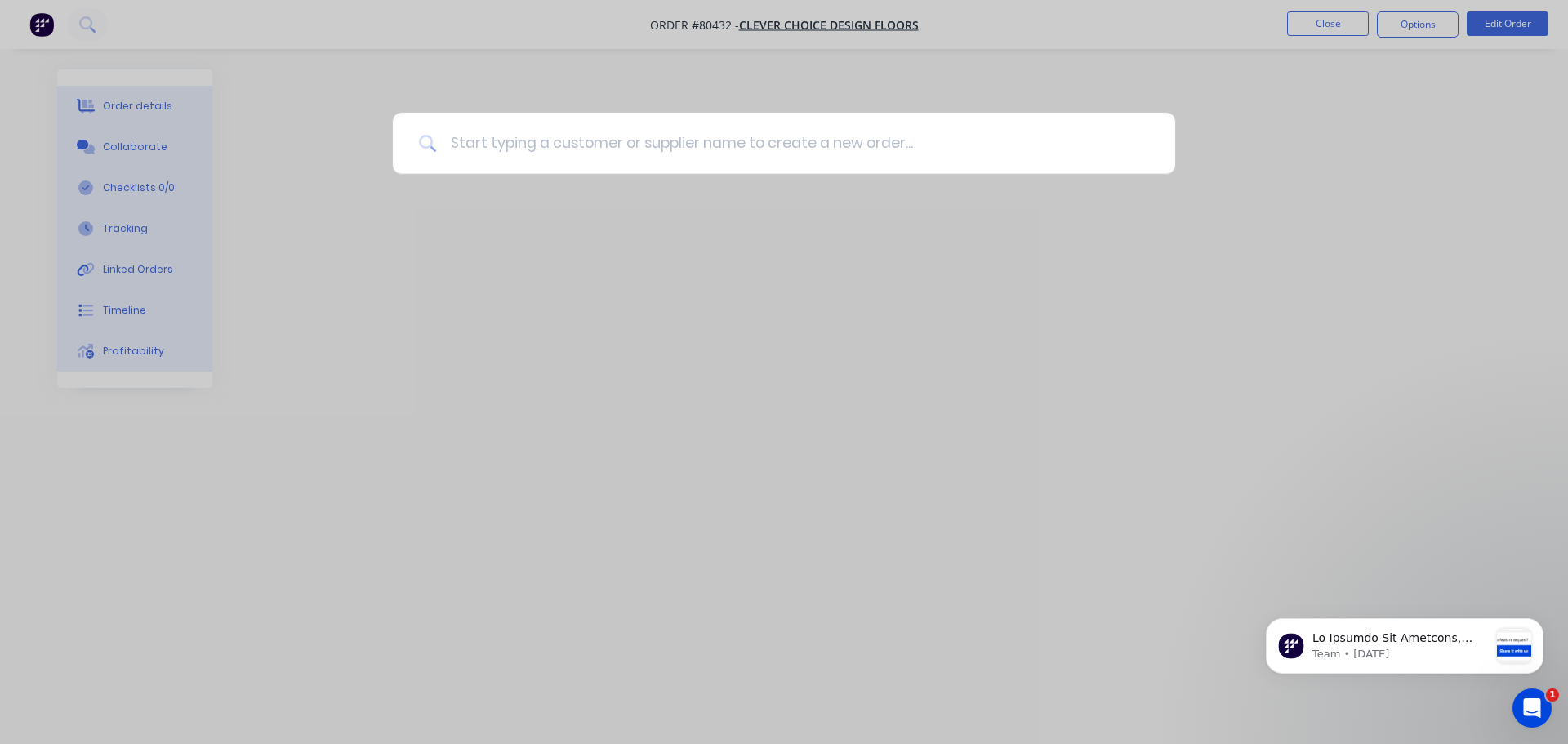
click at [511, 147] on input at bounding box center [793, 143] width 713 height 61
type input "80456"
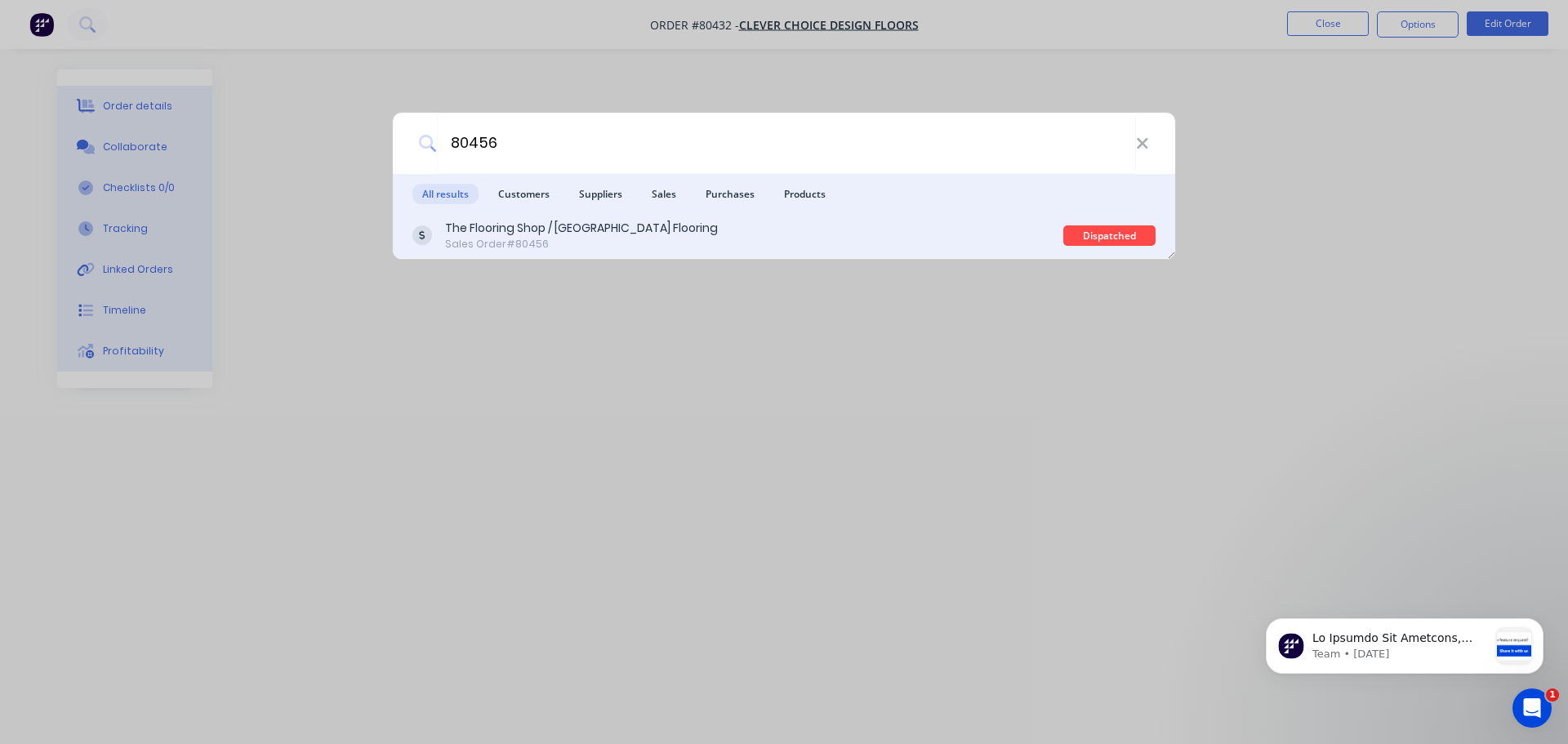
click at [572, 229] on div "The Flooring Shop / [GEOGRAPHIC_DATA] Flooring" at bounding box center [582, 227] width 273 height 17
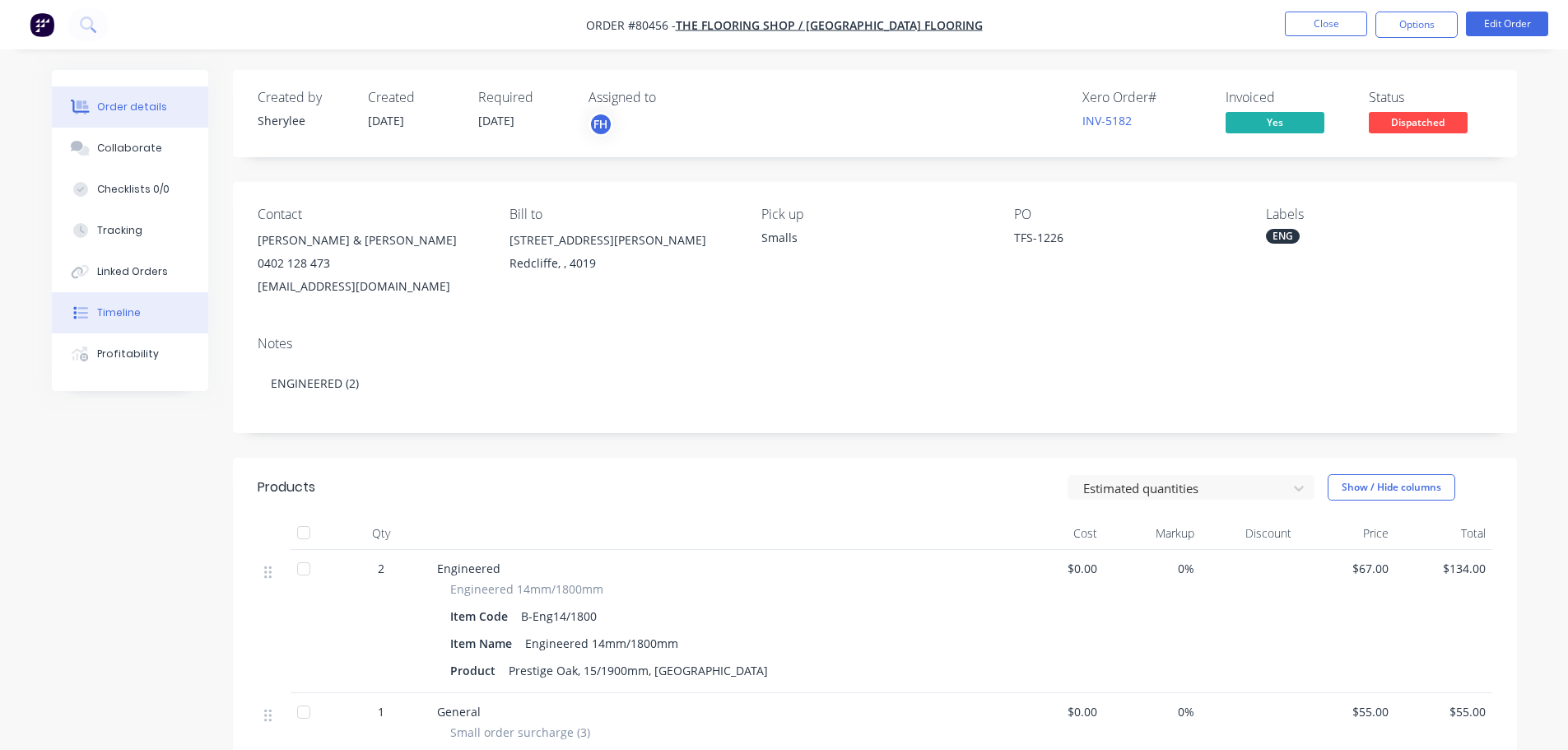
click at [124, 317] on div "Timeline" at bounding box center [119, 313] width 44 height 15
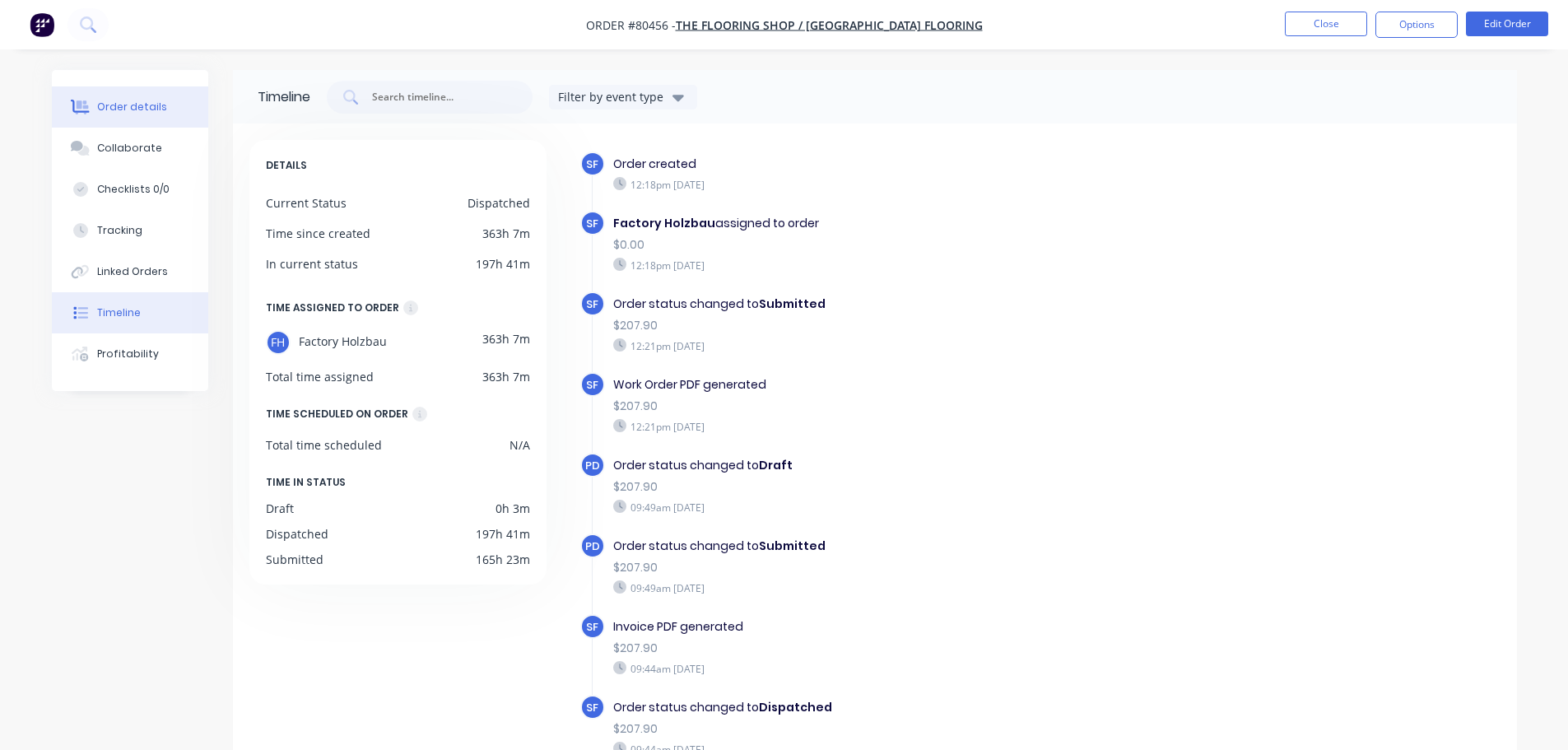
click at [112, 115] on button "Order details" at bounding box center [130, 106] width 157 height 41
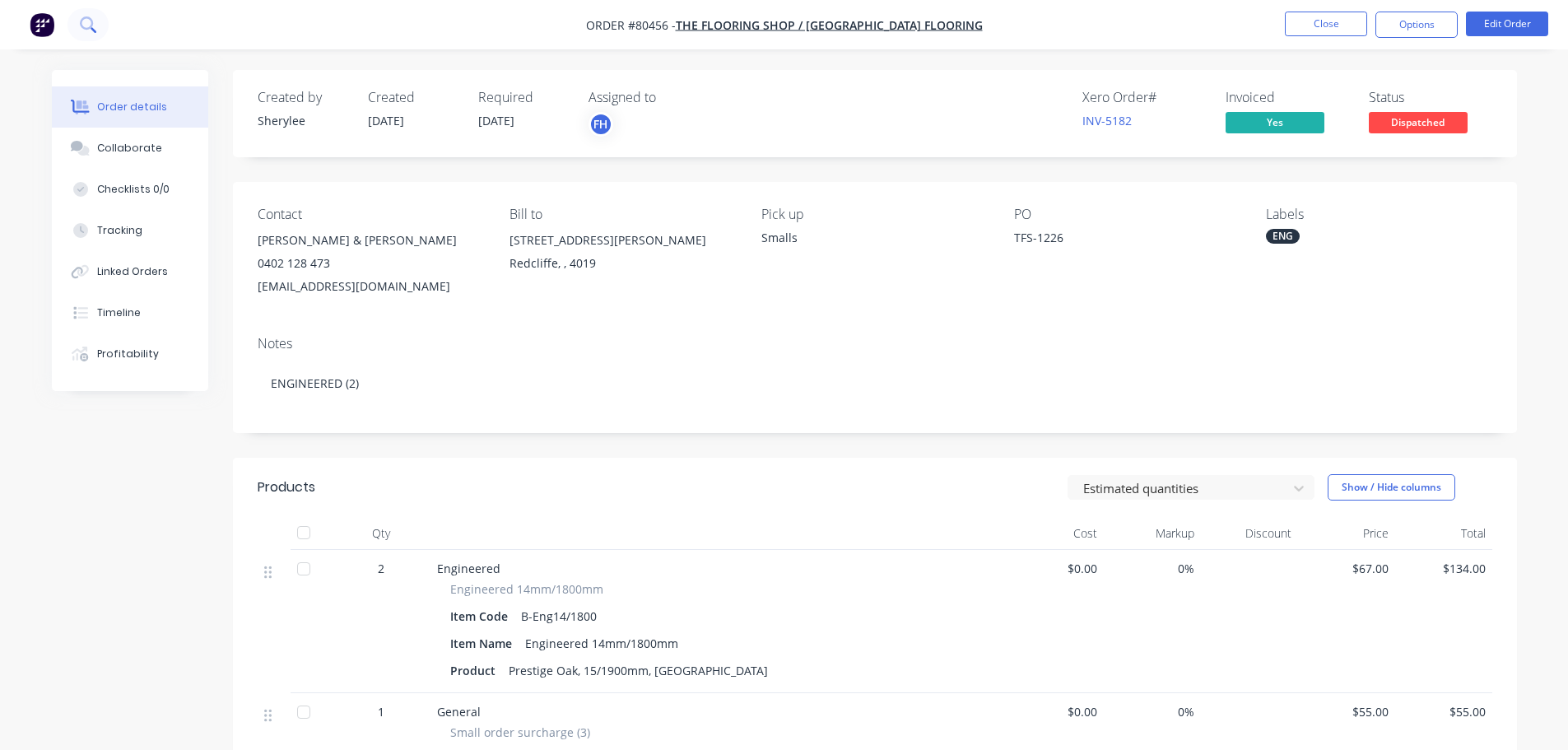
click at [85, 28] on icon at bounding box center [86, 23] width 13 height 13
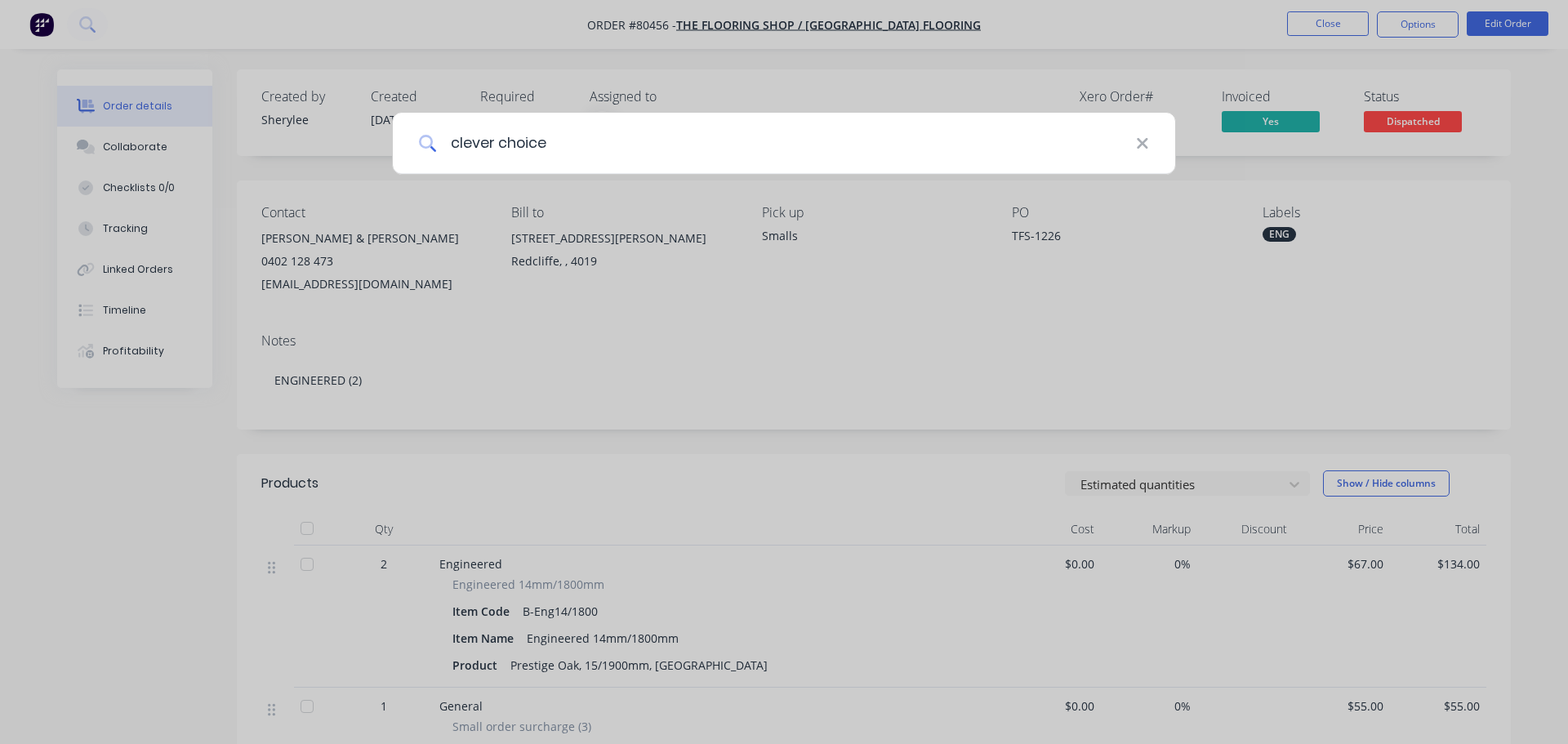
type input "clever choice"
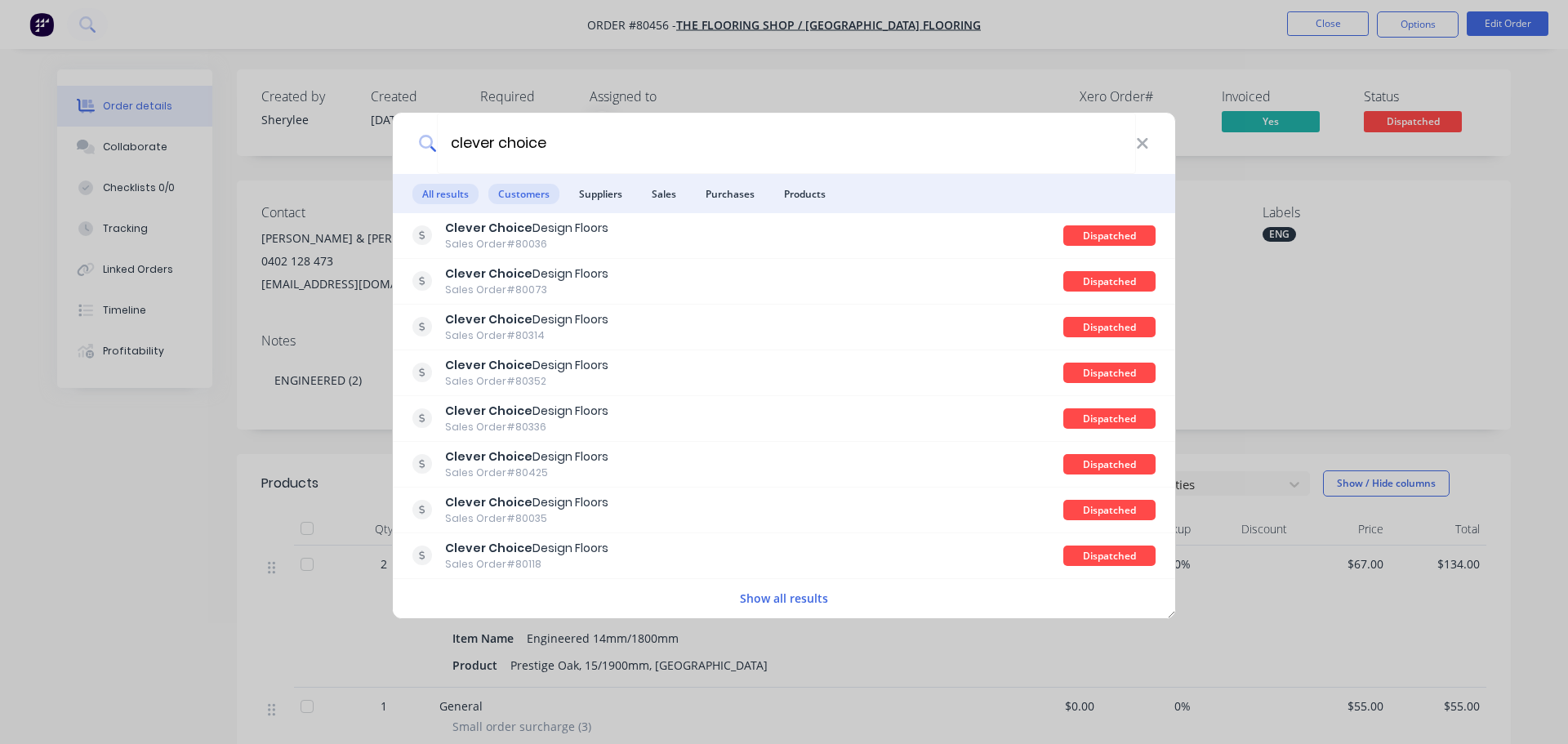
click at [500, 196] on span "Customers" at bounding box center [524, 194] width 71 height 20
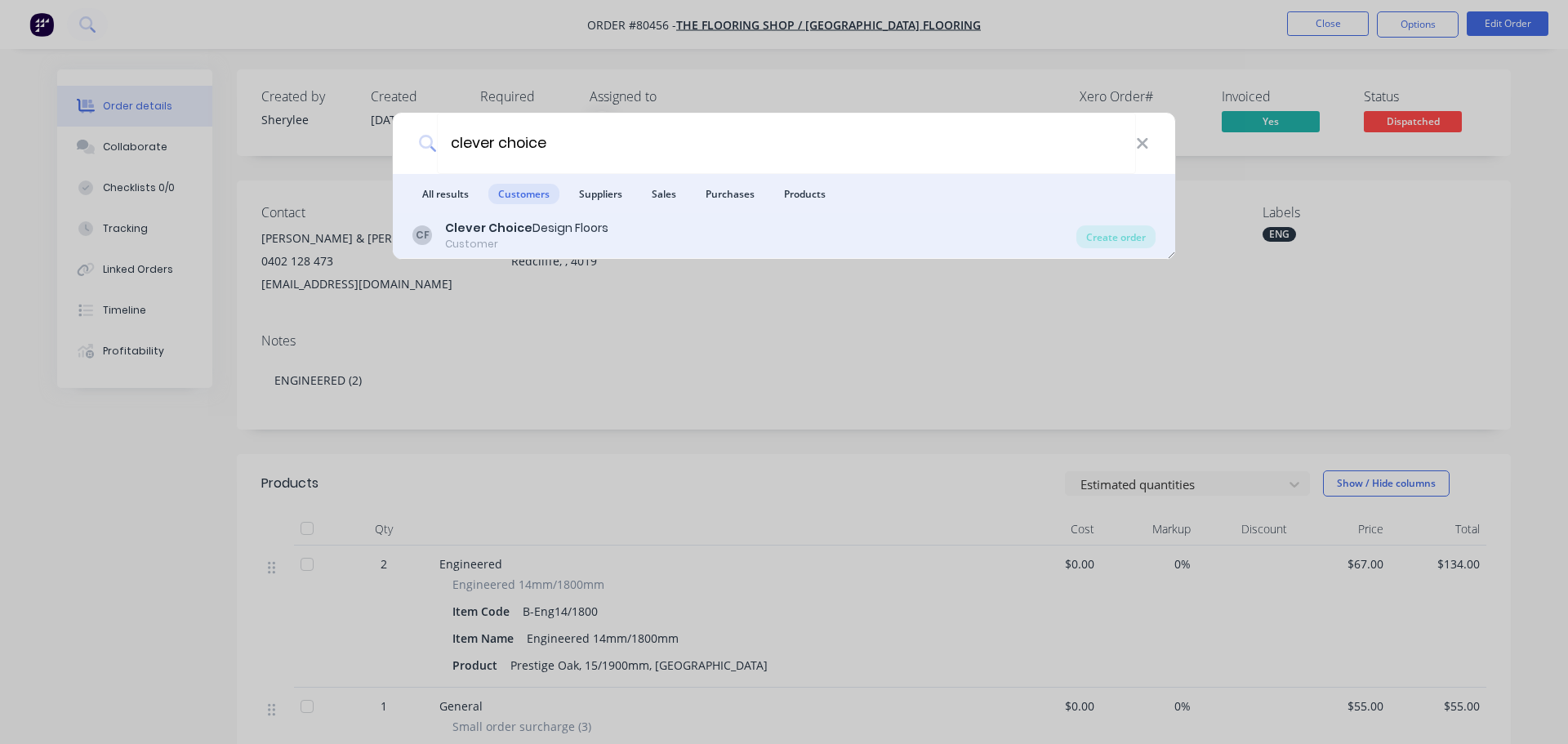
click at [525, 240] on div "Customer" at bounding box center [527, 244] width 164 height 15
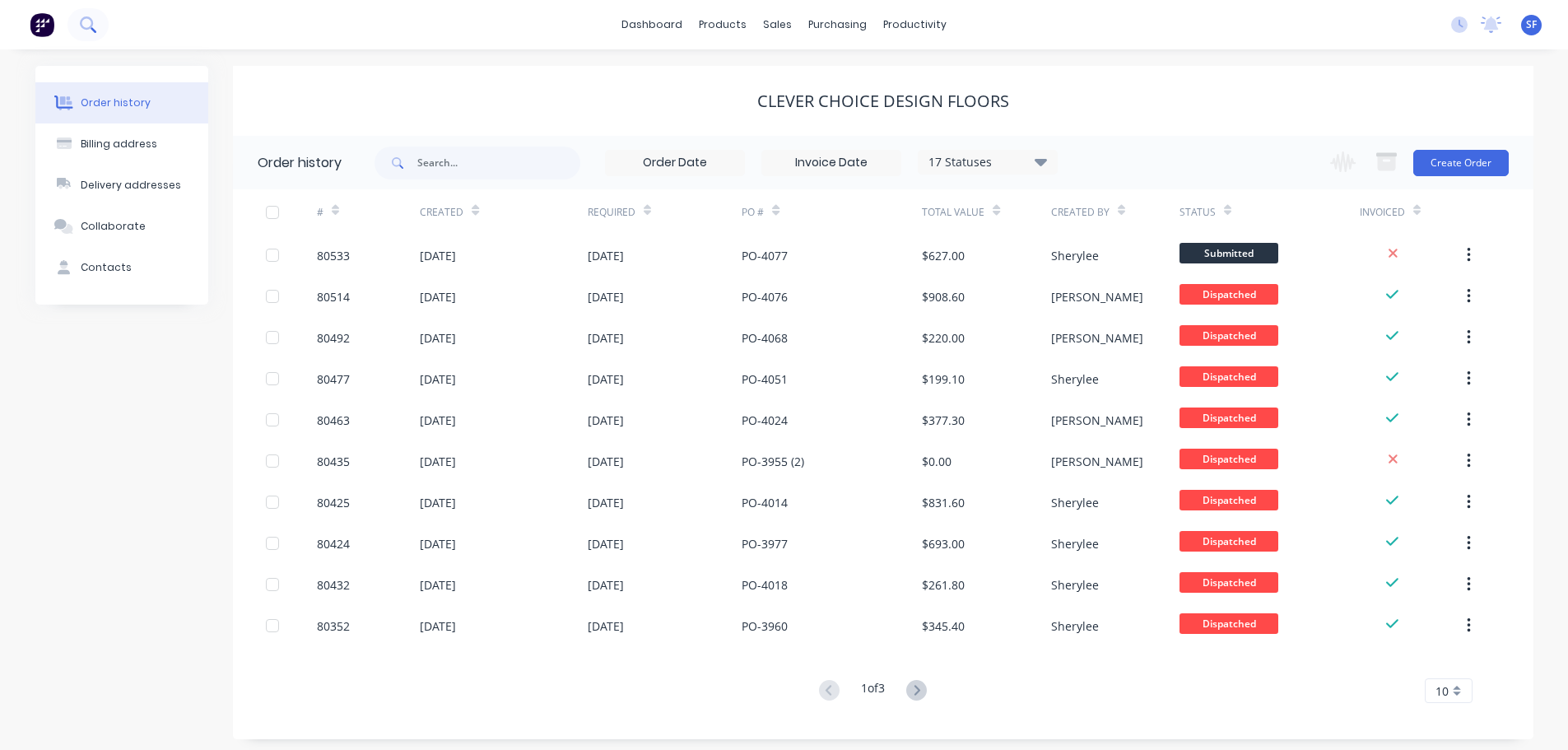
click at [105, 19] on button at bounding box center [88, 25] width 41 height 33
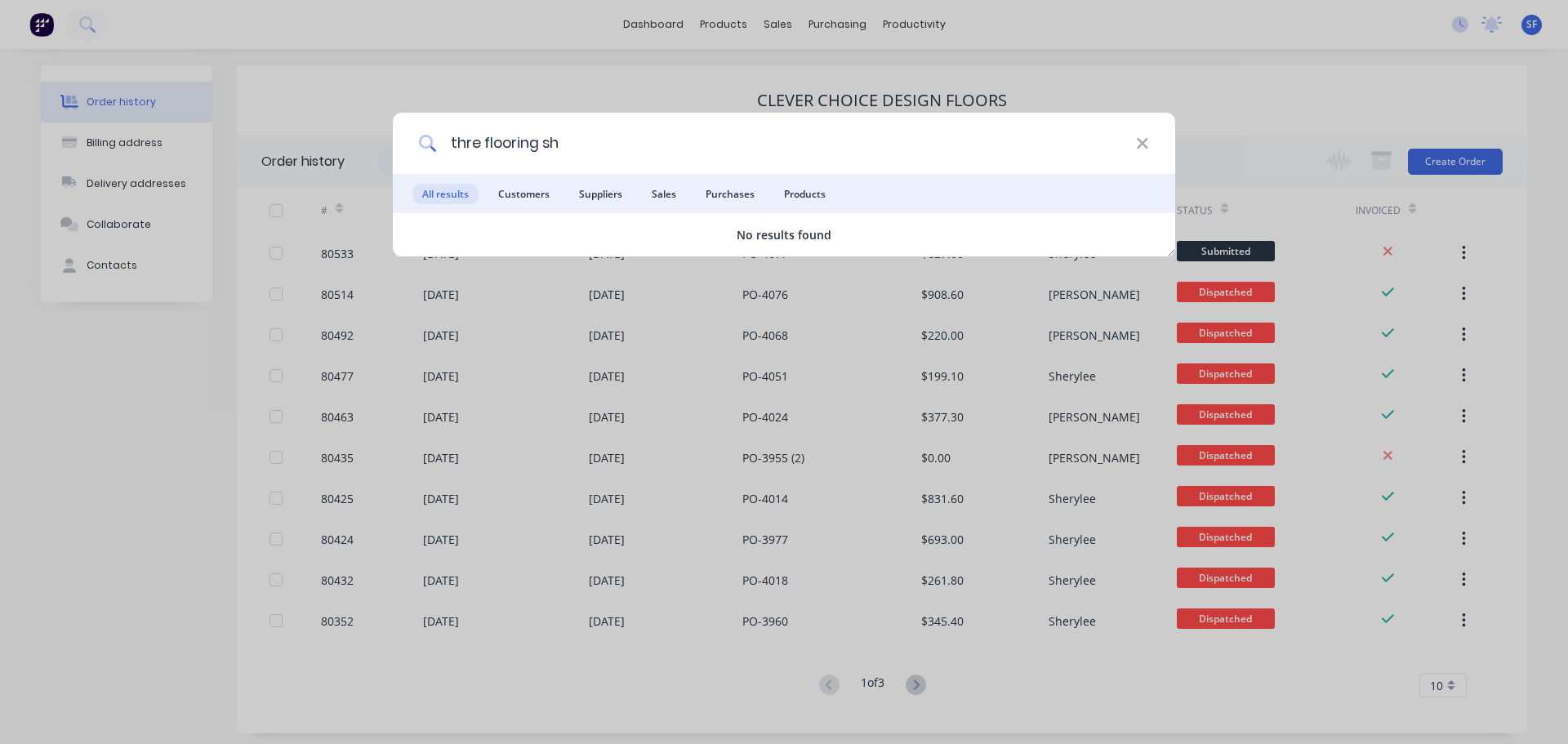
click at [472, 143] on input "thre flooring sh" at bounding box center [786, 143] width 699 height 61
type input "the flooring sh"
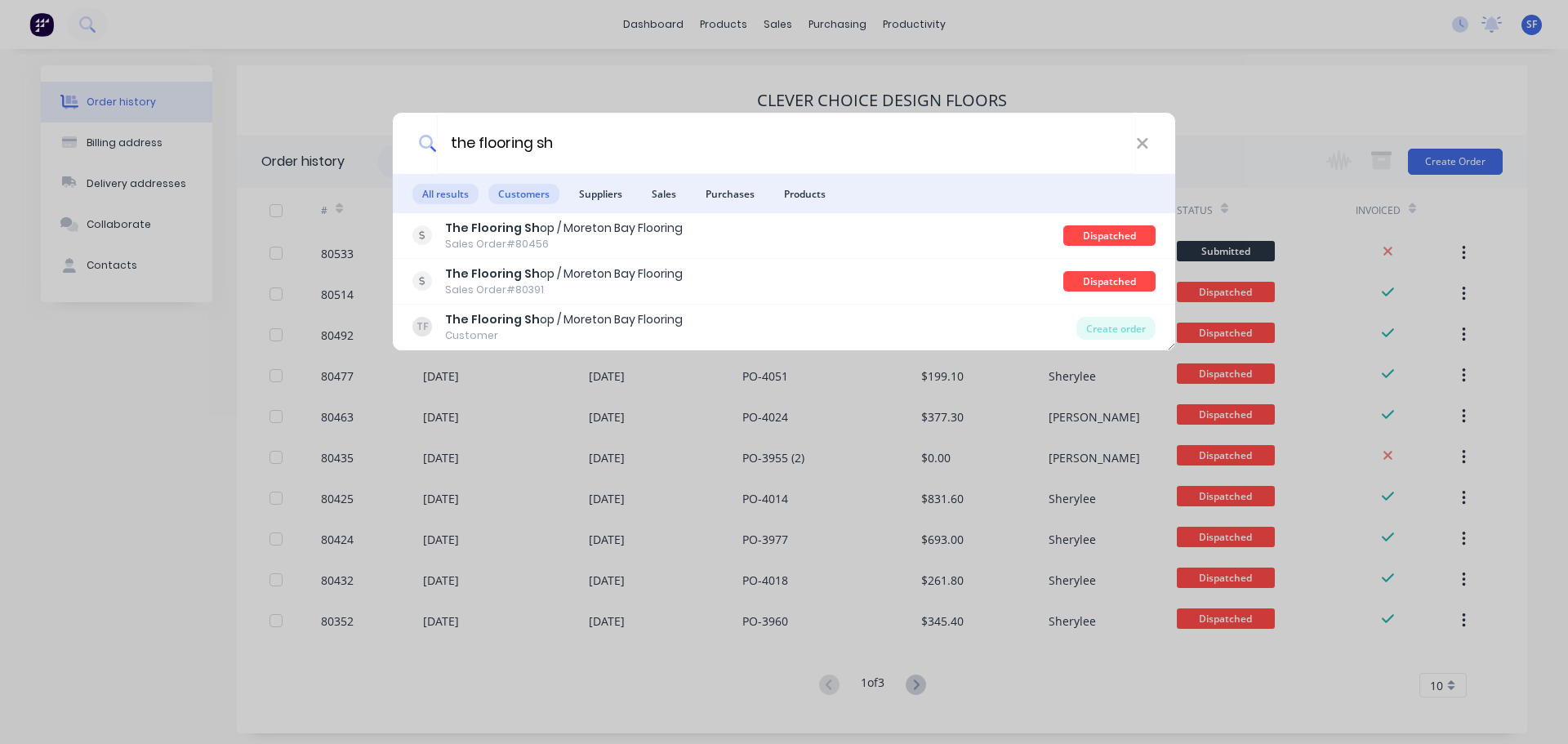
click at [519, 188] on span "Customers" at bounding box center [524, 194] width 71 height 20
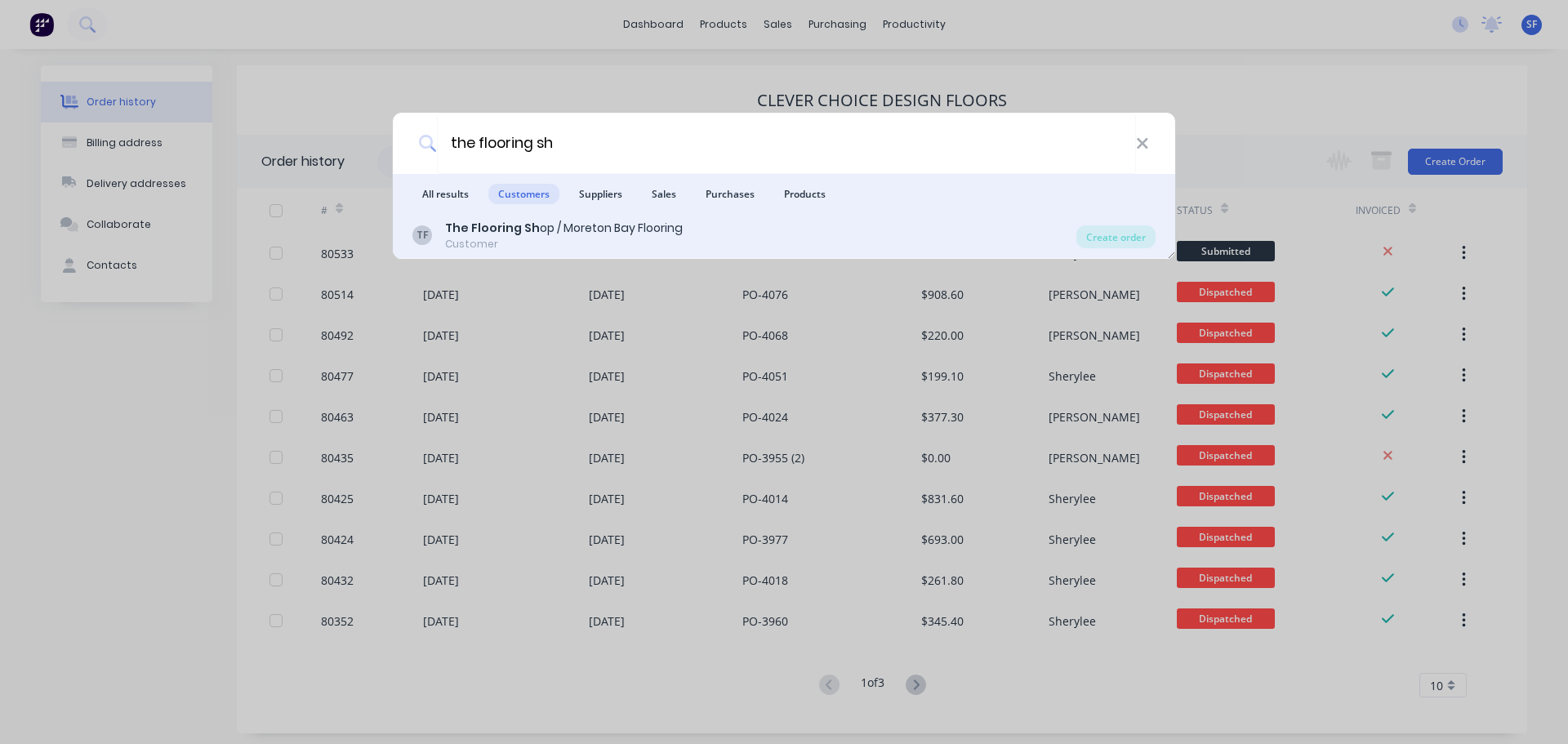
click at [516, 226] on b "The Flooring Sh" at bounding box center [492, 227] width 95 height 16
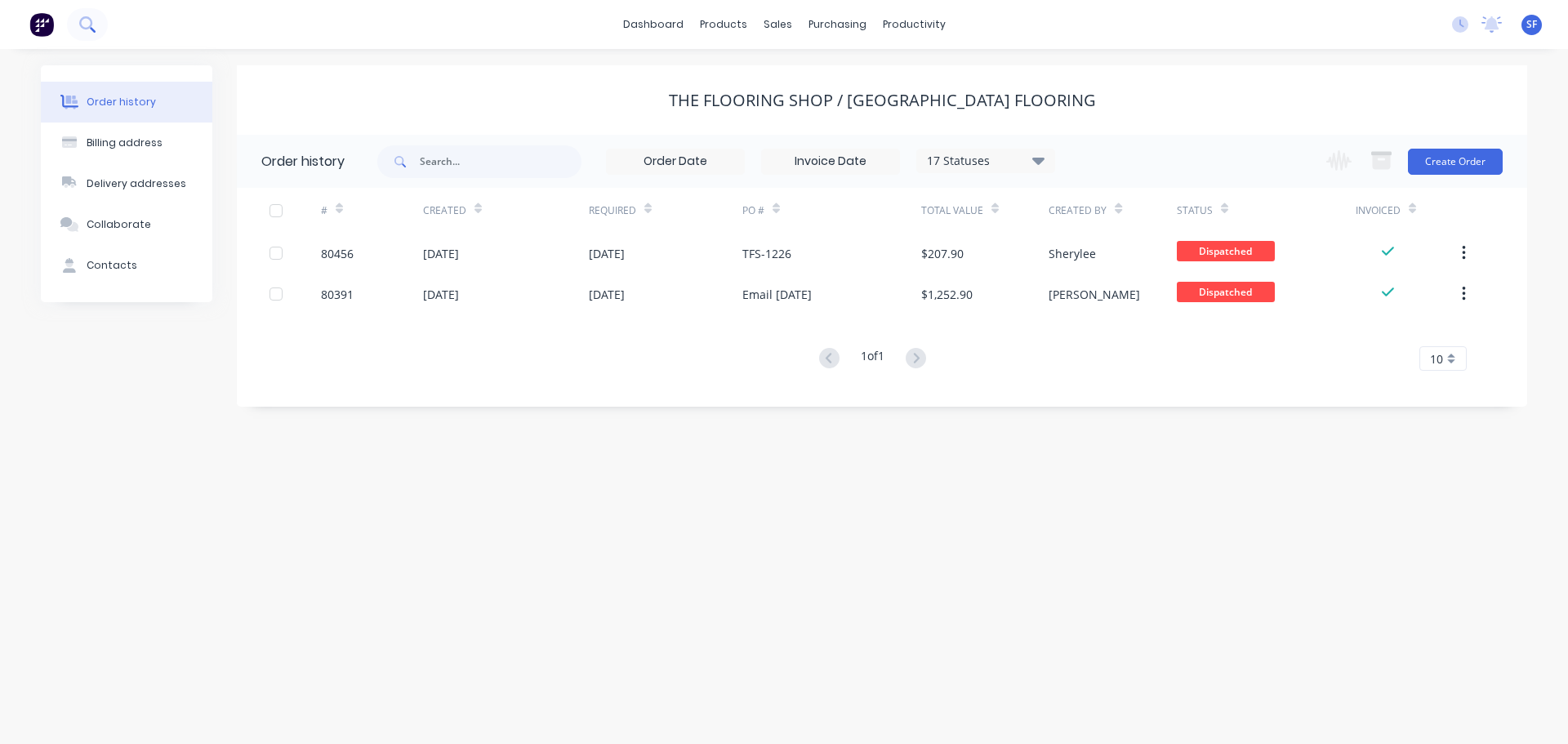
click at [83, 23] on icon at bounding box center [86, 24] width 15 height 15
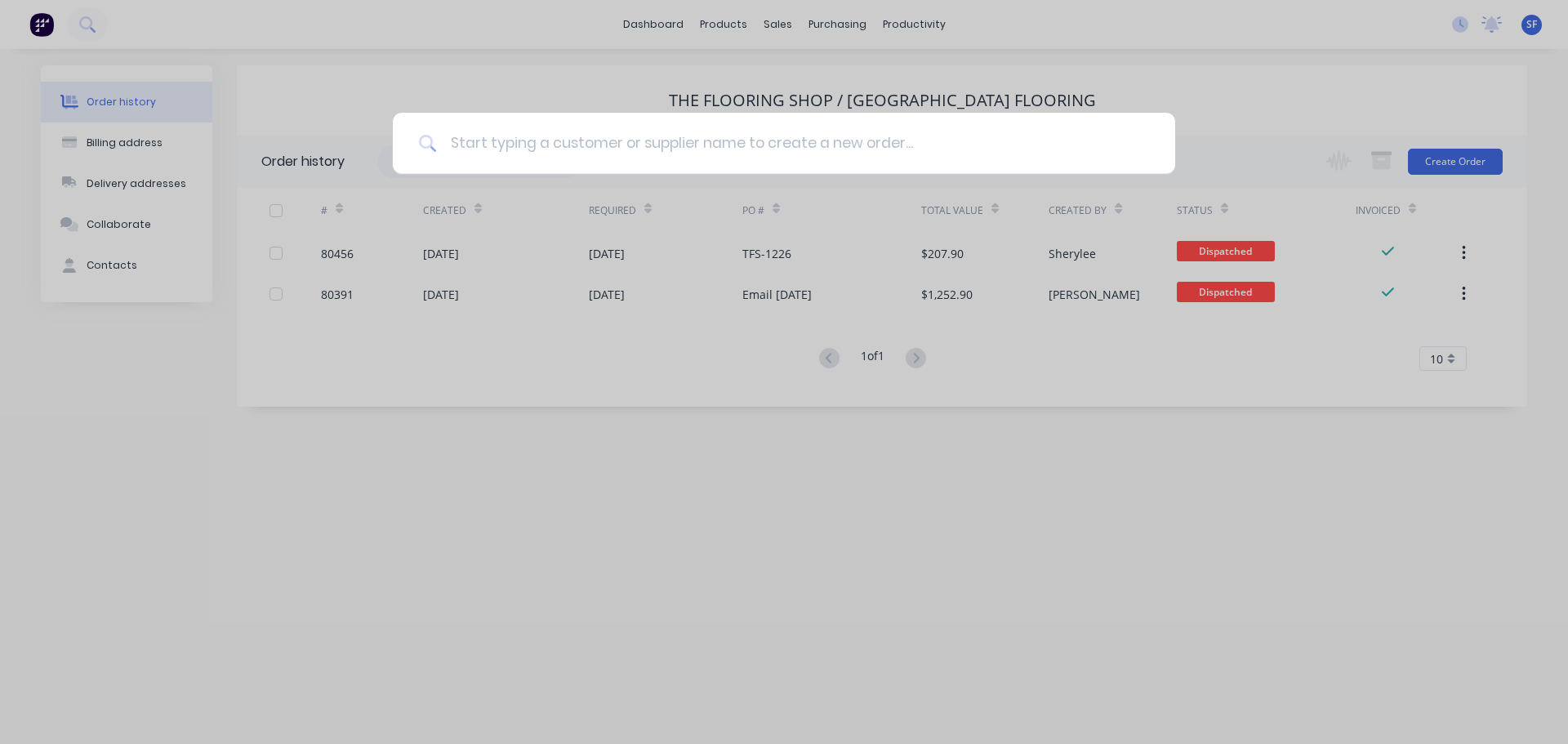
click at [460, 140] on input at bounding box center [793, 143] width 713 height 61
type input "80519"
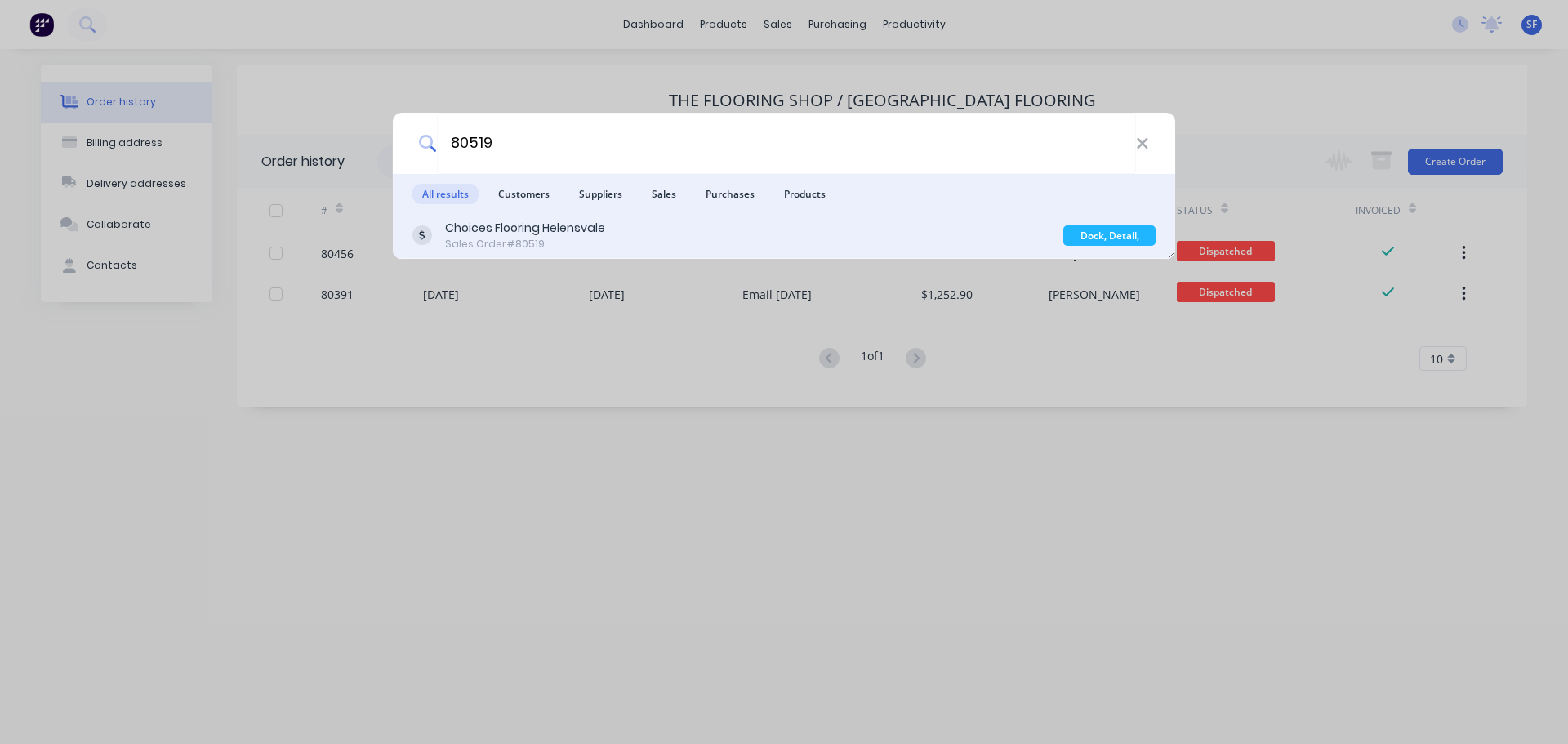
click at [582, 240] on div "Sales Order #80519" at bounding box center [525, 244] width 160 height 15
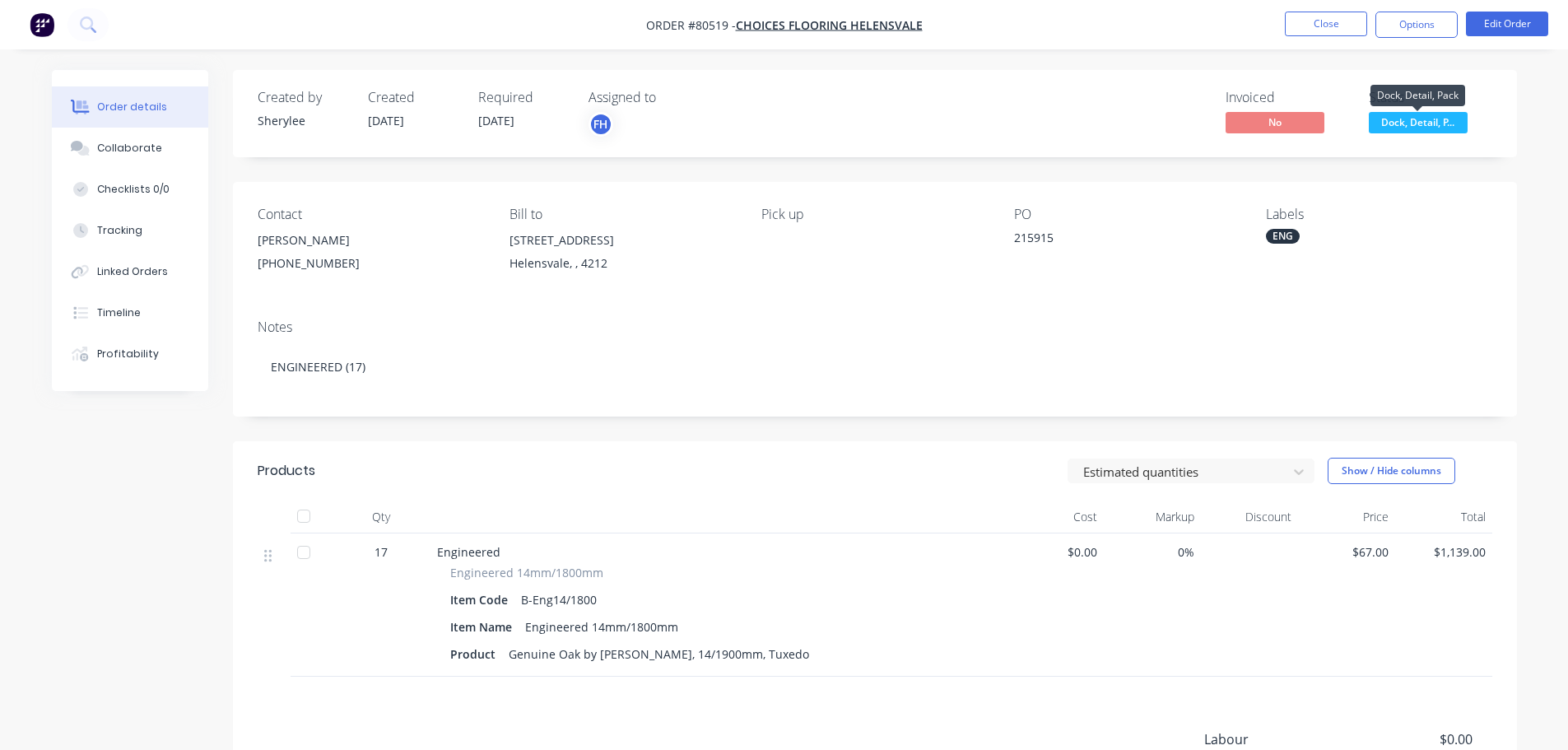
click at [1436, 125] on span "Dock, Detail, P..." at bounding box center [1419, 122] width 99 height 20
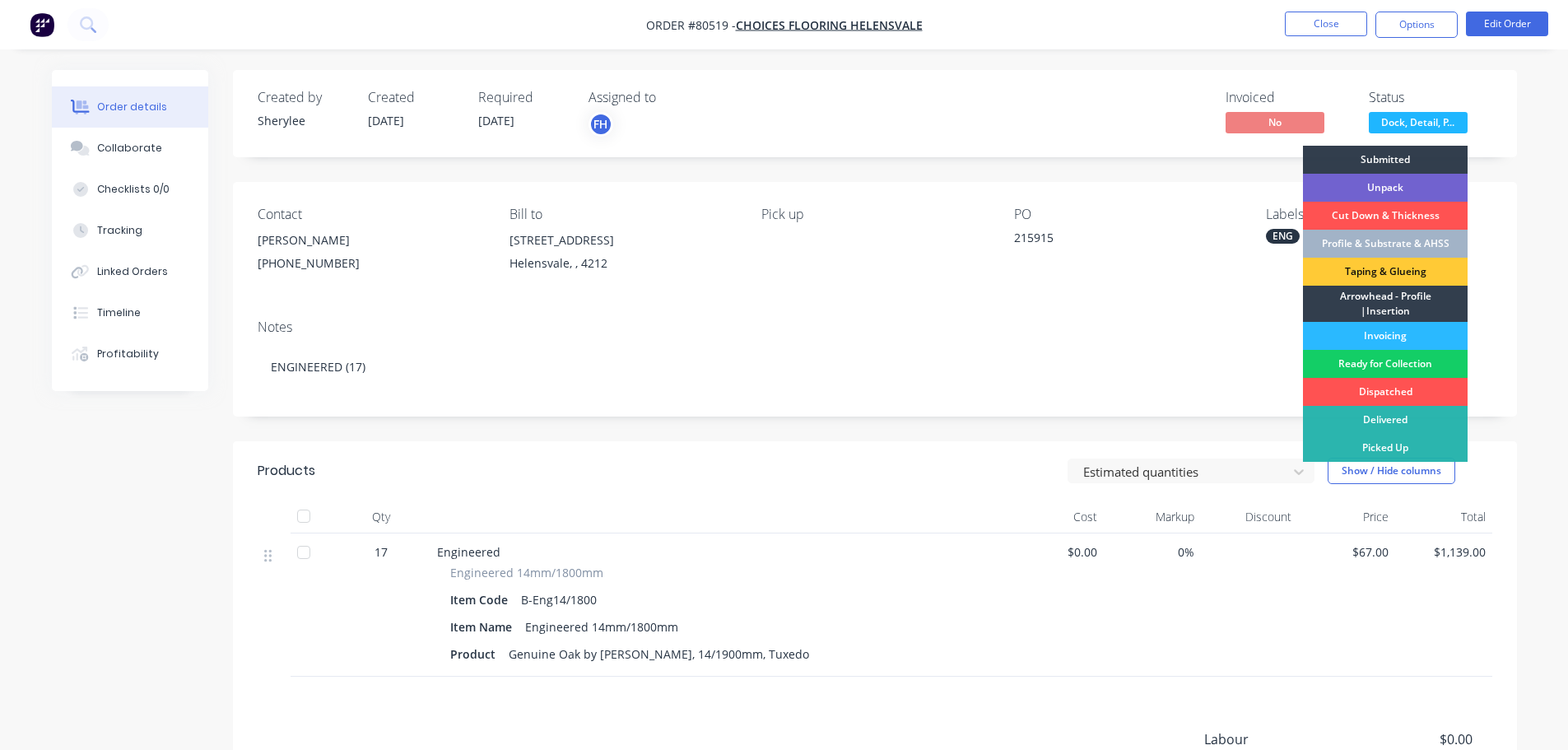
click at [1412, 363] on div "Ready for Collection" at bounding box center [1386, 363] width 165 height 28
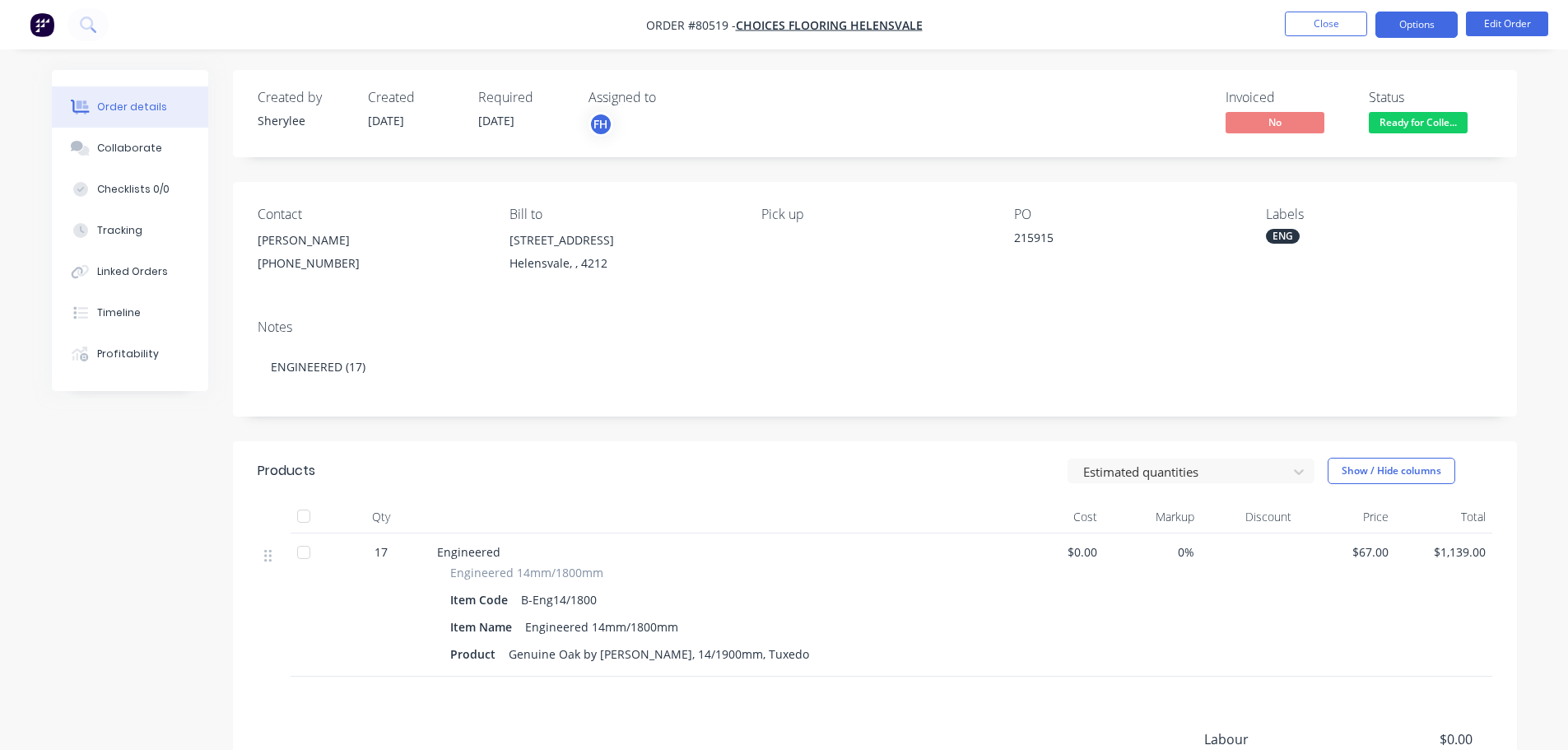
click at [1417, 26] on button "Options" at bounding box center [1417, 25] width 83 height 27
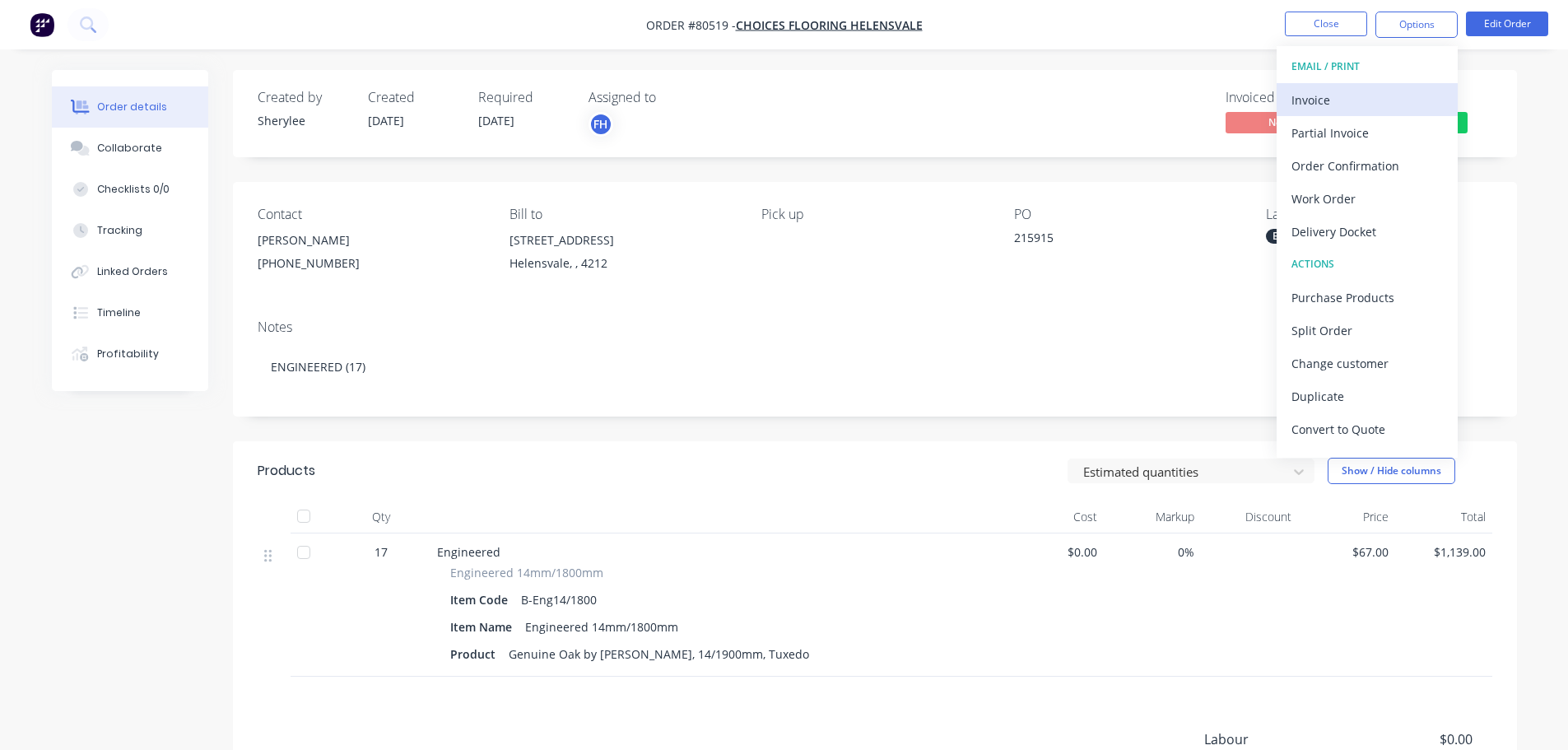
click at [1349, 95] on div "Invoice" at bounding box center [1366, 100] width 151 height 24
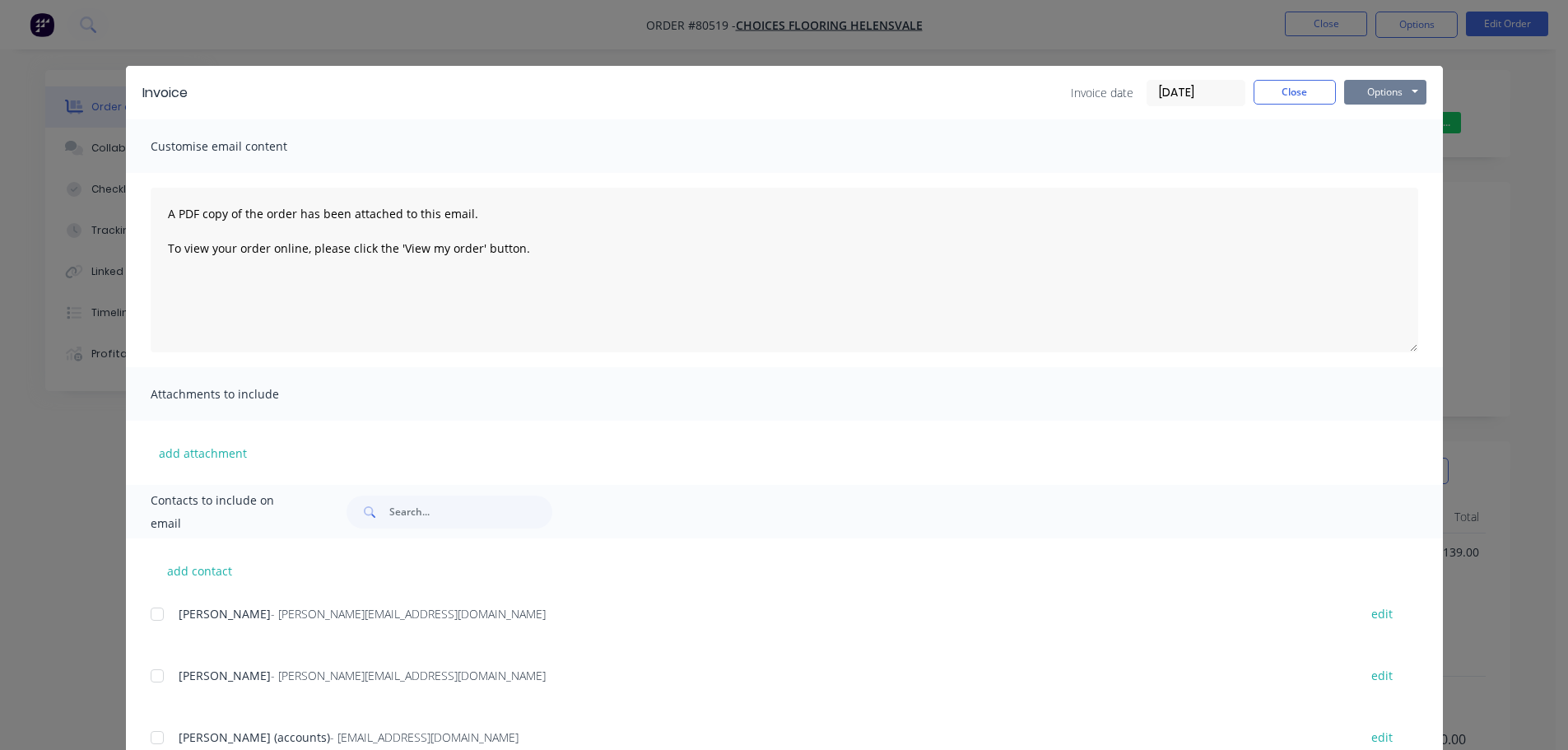
click at [1379, 96] on button "Options" at bounding box center [1386, 92] width 83 height 25
click at [1375, 144] on button "Print" at bounding box center [1397, 149] width 105 height 28
click at [1275, 99] on button "Close" at bounding box center [1295, 92] width 83 height 25
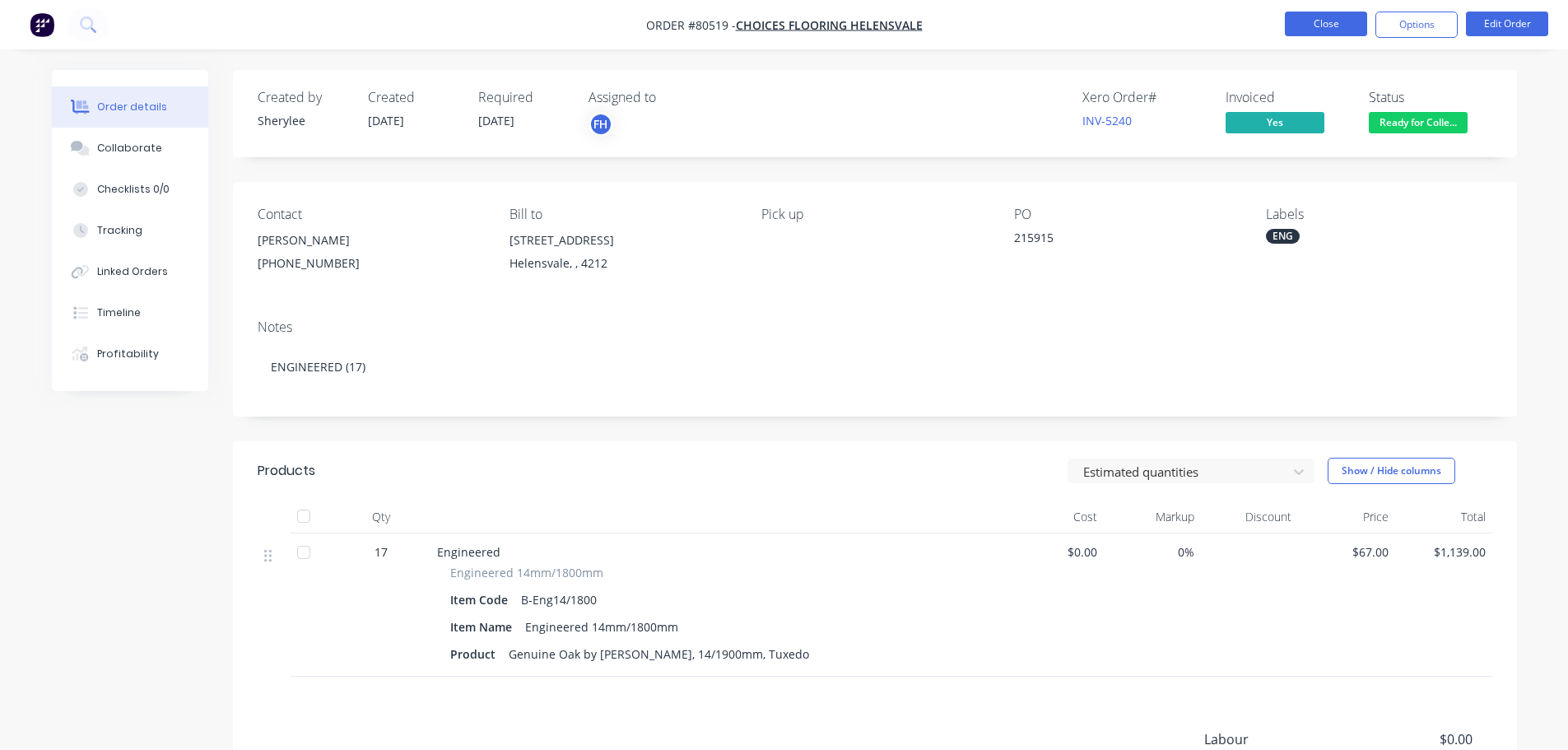
click at [1313, 25] on button "Close" at bounding box center [1326, 24] width 83 height 25
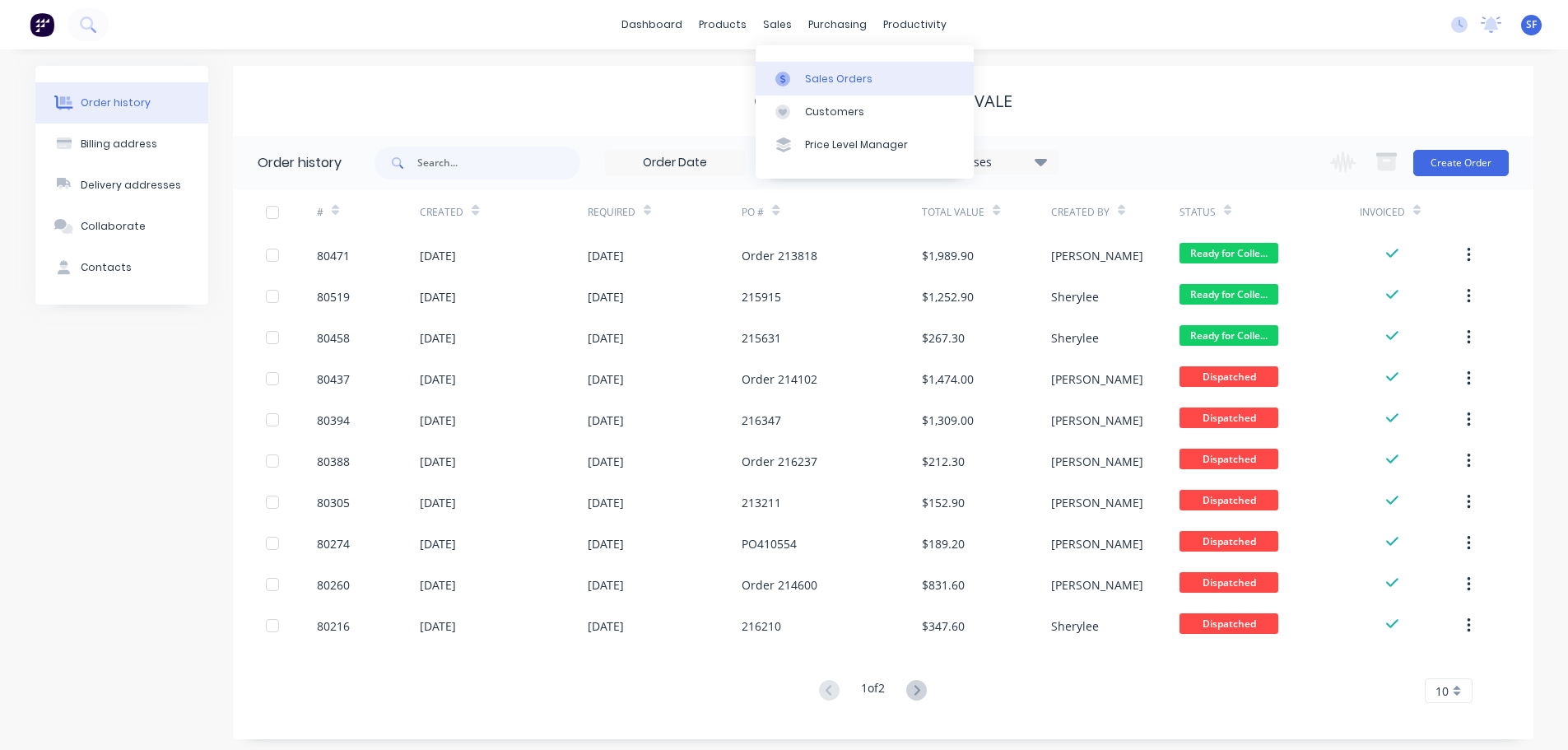
click at [808, 72] on div "Sales Orders" at bounding box center [839, 79] width 68 height 15
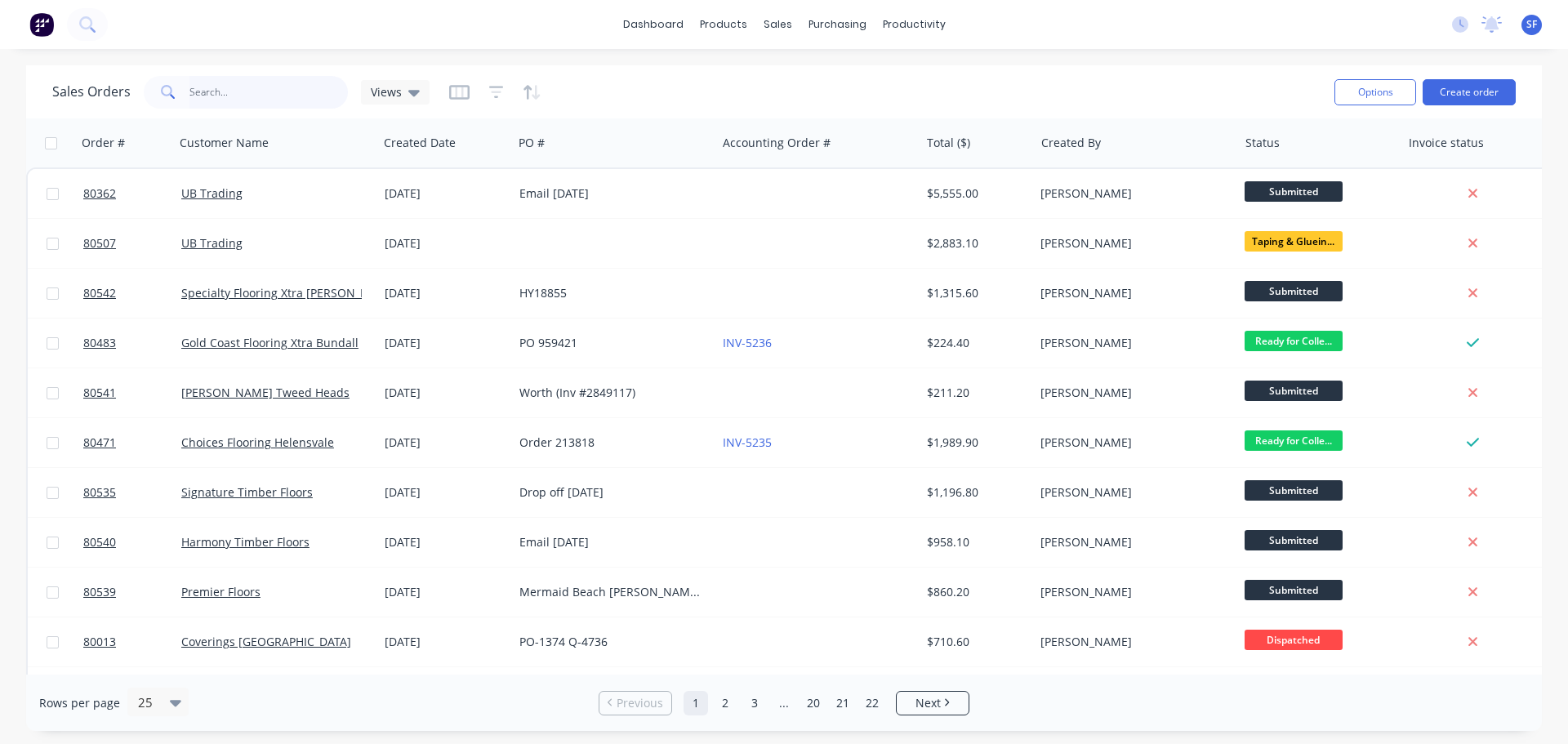
click at [203, 100] on input "text" at bounding box center [268, 92] width 159 height 33
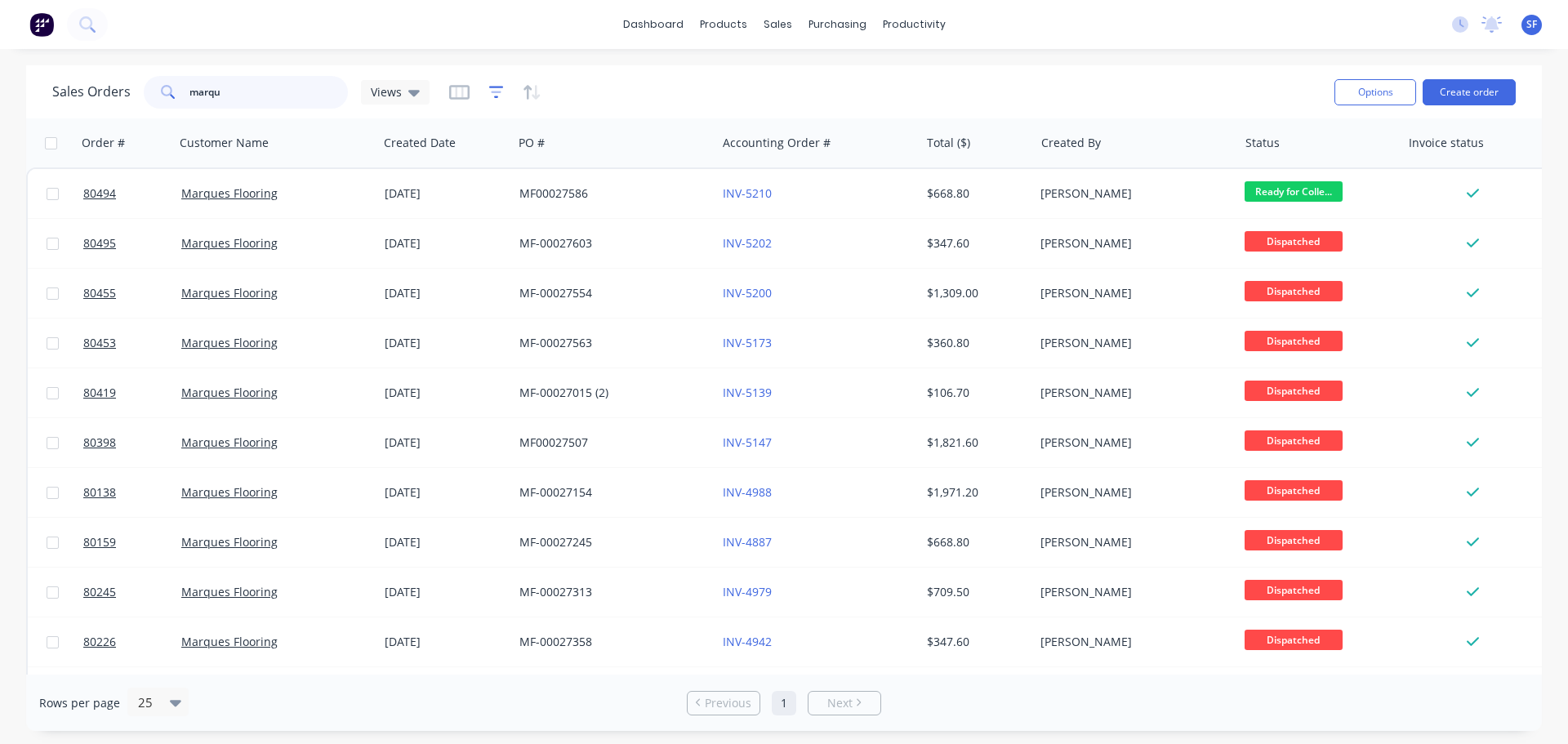
type input "marqu"
click at [497, 93] on icon "button" at bounding box center [497, 92] width 15 height 16
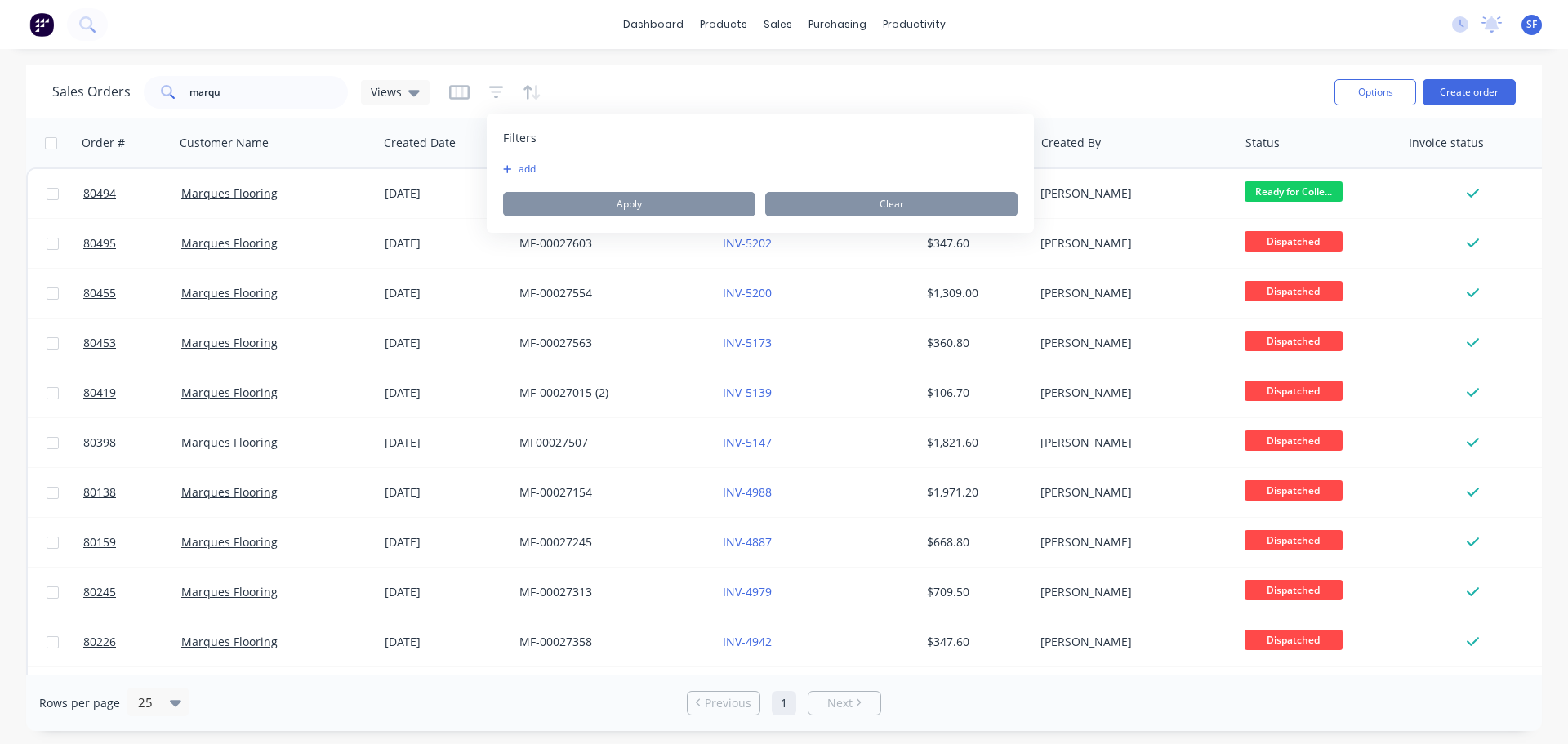
click at [533, 166] on button "add" at bounding box center [523, 169] width 41 height 13
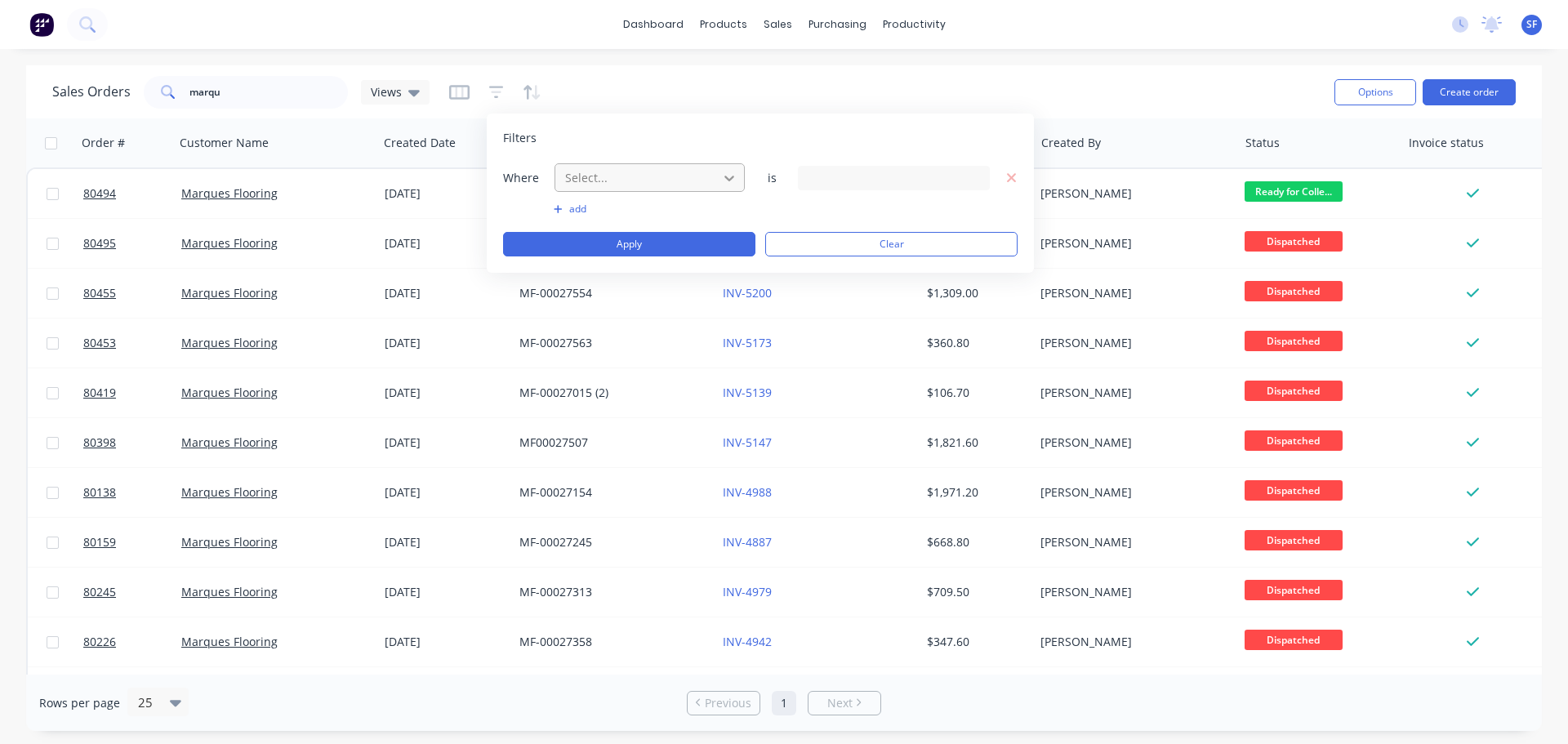
click at [724, 178] on icon at bounding box center [730, 178] width 16 height 16
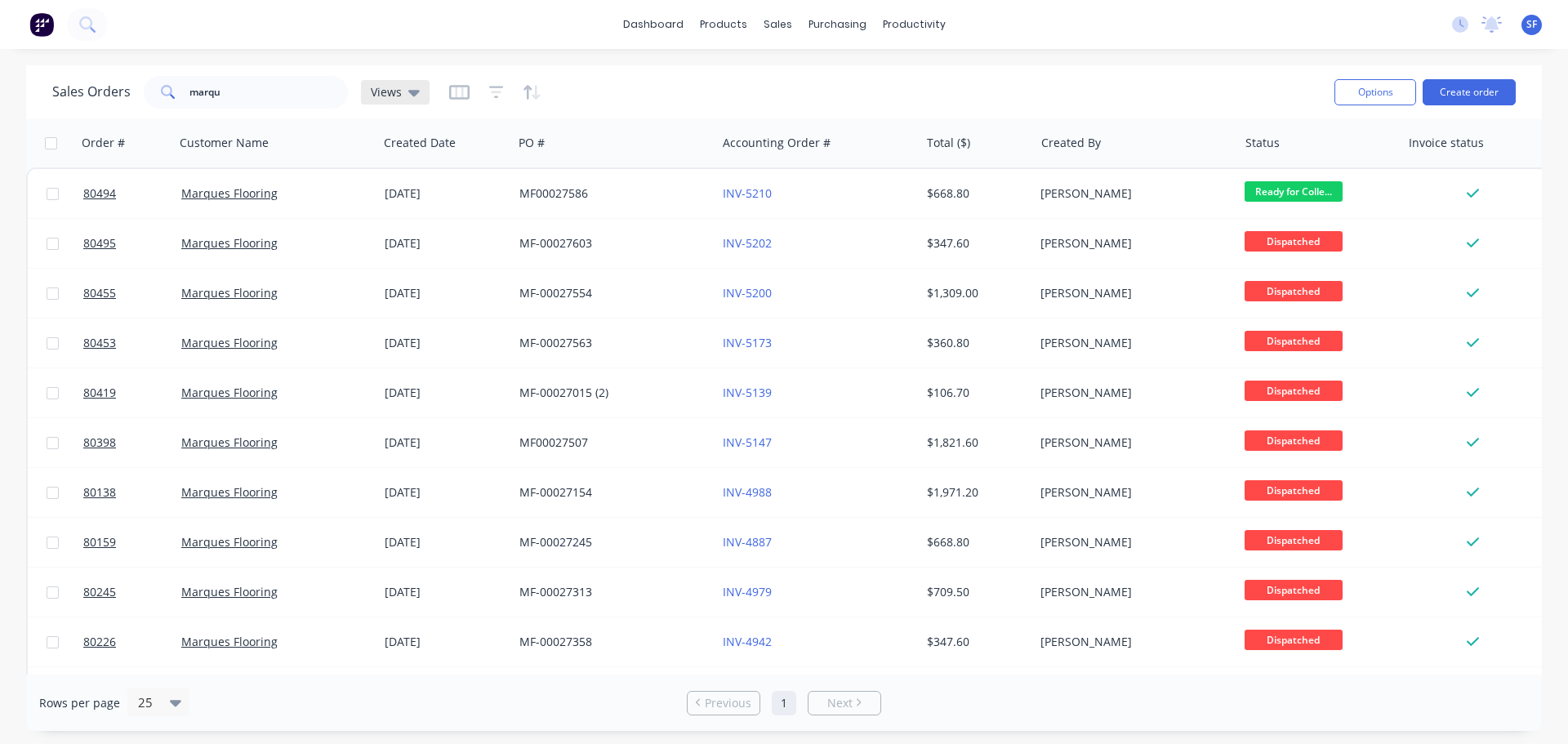
click at [409, 96] on icon at bounding box center [414, 93] width 12 height 18
click at [414, 261] on button "Sherylee's" at bounding box center [459, 264] width 187 height 19
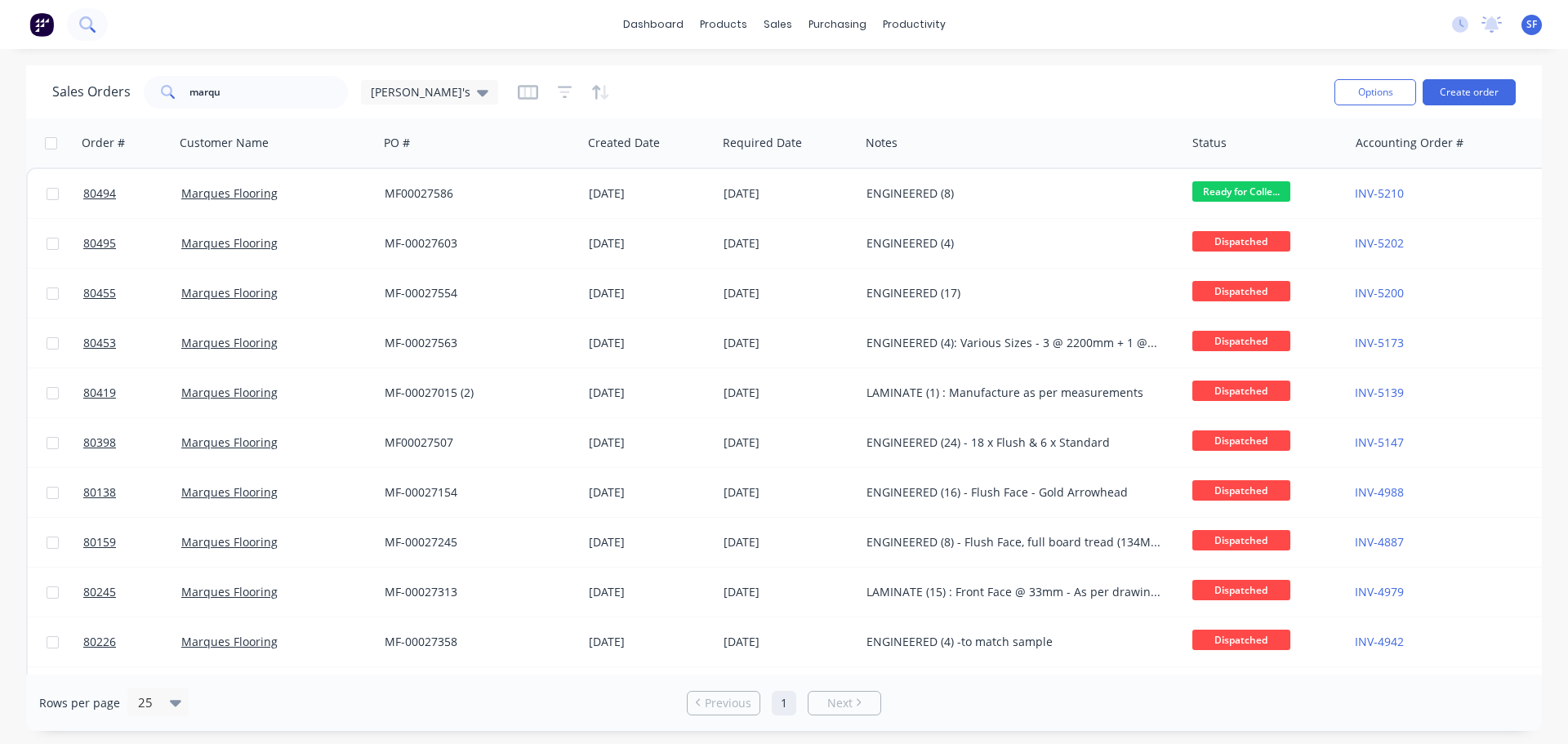
click at [86, 31] on icon at bounding box center [86, 24] width 15 height 15
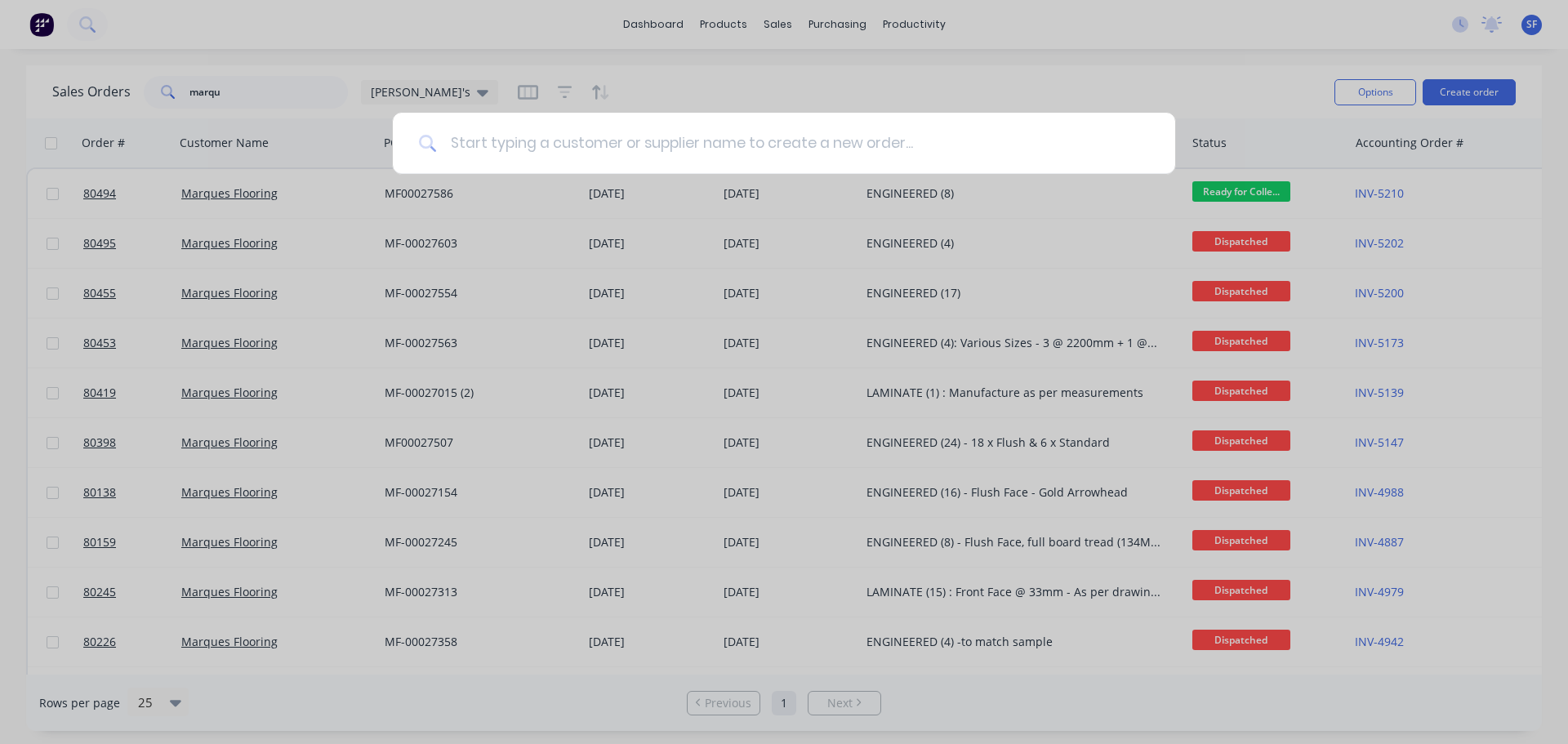
click at [549, 146] on input at bounding box center [793, 143] width 713 height 61
type input "house"
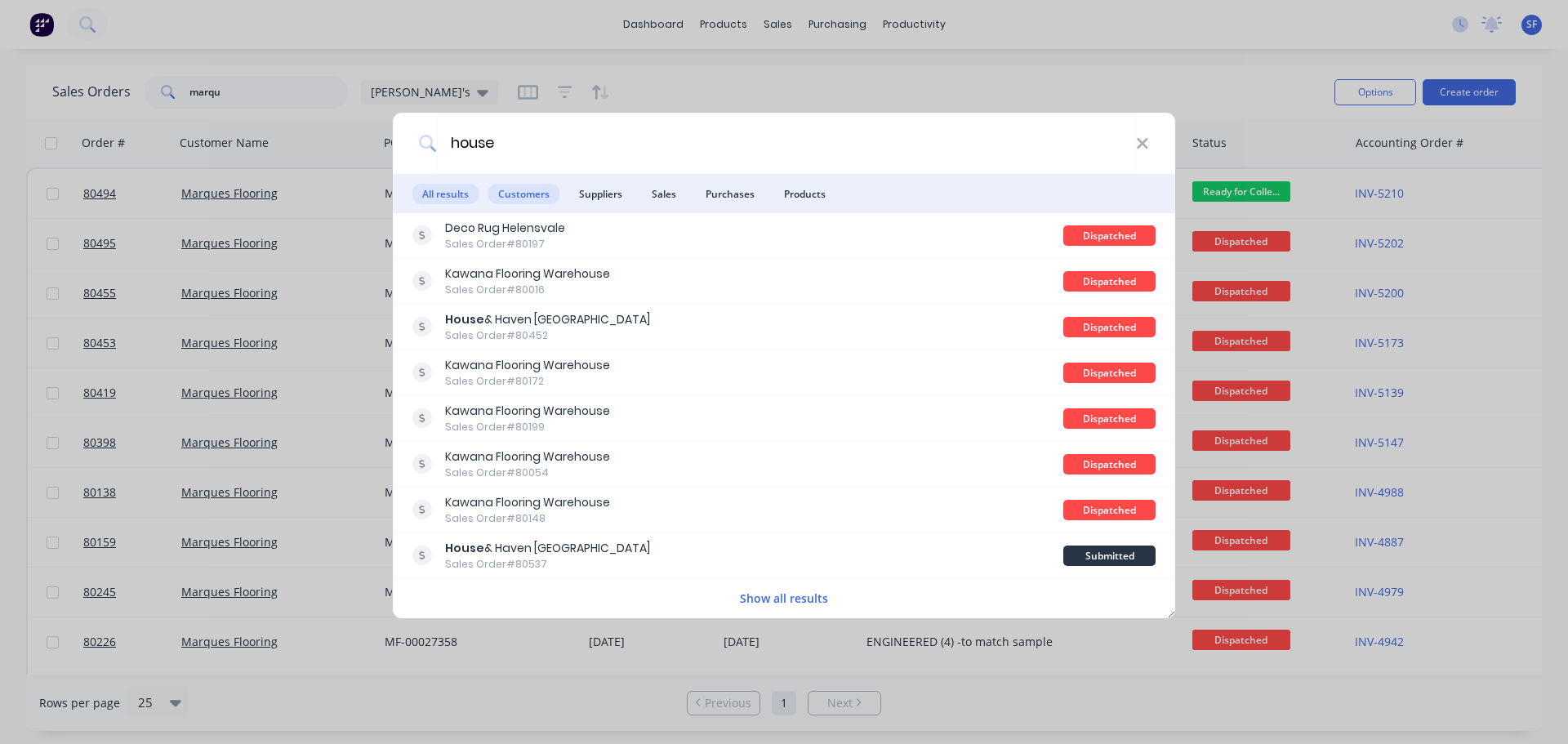
click at [528, 189] on span "Customers" at bounding box center [524, 194] width 71 height 20
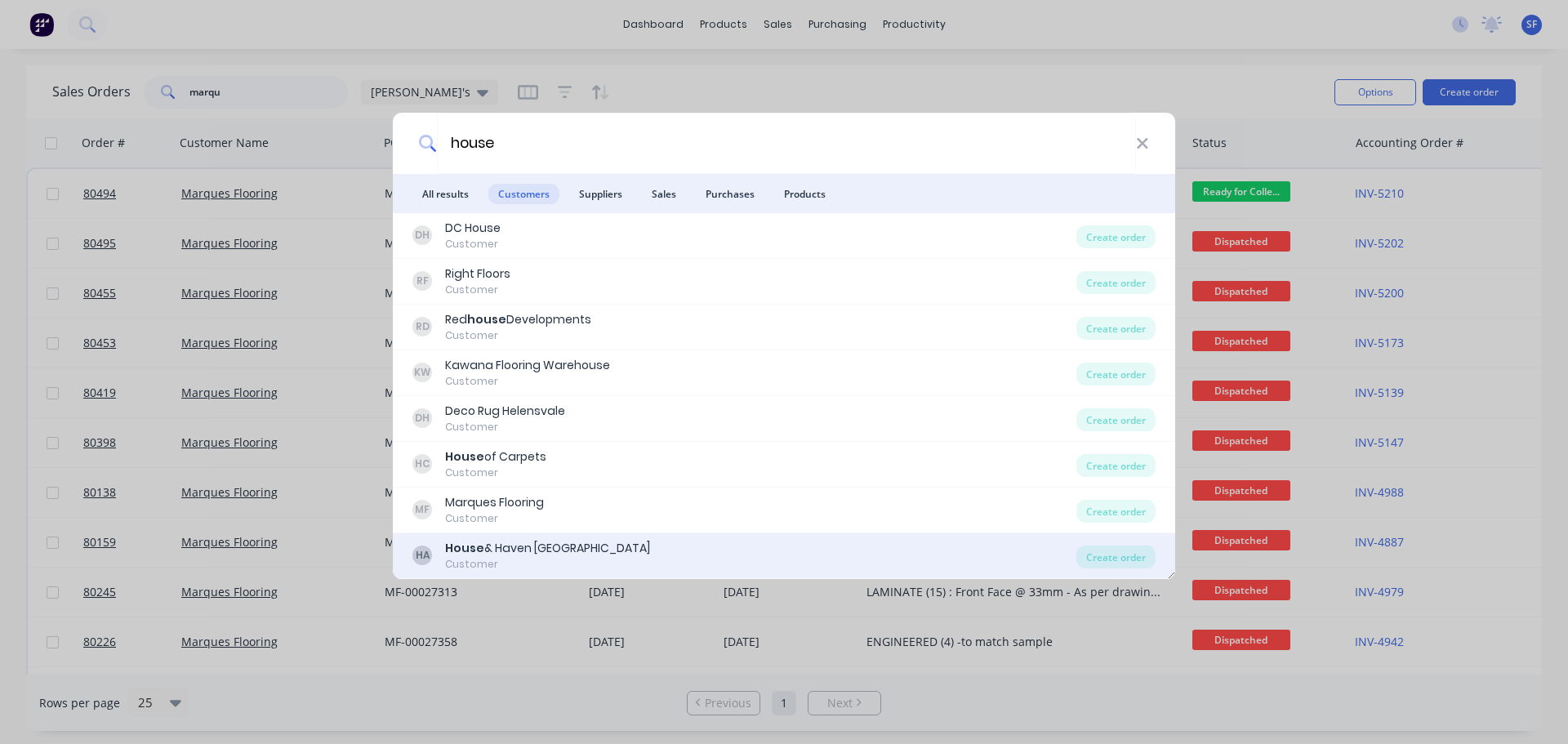
click at [546, 551] on div "House & Haven Australia" at bounding box center [547, 548] width 205 height 17
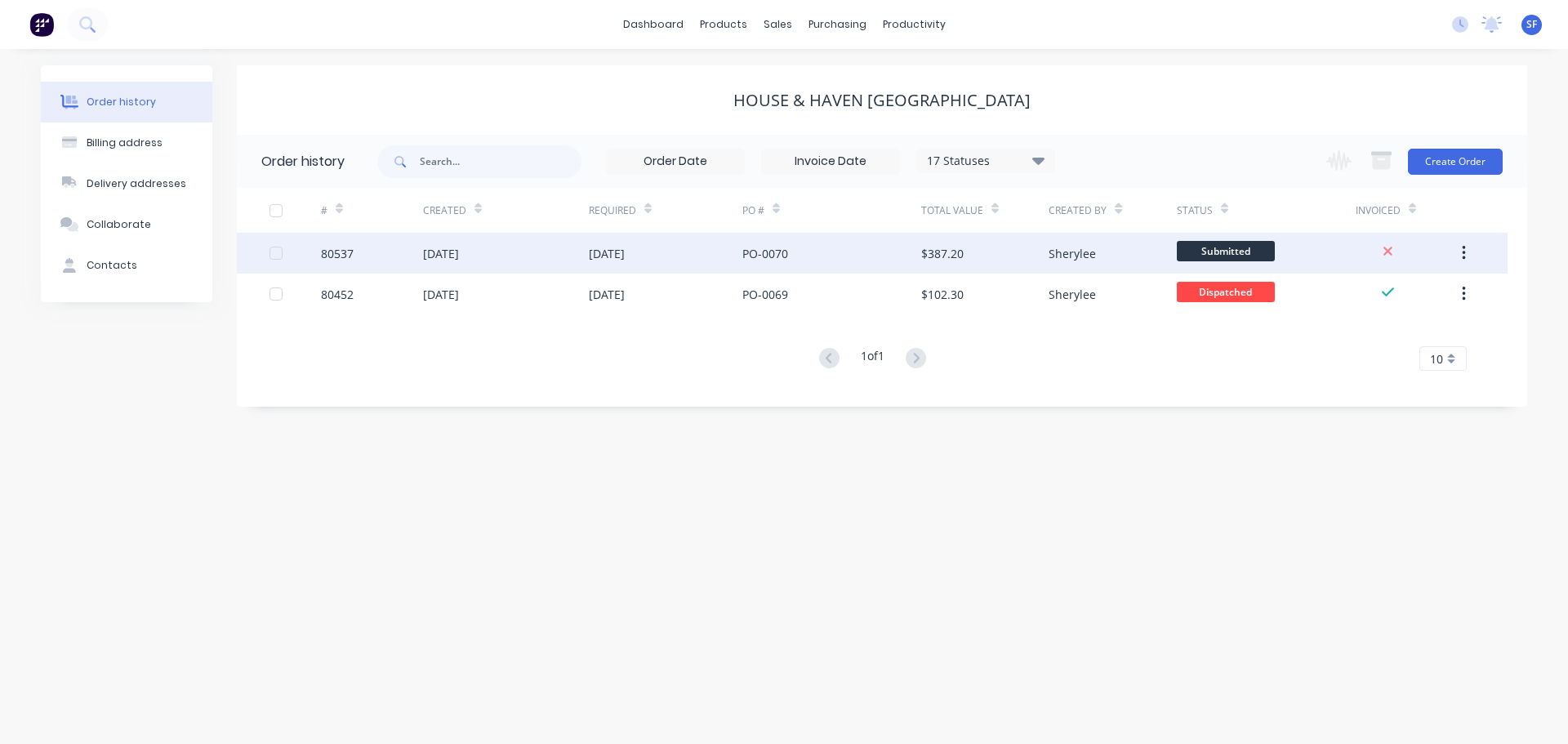
click at [661, 256] on div "13 Oct 2025" at bounding box center [665, 253] width 154 height 41
